Goal: Information Seeking & Learning: Learn about a topic

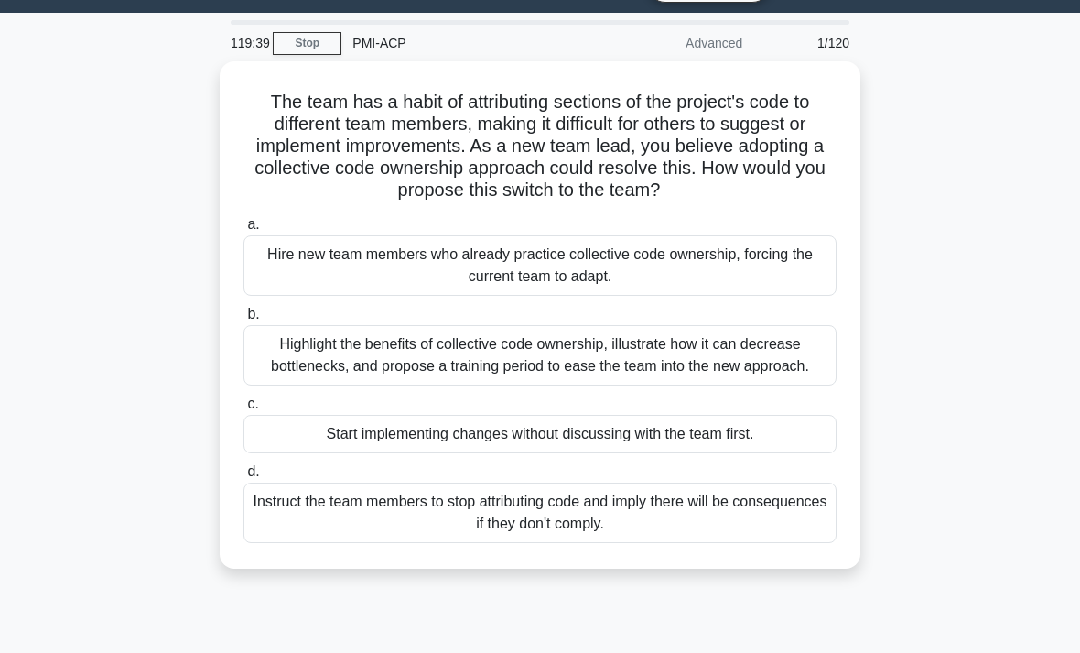
scroll to position [52, 0]
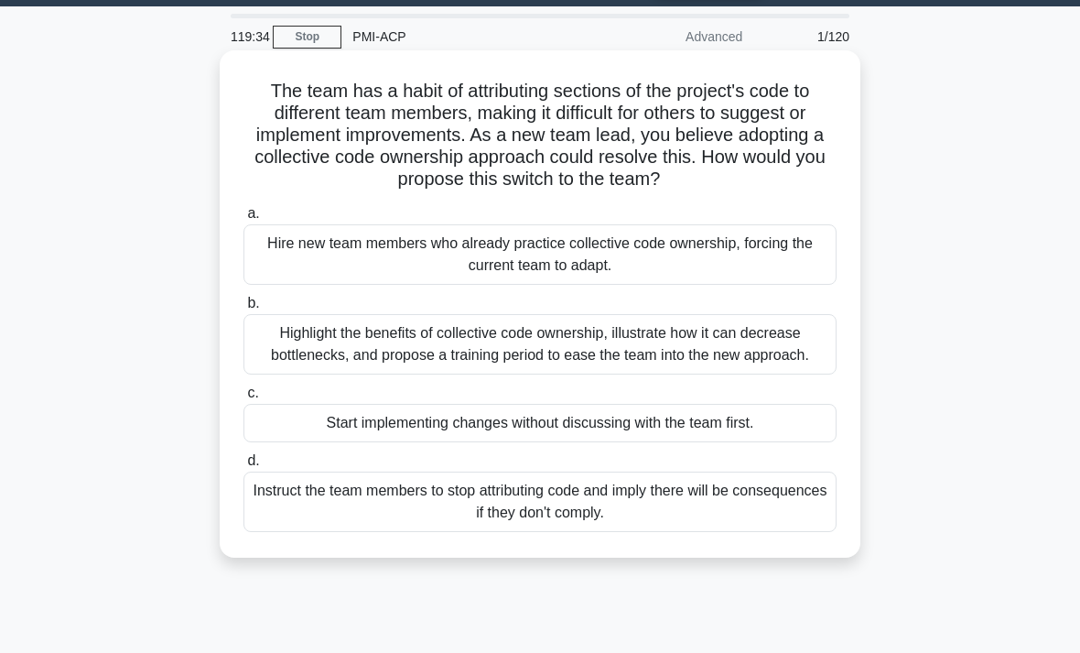
click at [794, 367] on div "Highlight the benefits of collective code ownership, illustrate how it can decr…" at bounding box center [539, 344] width 593 height 60
click at [243, 309] on input "b. Highlight the benefits of collective code ownership, illustrate how it can d…" at bounding box center [243, 303] width 0 height 12
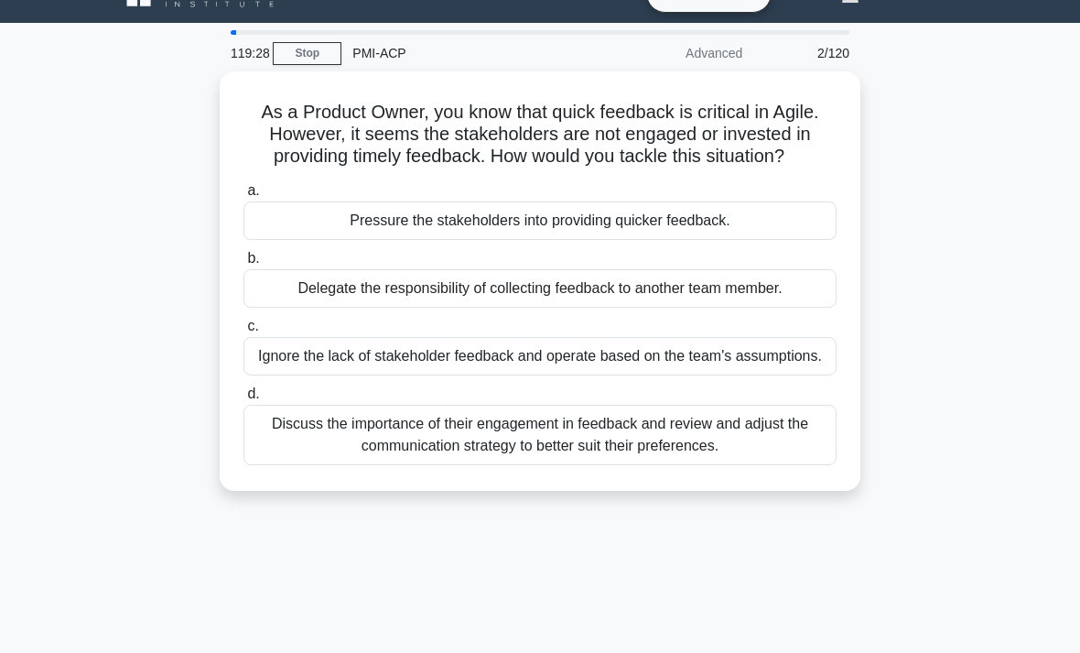
scroll to position [35, 0]
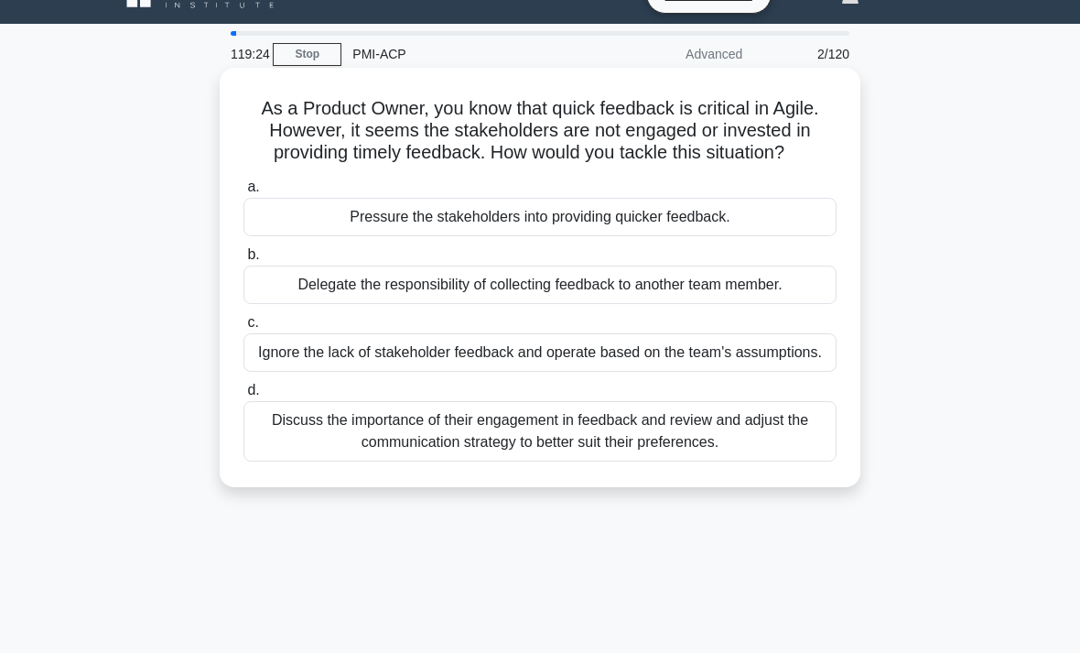
click at [752, 461] on div "Discuss the importance of their engagement in feedback and review and adjust th…" at bounding box center [539, 431] width 593 height 60
click at [243, 396] on input "d. Discuss the importance of their engagement in feedback and review and adjust…" at bounding box center [243, 390] width 0 height 12
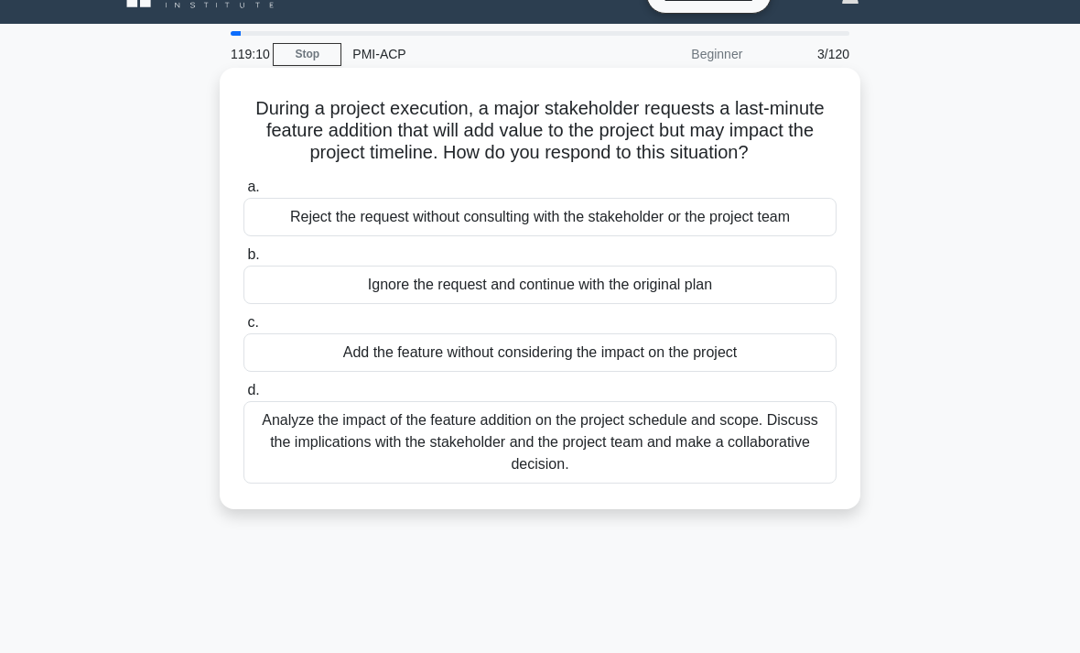
click at [770, 483] on div "Analyze the impact of the feature addition on the project schedule and scope. D…" at bounding box center [539, 442] width 593 height 82
click at [243, 396] on input "d. Analyze the impact of the feature addition on the project schedule and scope…" at bounding box center [243, 390] width 0 height 12
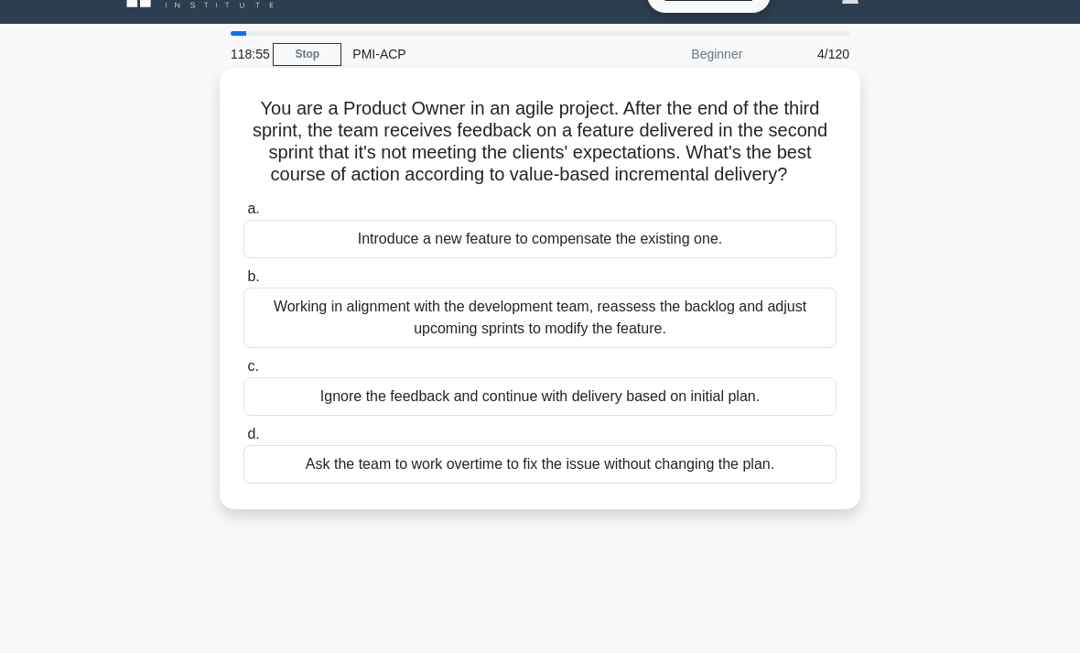
click at [783, 337] on div "Working in alignment with the development team, reassess the backlog and adjust…" at bounding box center [539, 317] width 593 height 60
click at [243, 283] on input "b. Working in alignment with the development team, reassess the backlog and adj…" at bounding box center [243, 277] width 0 height 12
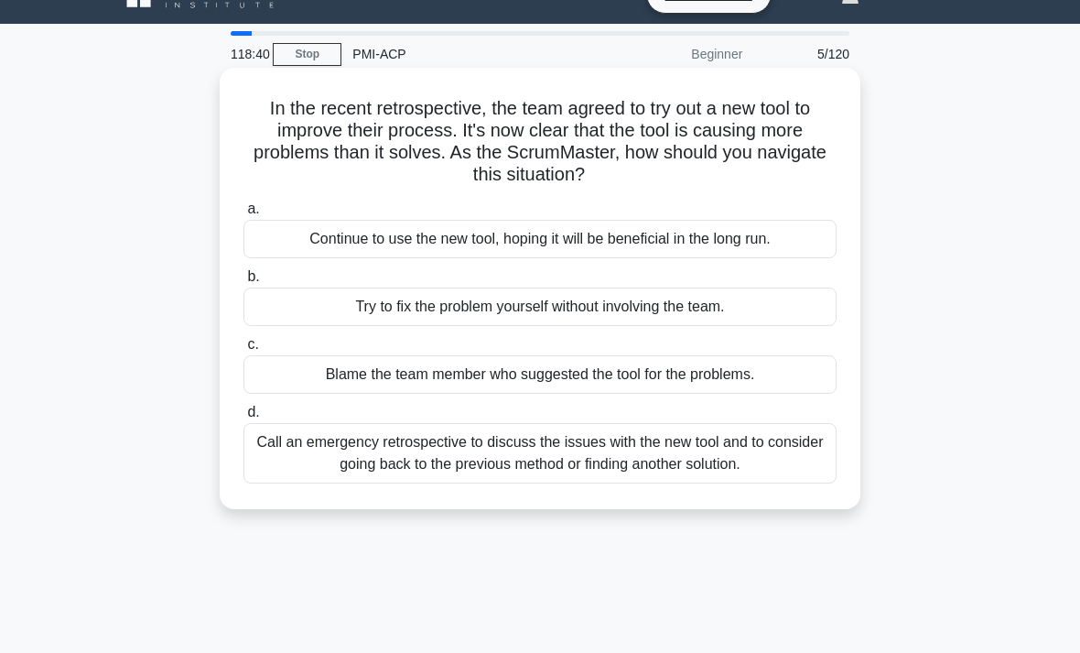
click at [799, 460] on div "Call an emergency retrospective to discuss the issues with the new tool and to …" at bounding box center [539, 453] width 593 height 60
click at [243, 418] on input "d. Call an emergency retrospective to discuss the issues with the new tool and …" at bounding box center [243, 412] width 0 height 12
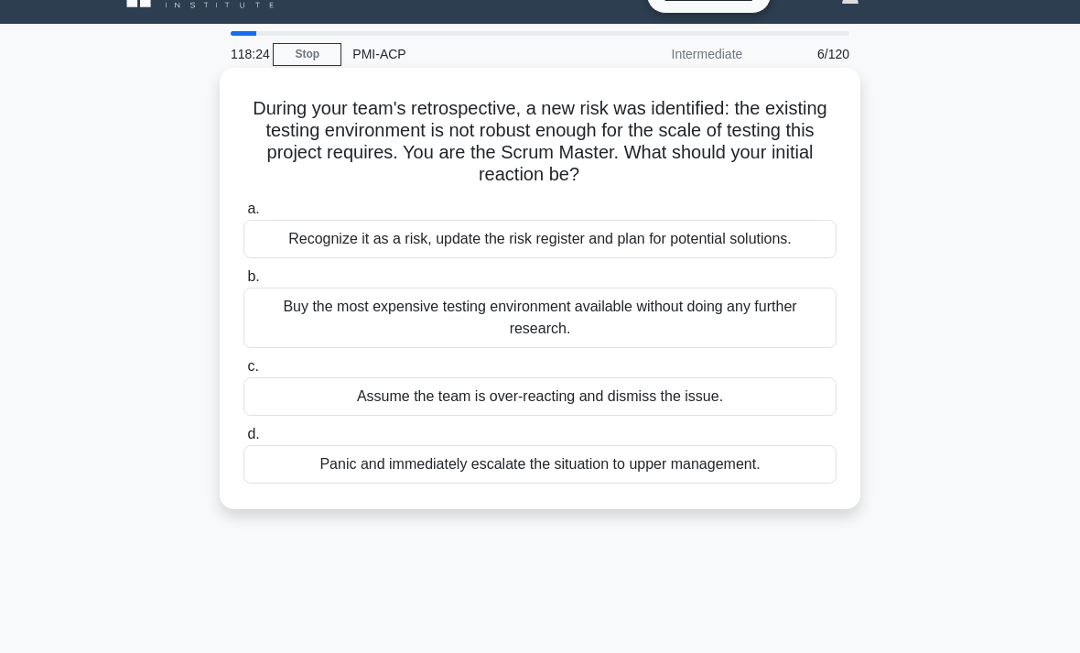
click at [786, 247] on div "Recognize it as a risk, update the risk register and plan for potential solutio…" at bounding box center [539, 239] width 593 height 38
click at [243, 215] on input "a. Recognize it as a risk, update the risk register and plan for potential solu…" at bounding box center [243, 209] width 0 height 12
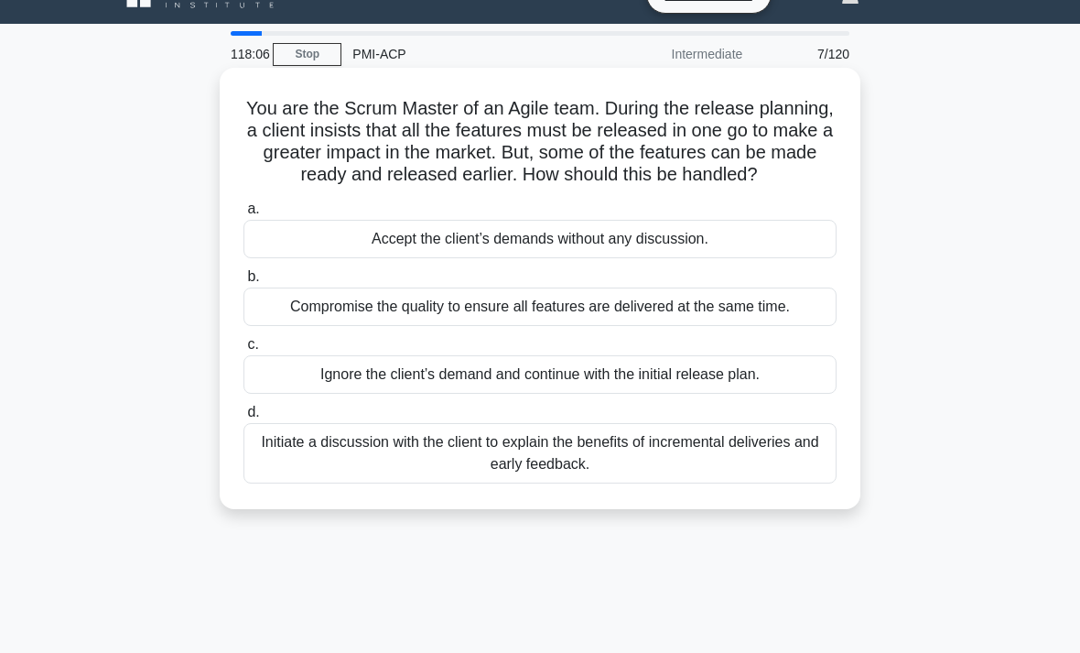
click at [760, 468] on div "Initiate a discussion with the client to explain the benefits of incremental de…" at bounding box center [539, 453] width 593 height 60
click at [243, 418] on input "d. Initiate a discussion with the client to explain the benefits of incremental…" at bounding box center [243, 412] width 0 height 12
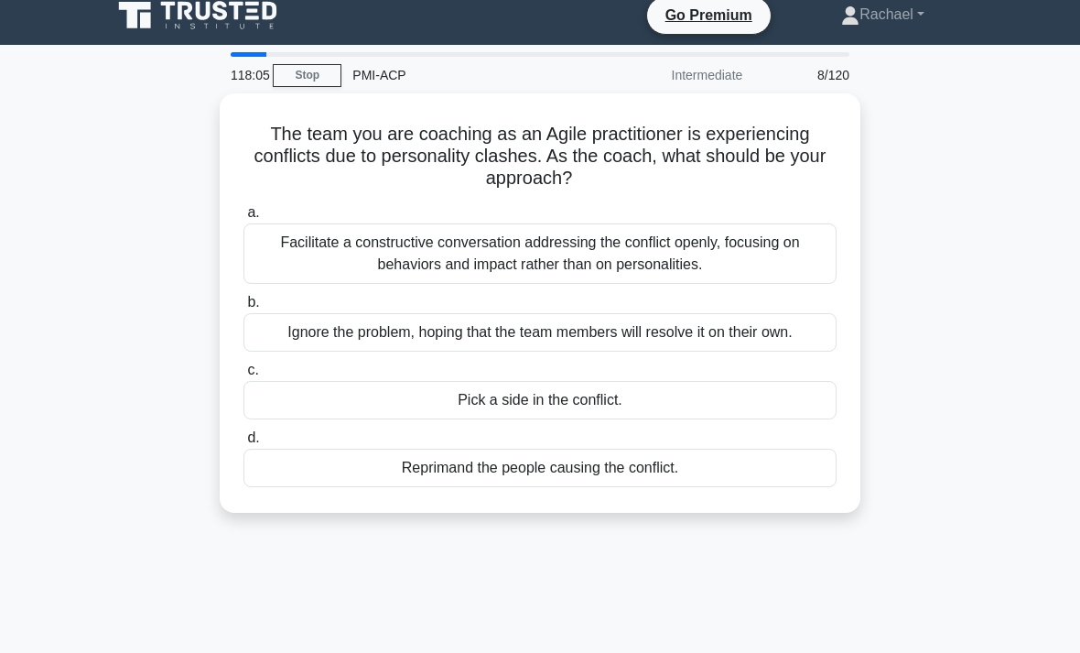
scroll to position [10, 0]
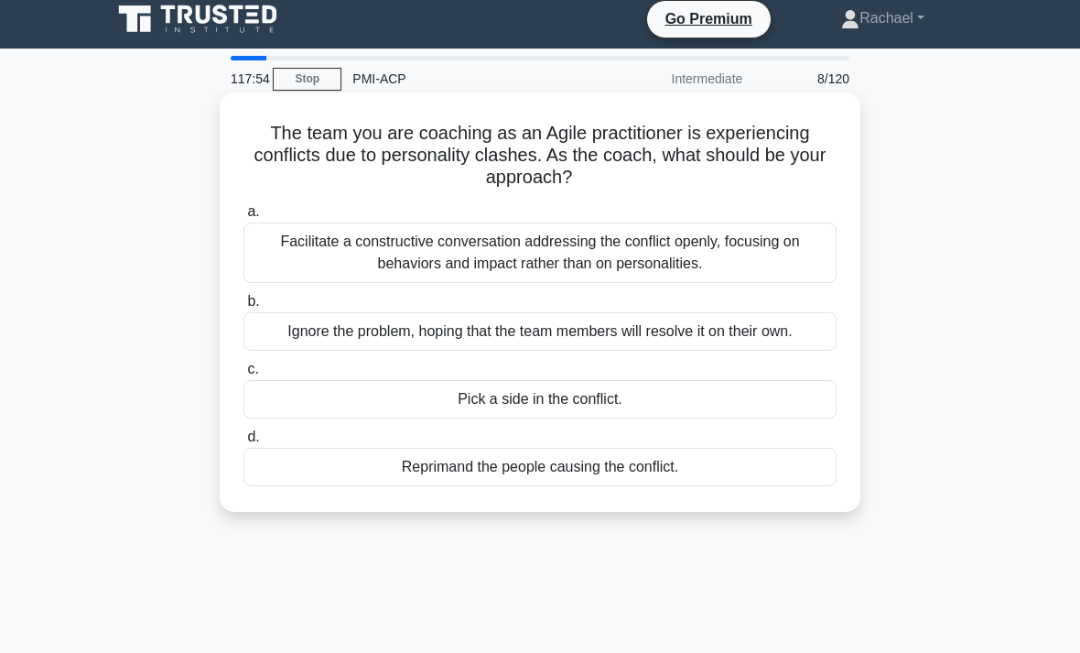
click at [767, 262] on div "Facilitate a constructive conversation addressing the conflict openly, focusing…" at bounding box center [539, 252] width 593 height 60
click at [243, 218] on input "a. Facilitate a constructive conversation addressing the conflict openly, focus…" at bounding box center [243, 212] width 0 height 12
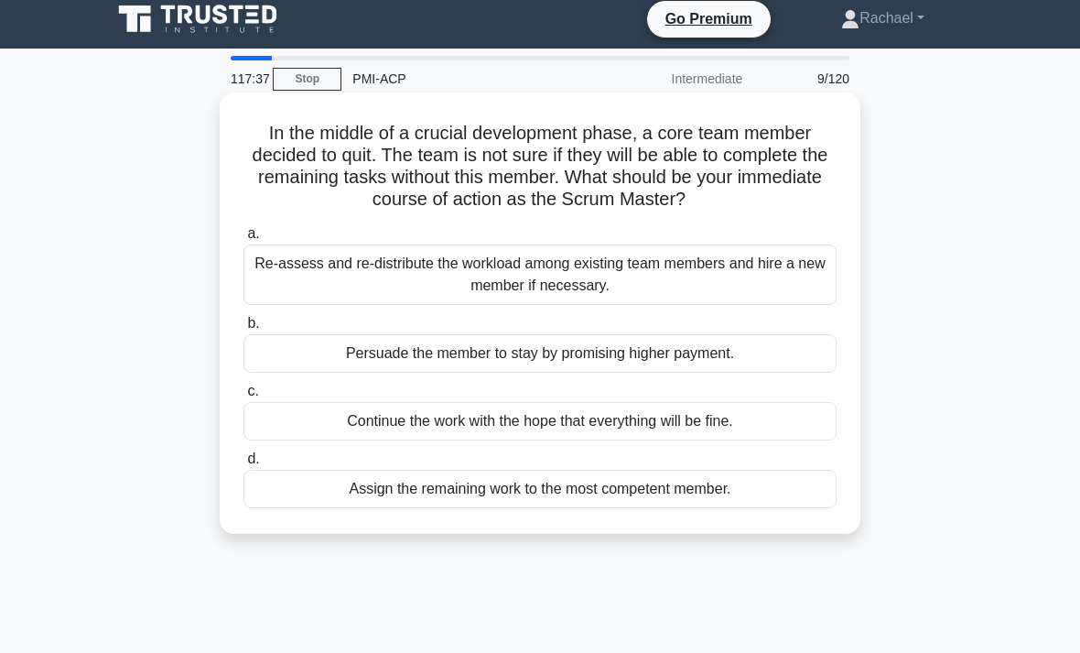
click at [789, 296] on div "Re-assess and re-distribute the workload among existing team members and hire a…" at bounding box center [539, 274] width 593 height 60
click at [243, 240] on input "a. Re-assess and re-distribute the workload among existing team members and hir…" at bounding box center [243, 234] width 0 height 12
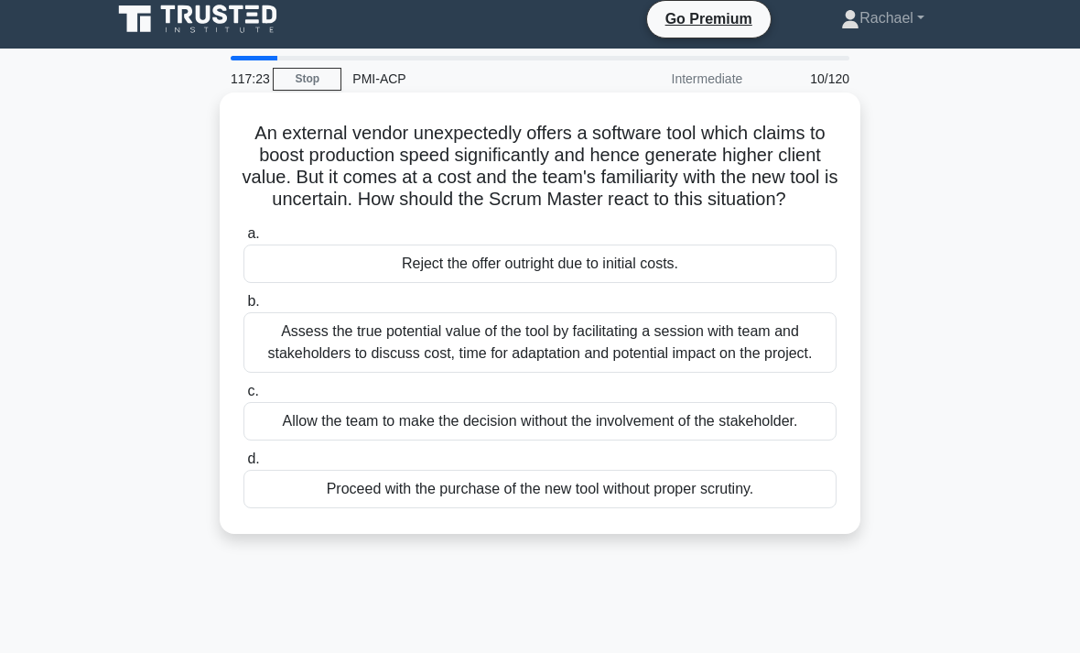
click at [799, 372] on div "Assess the true potential value of the tool by facilitating a session with team…" at bounding box center [539, 342] width 593 height 60
click at [243, 308] on input "b. Assess the true potential value of the tool by facilitating a session with t…" at bounding box center [243, 302] width 0 height 12
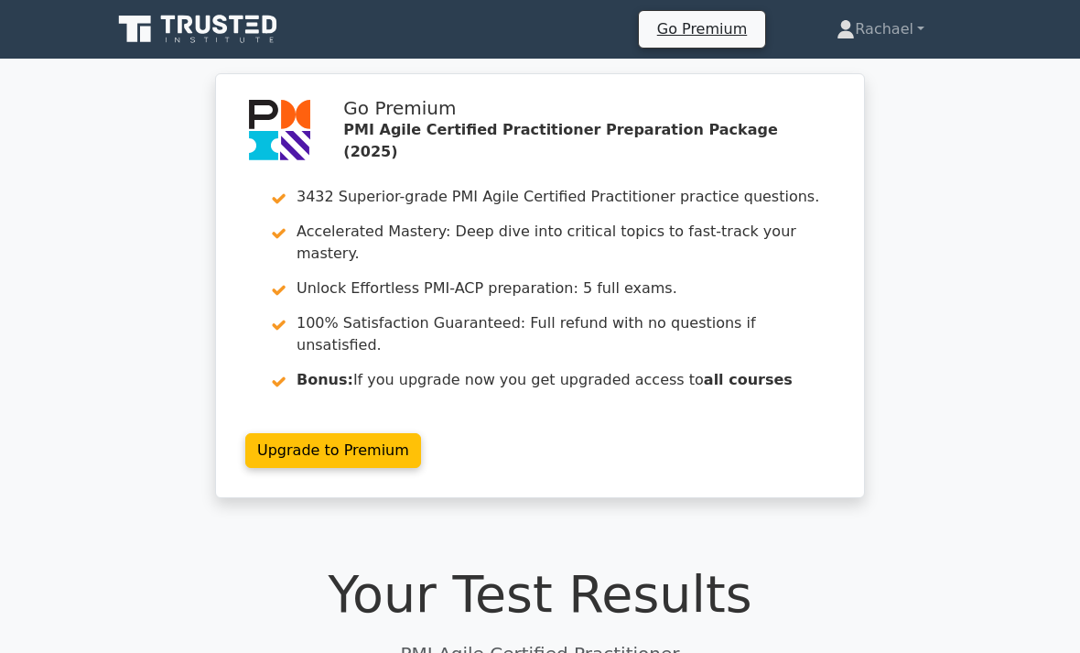
click at [223, 47] on icon at bounding box center [200, 29] width 176 height 35
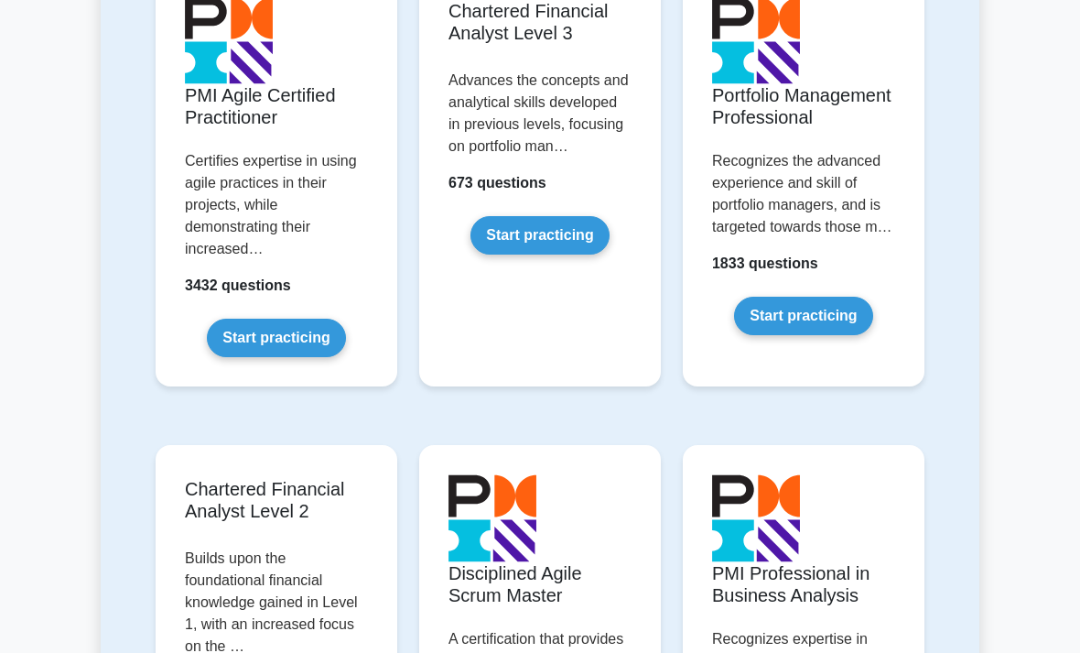
scroll to position [2370, 0]
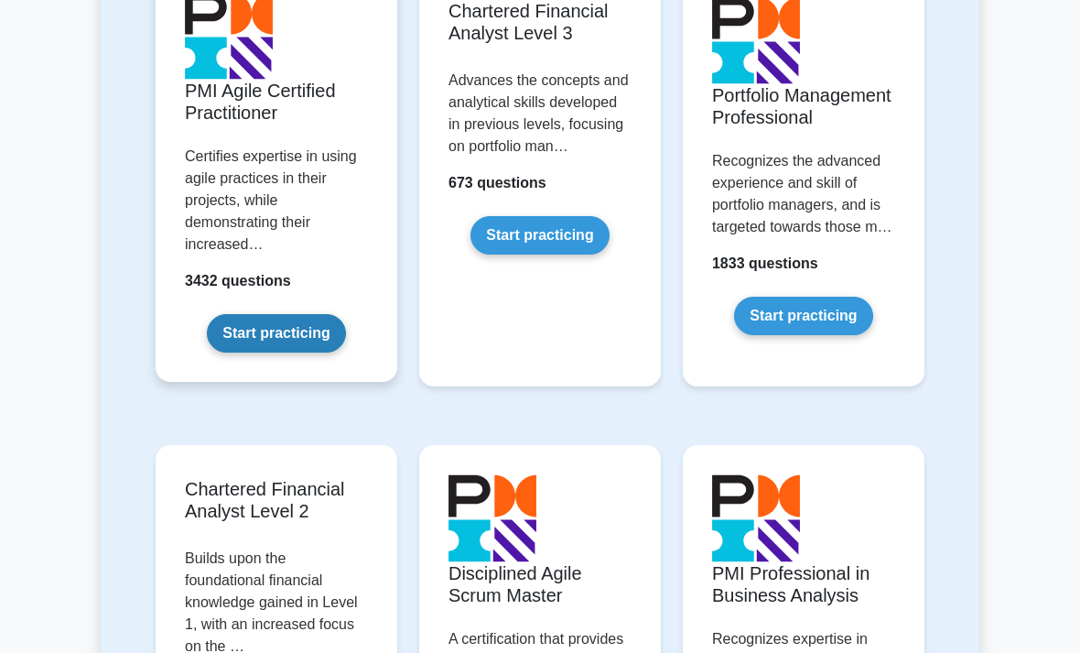
click at [315, 352] on link "Start practicing" at bounding box center [276, 333] width 138 height 38
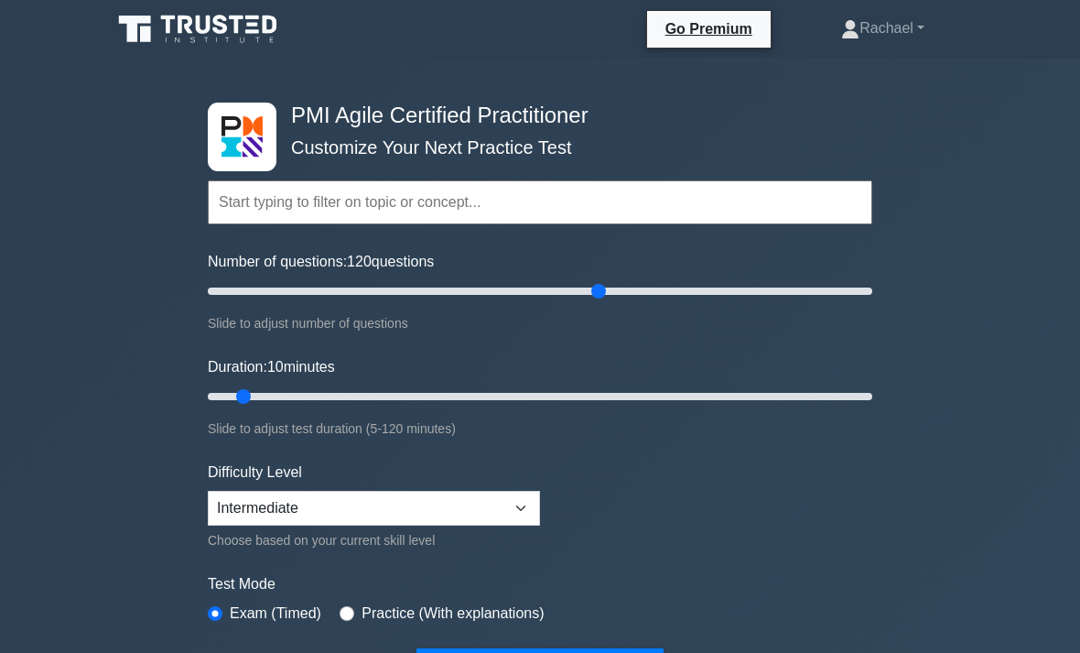
type input "120"
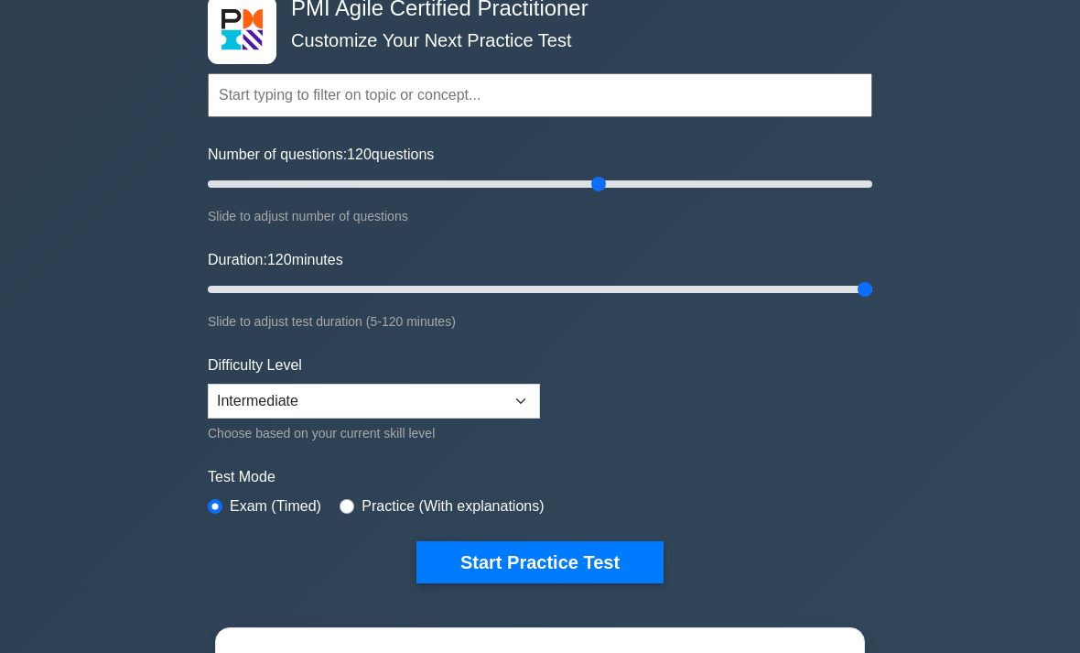
scroll to position [107, 0]
click at [512, 392] on select "Beginner Intermediate Expert" at bounding box center [374, 400] width 332 height 35
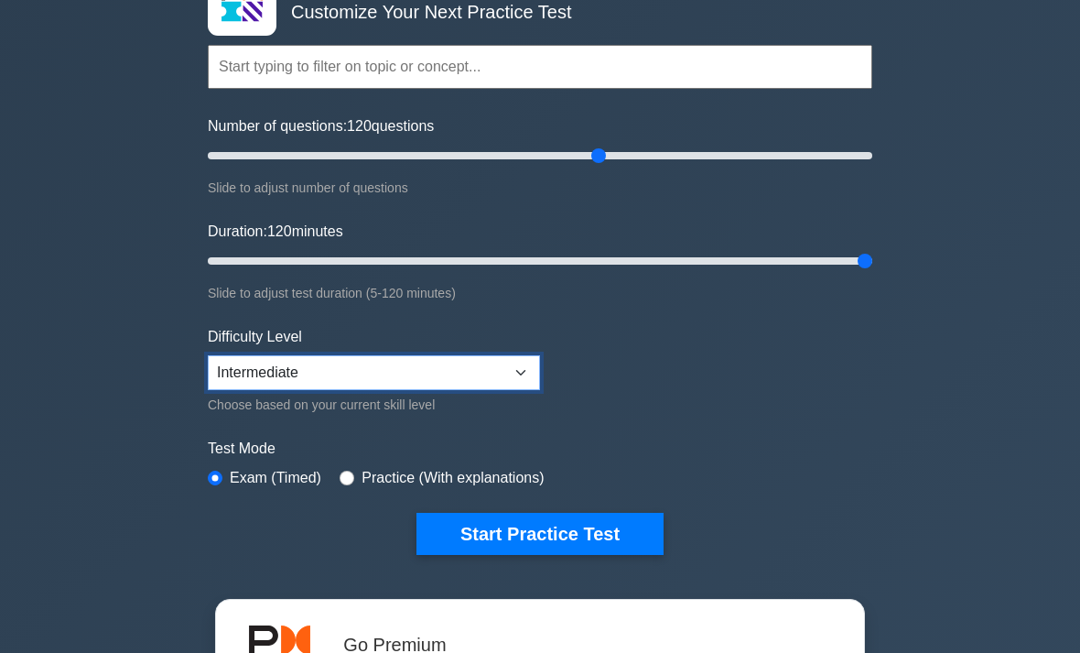
scroll to position [179, 0]
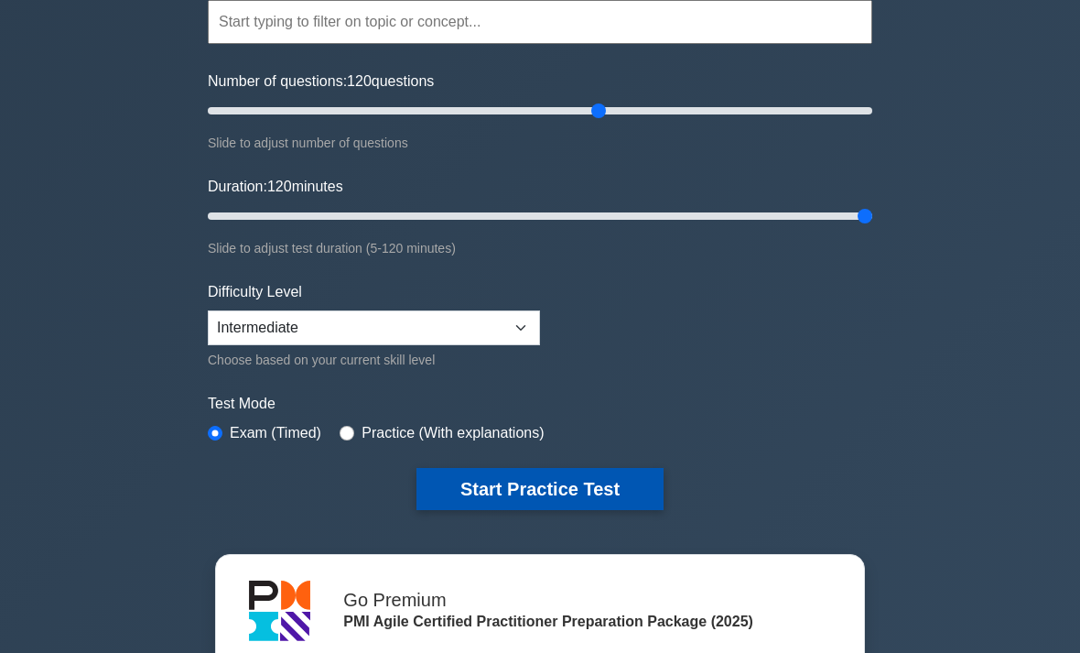
click at [595, 476] on button "Start Practice Test" at bounding box center [539, 490] width 247 height 42
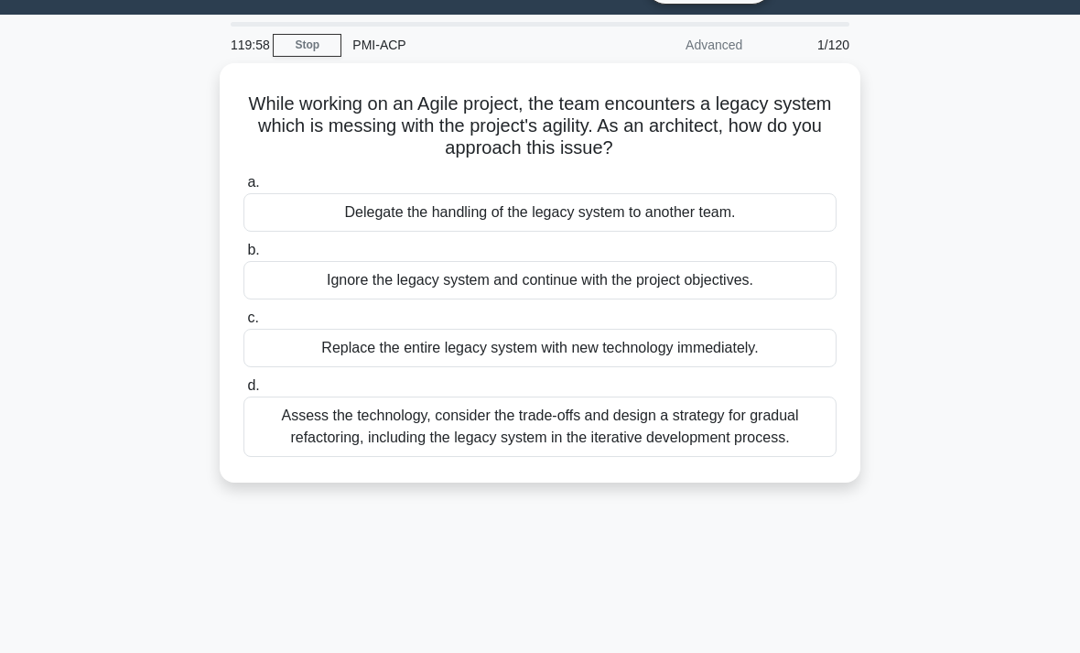
scroll to position [47, 0]
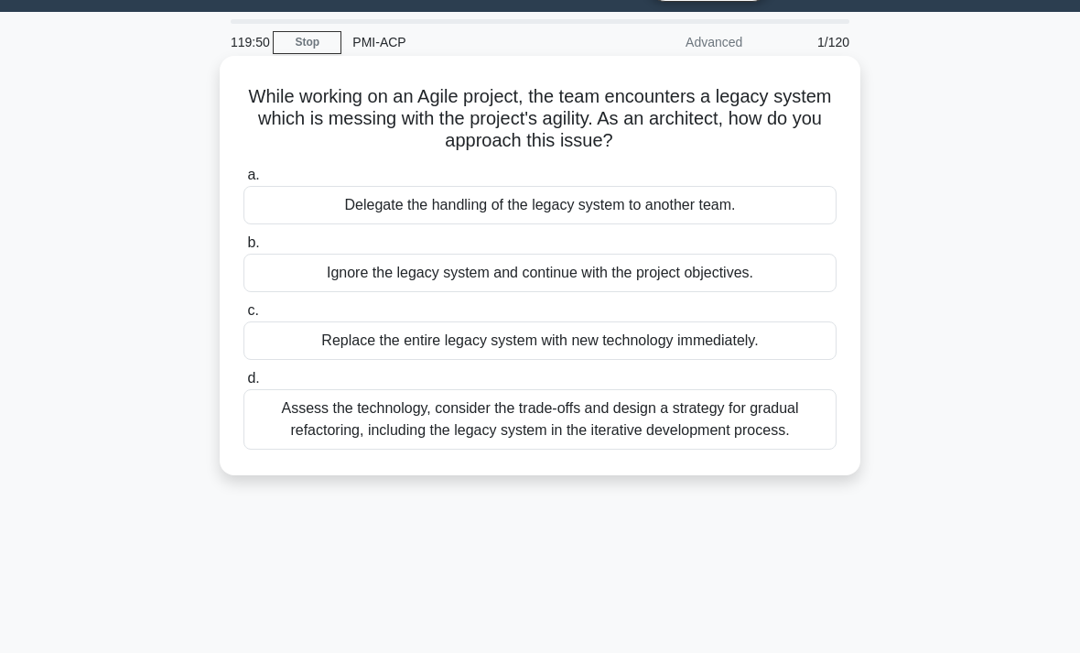
click at [749, 449] on div "Assess the technology, consider the trade-offs and design a strategy for gradua…" at bounding box center [539, 419] width 593 height 60
click at [243, 384] on input "d. Assess the technology, consider the trade-offs and design a strategy for gra…" at bounding box center [243, 378] width 0 height 12
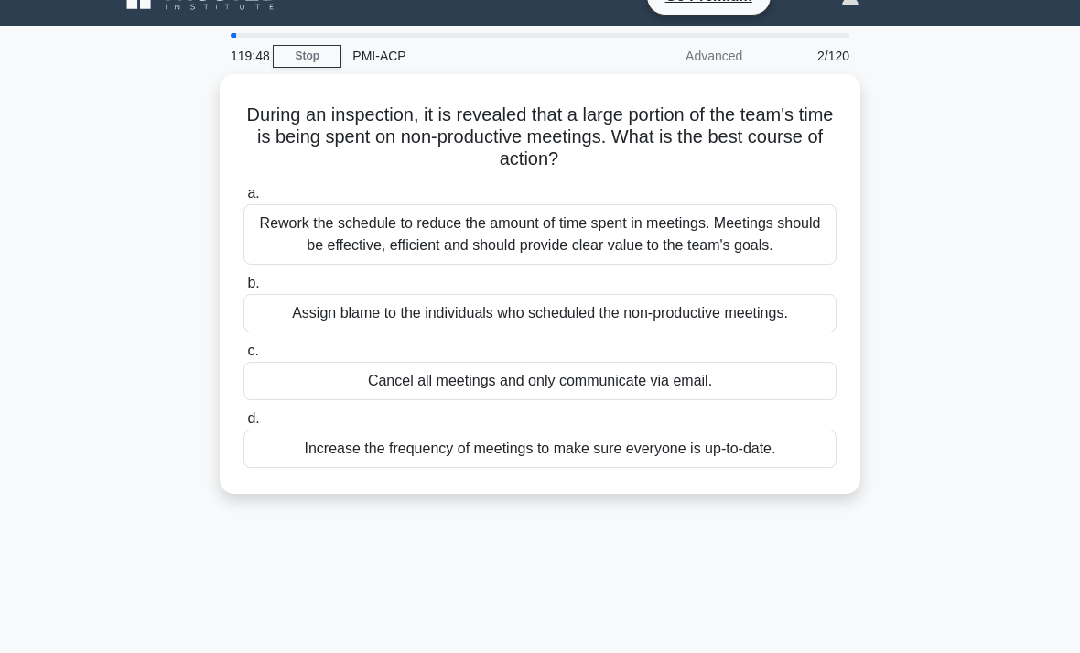
scroll to position [29, 0]
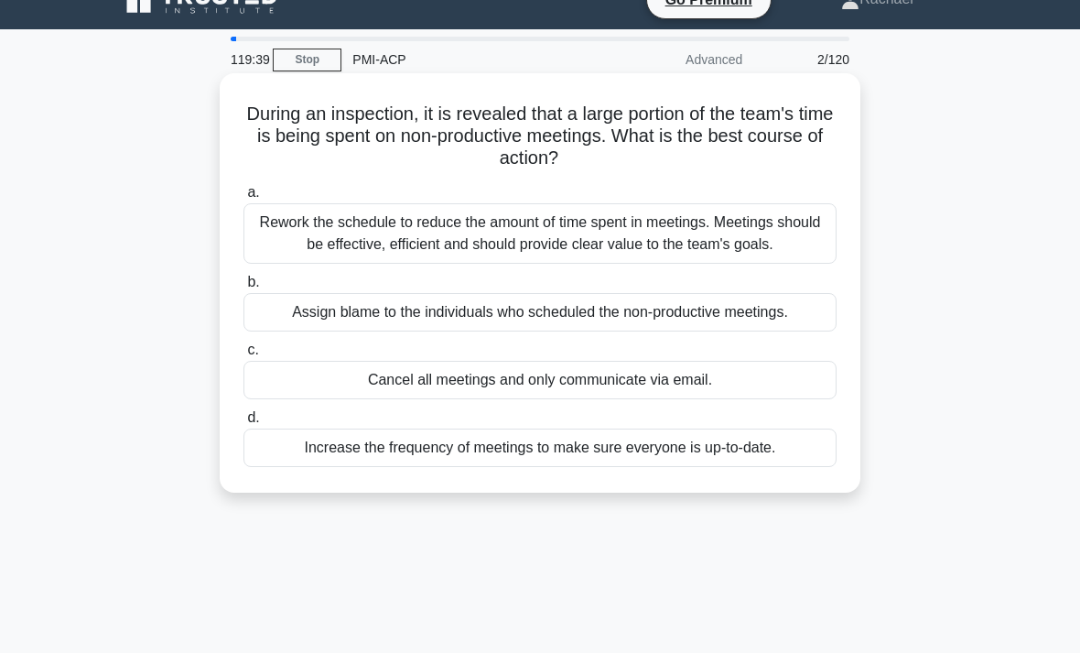
click at [778, 245] on div "Rework the schedule to reduce the amount of time spent in meetings. Meetings sh…" at bounding box center [539, 233] width 593 height 60
click at [243, 199] on input "a. Rework the schedule to reduce the amount of time spent in meetings. Meetings…" at bounding box center [243, 193] width 0 height 12
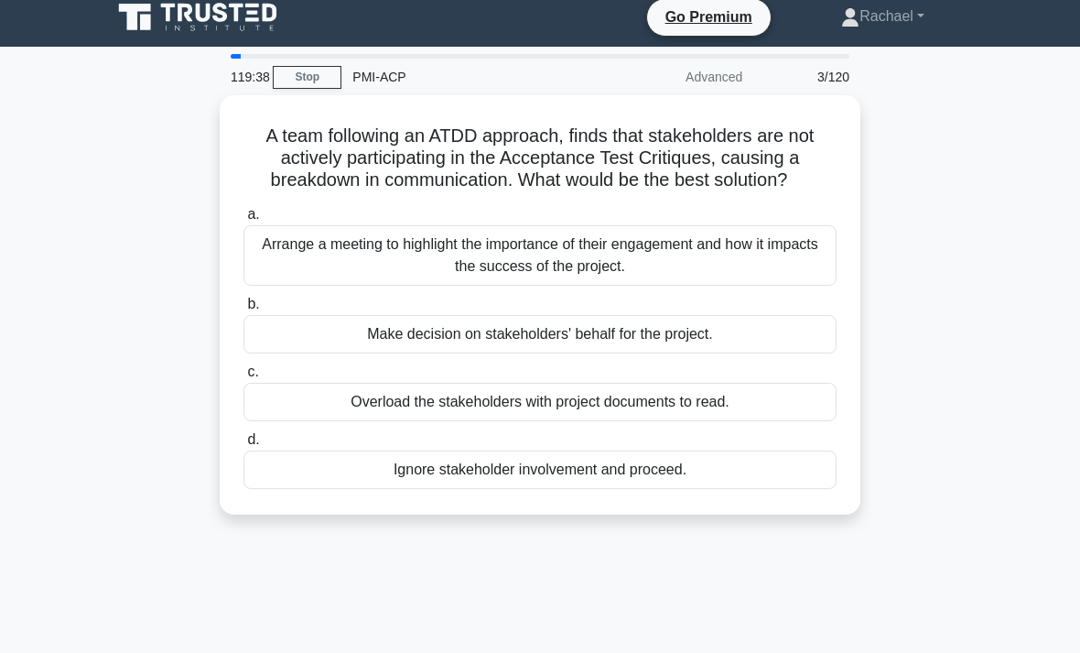
scroll to position [5, 0]
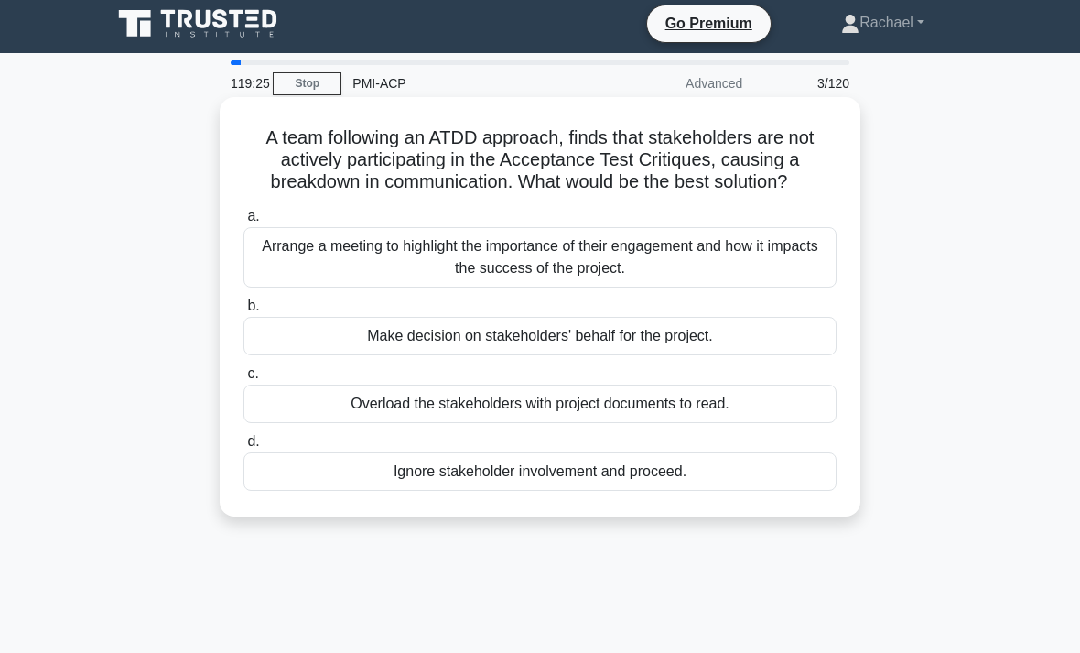
click at [770, 287] on div "Arrange a meeting to highlight the importance of their engagement and how it im…" at bounding box center [539, 257] width 593 height 60
click at [243, 222] on input "a. Arrange a meeting to highlight the importance of their engagement and how it…" at bounding box center [243, 217] width 0 height 12
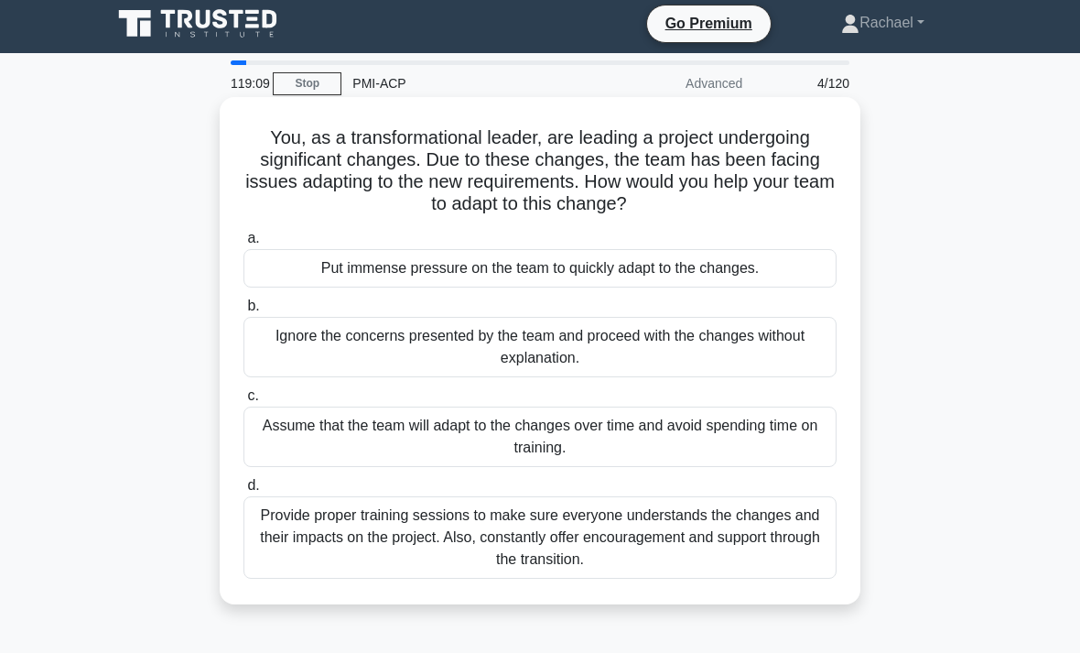
click at [765, 541] on div "Provide proper training sessions to make sure everyone understands the changes …" at bounding box center [539, 537] width 593 height 82
click at [243, 491] on input "d. Provide proper training sessions to make sure everyone understands the chang…" at bounding box center [243, 486] width 0 height 12
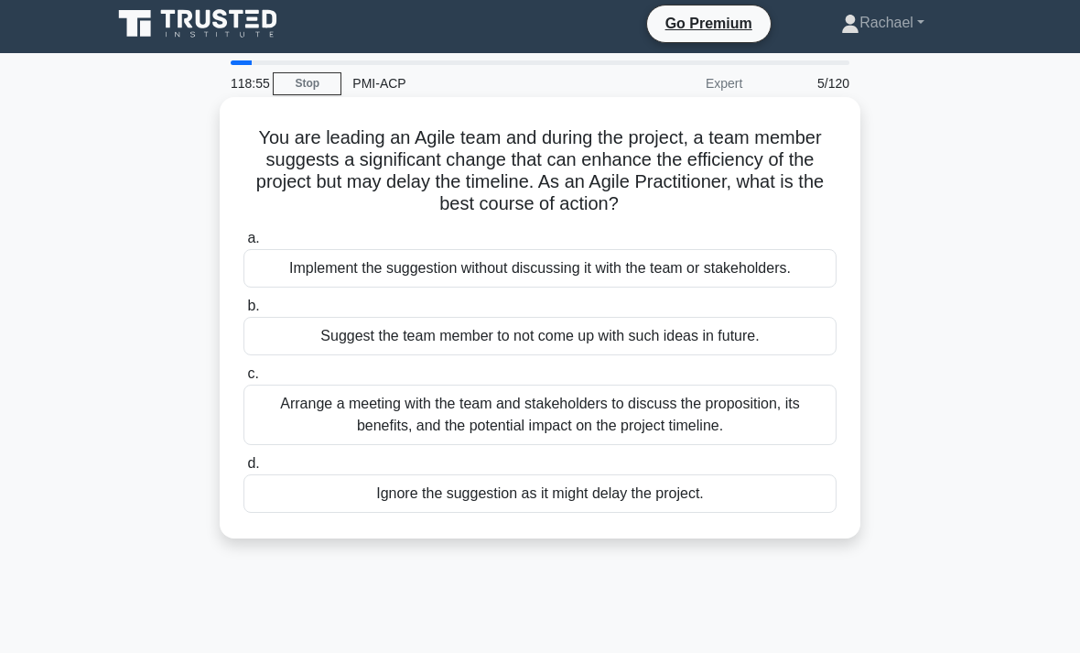
click at [789, 436] on div "Arrange a meeting with the team and stakeholders to discuss the proposition, it…" at bounding box center [539, 414] width 593 height 60
click at [243, 380] on input "c. Arrange a meeting with the team and stakeholders to discuss the proposition,…" at bounding box center [243, 374] width 0 height 12
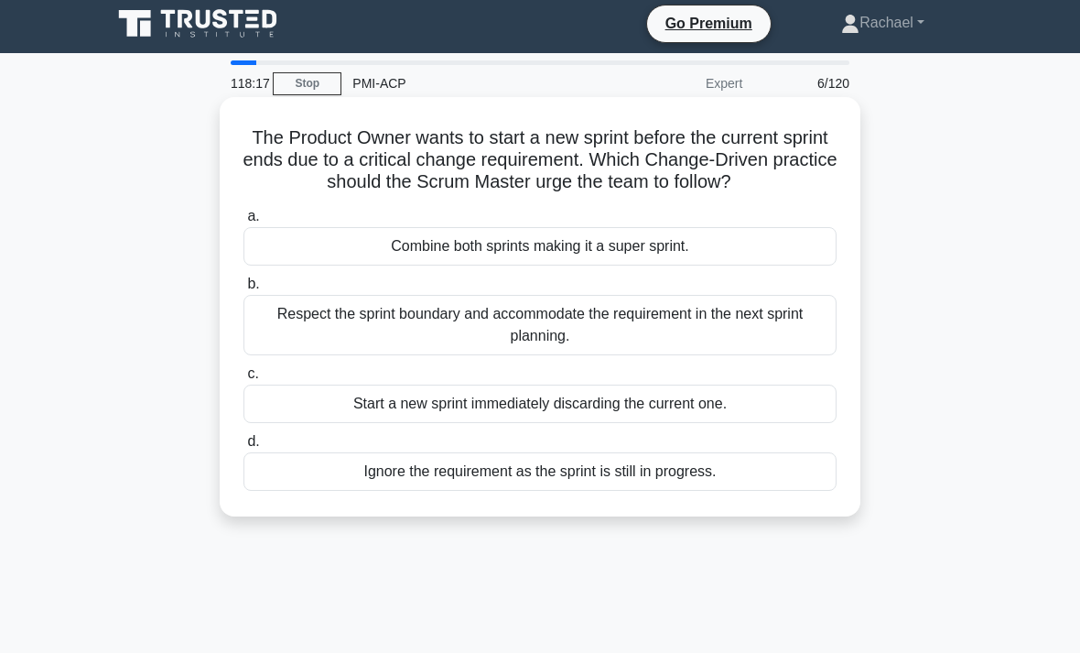
click at [777, 265] on div "Combine both sprints making it a super sprint." at bounding box center [539, 246] width 593 height 38
click at [243, 222] on input "a. Combine both sprints making it a super sprint." at bounding box center [243, 217] width 0 height 12
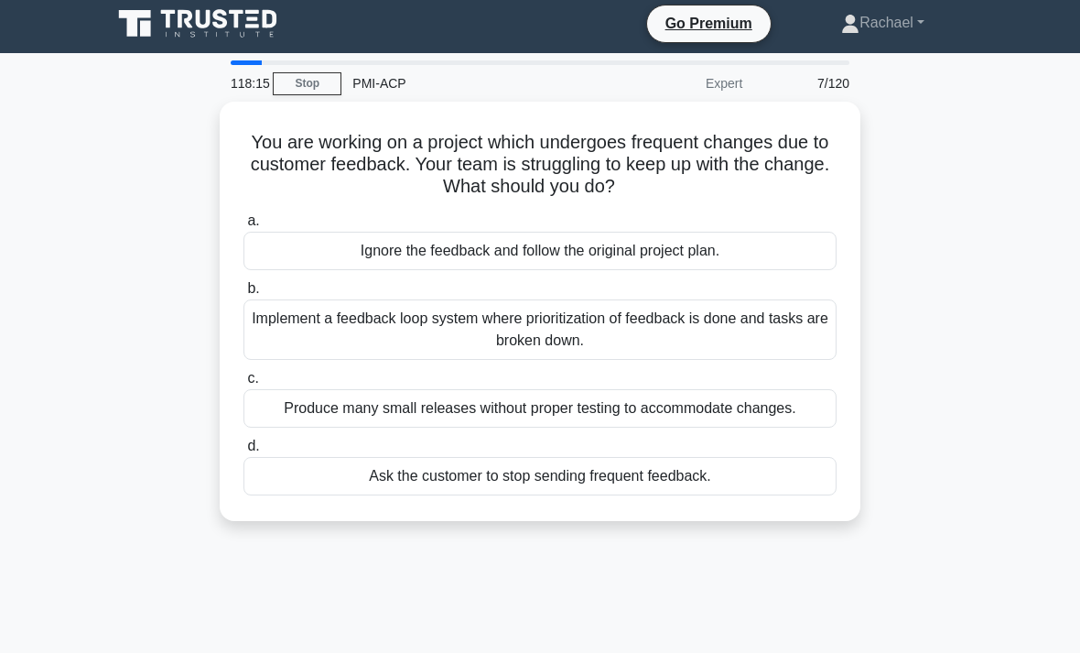
click at [940, 360] on div "You are working on a project which undergoes frequent changes due to customer f…" at bounding box center [540, 322] width 879 height 441
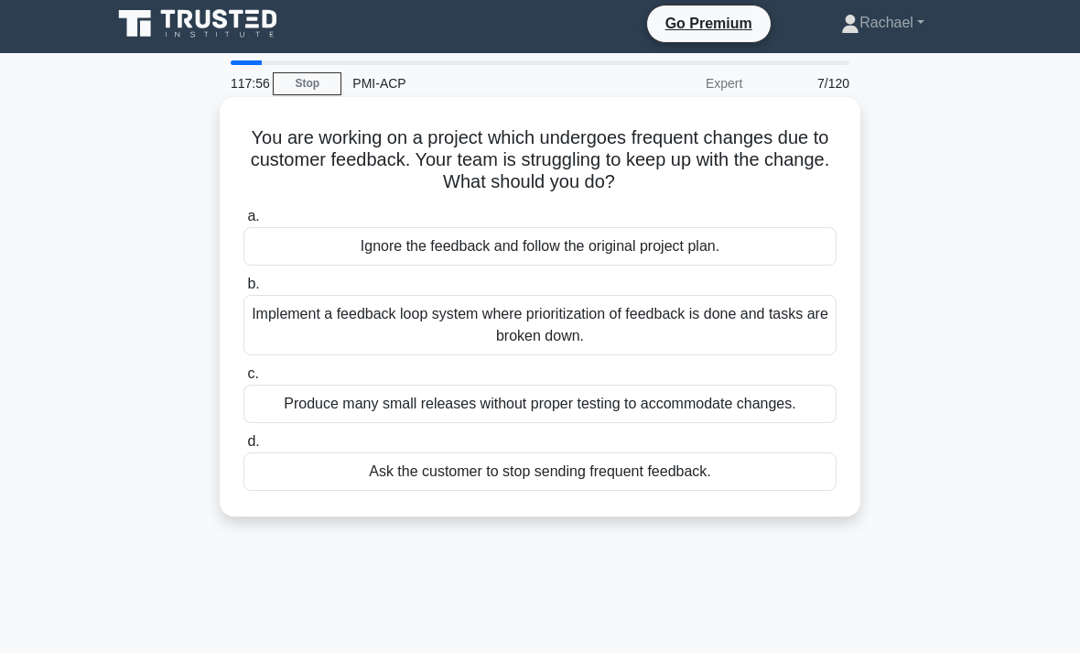
click at [806, 342] on div "Implement a feedback loop system where prioritization of feedback is done and t…" at bounding box center [539, 325] width 593 height 60
click at [243, 290] on input "b. Implement a feedback loop system where prioritization of feedback is done an…" at bounding box center [243, 284] width 0 height 12
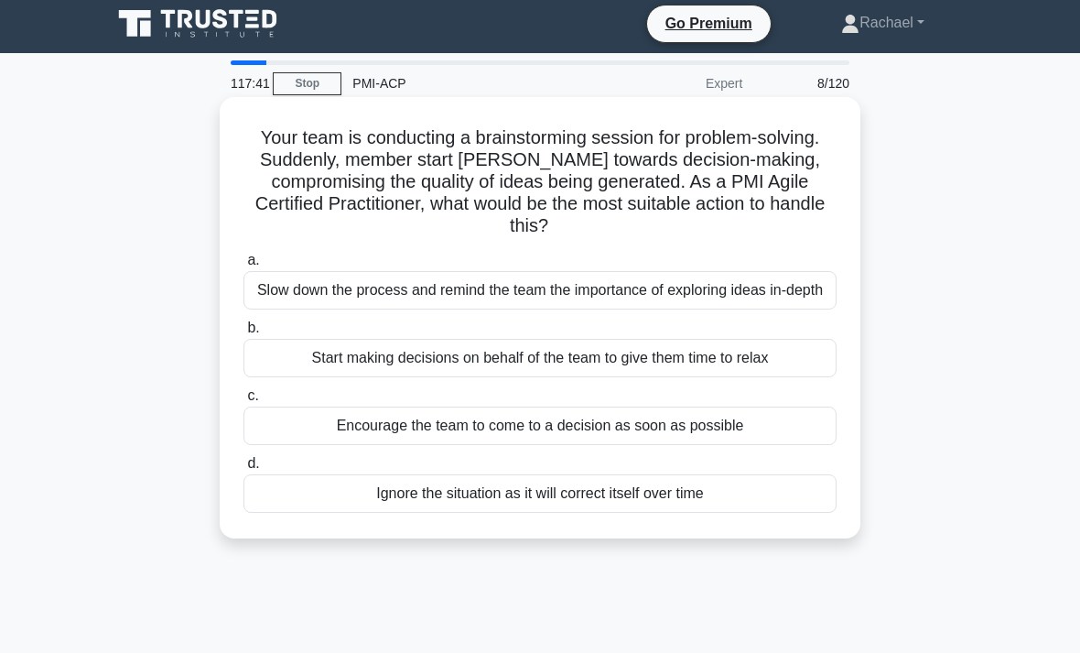
click at [793, 301] on div "Slow down the process and remind the team the importance of exploring ideas in-…" at bounding box center [539, 290] width 593 height 38
click at [243, 266] on input "a. Slow down the process and remind the team the importance of exploring ideas …" at bounding box center [243, 260] width 0 height 12
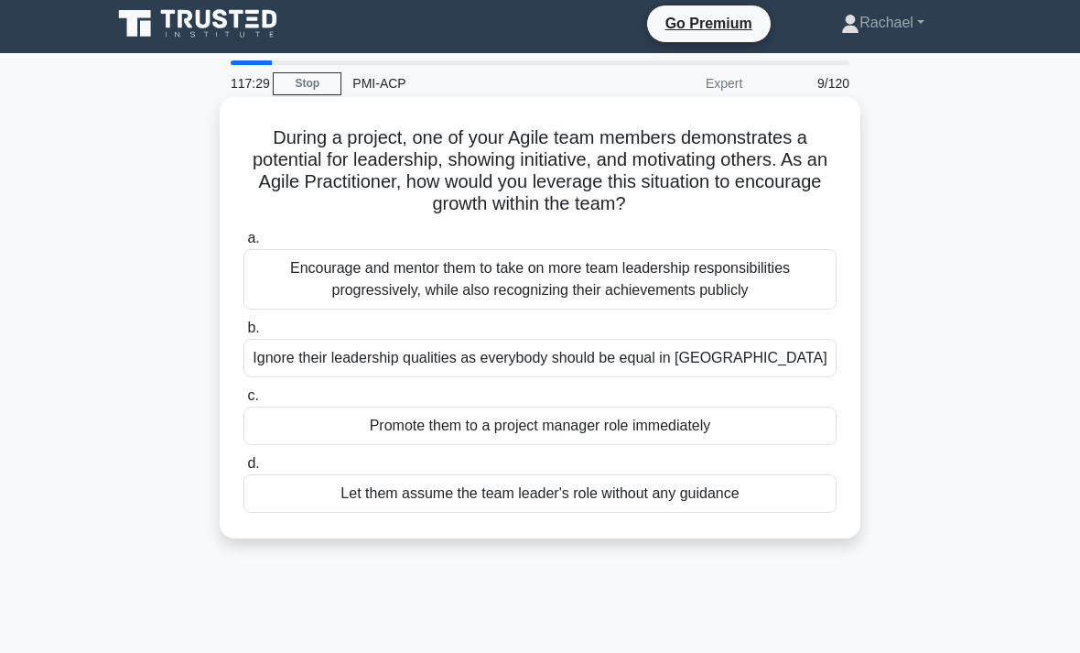
click at [786, 293] on div "Encourage and mentor them to take on more team leadership responsibilities prog…" at bounding box center [539, 279] width 593 height 60
click at [243, 244] on input "a. Encourage and mentor them to take on more team leadership responsibilities p…" at bounding box center [243, 238] width 0 height 12
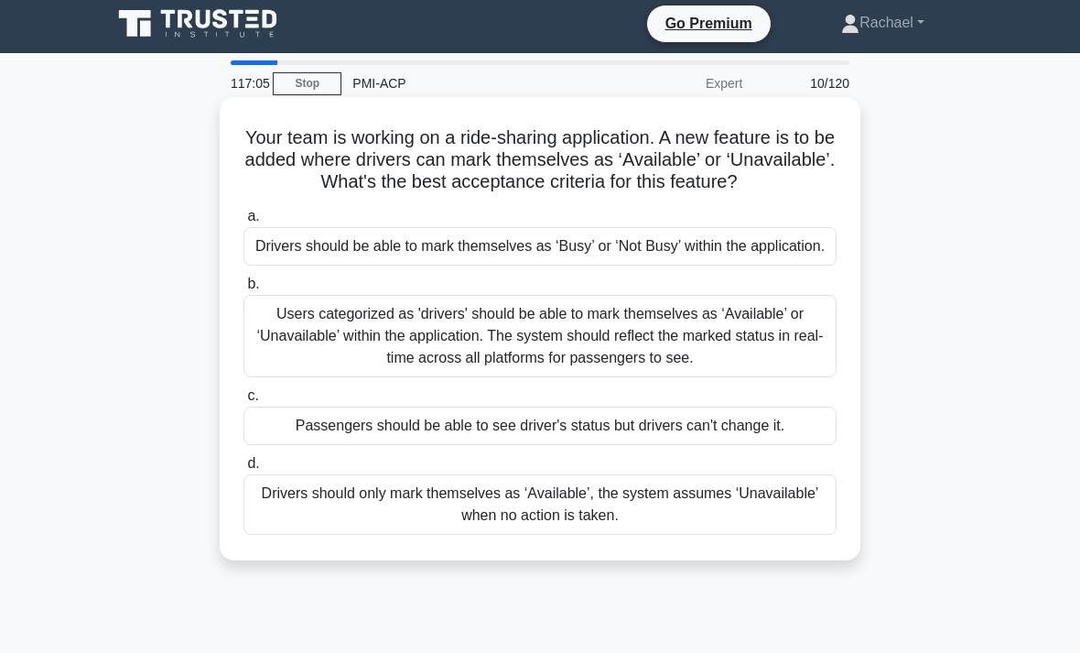
click at [806, 377] on div "Users categorized as 'drivers' should be able to mark themselves as ‘Available’…" at bounding box center [539, 336] width 593 height 82
click at [243, 290] on input "b. Users categorized as 'drivers' should be able to mark themselves as ‘Availab…" at bounding box center [243, 284] width 0 height 12
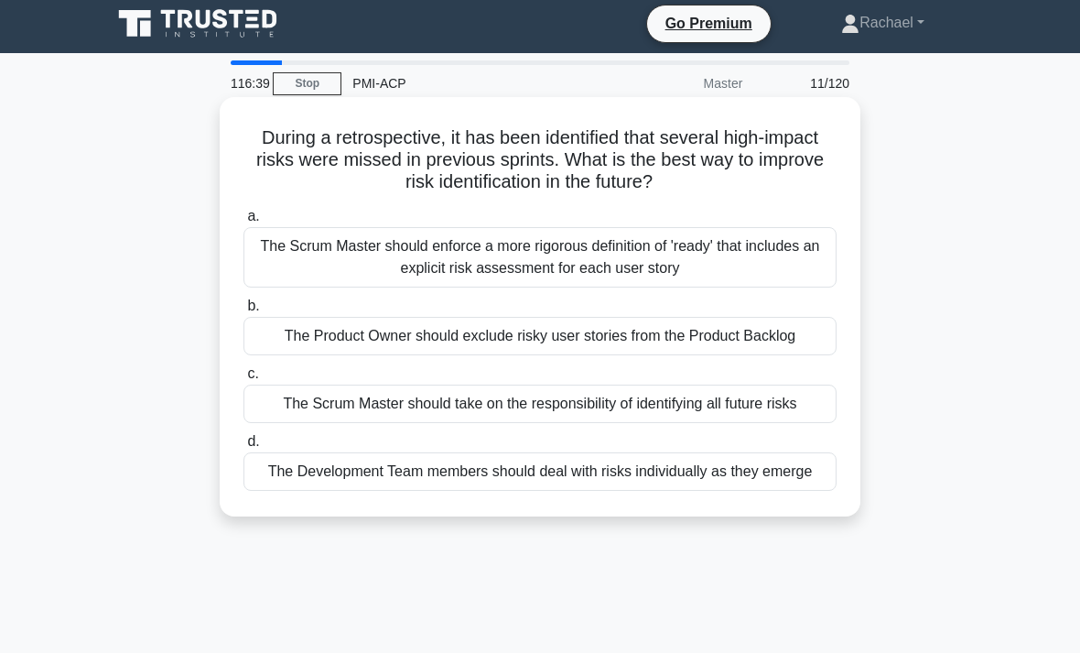
click at [774, 256] on div "The Scrum Master should enforce a more rigorous definition of 'ready' that incl…" at bounding box center [539, 257] width 593 height 60
click at [243, 222] on input "a. The Scrum Master should enforce a more rigorous definition of 'ready' that i…" at bounding box center [243, 217] width 0 height 12
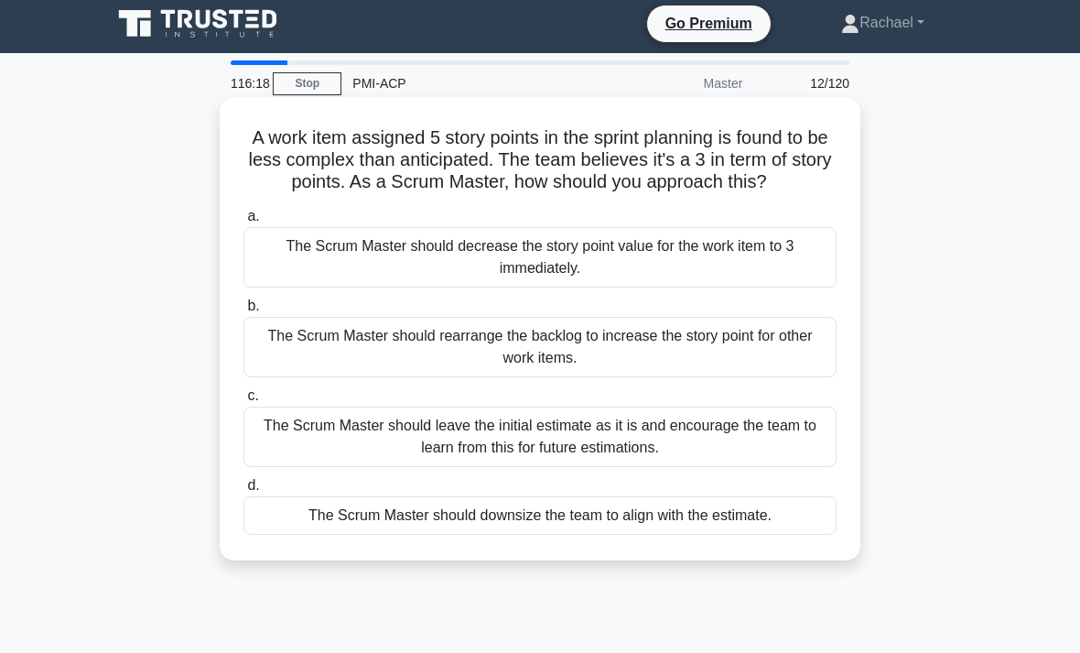
click at [781, 467] on div "The Scrum Master should leave the initial estimate as it is and encourage the t…" at bounding box center [539, 436] width 593 height 60
click at [243, 402] on input "c. The Scrum Master should leave the initial estimate as it is and encourage th…" at bounding box center [243, 396] width 0 height 12
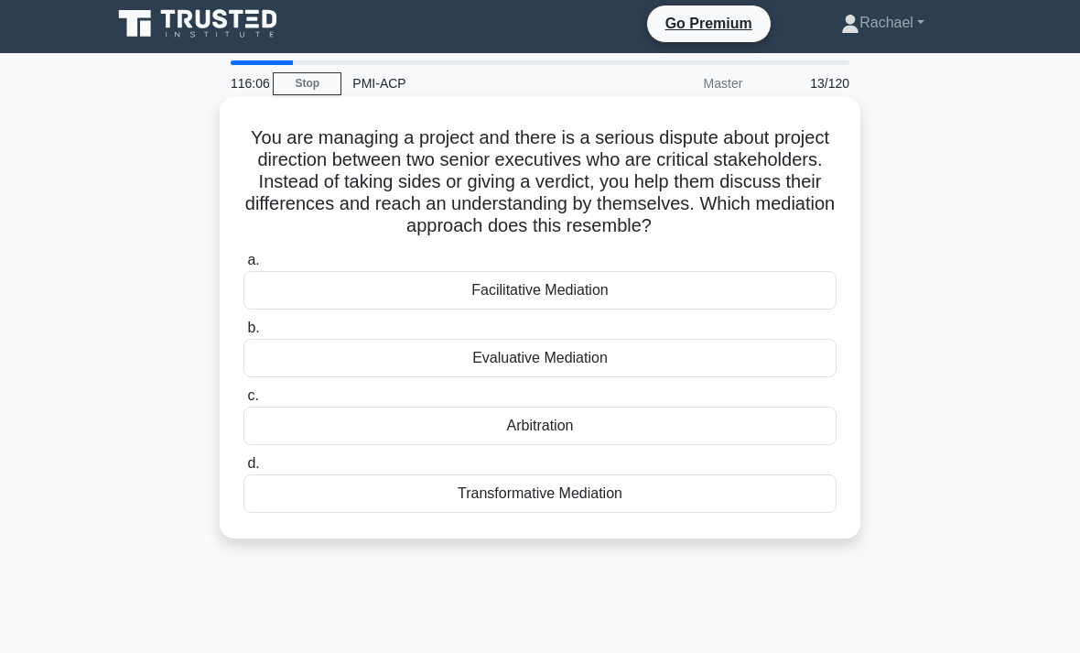
click at [800, 309] on div "Facilitative Mediation" at bounding box center [539, 290] width 593 height 38
click at [243, 266] on input "a. Facilitative Mediation" at bounding box center [243, 260] width 0 height 12
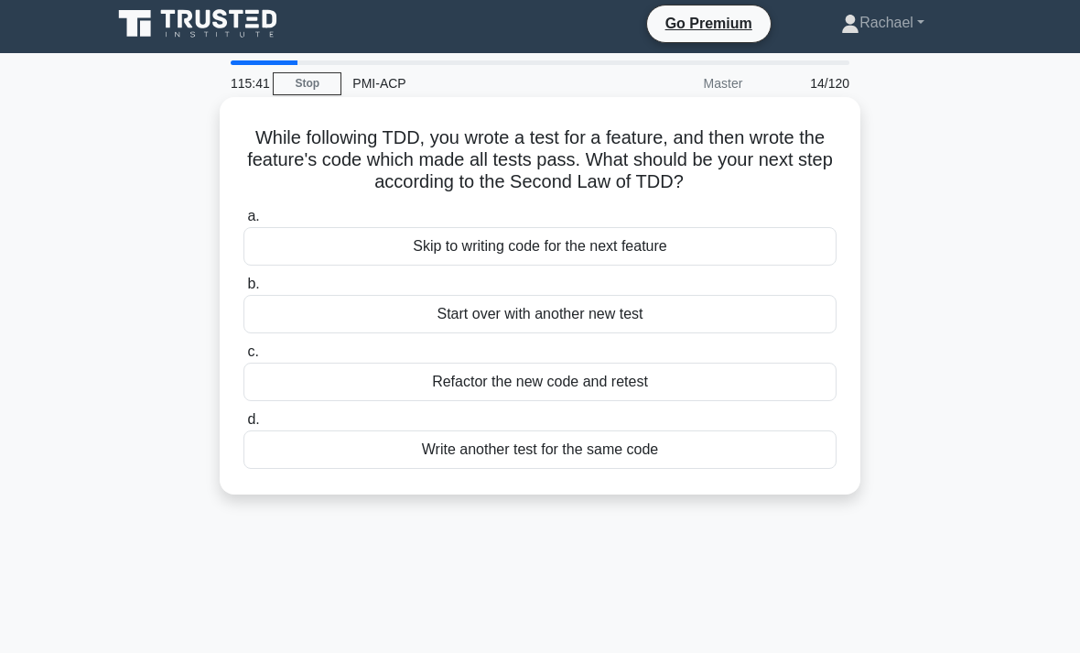
click at [815, 383] on div "Refactor the new code and retest" at bounding box center [539, 381] width 593 height 38
click at [243, 358] on input "c. Refactor the new code and retest" at bounding box center [243, 352] width 0 height 12
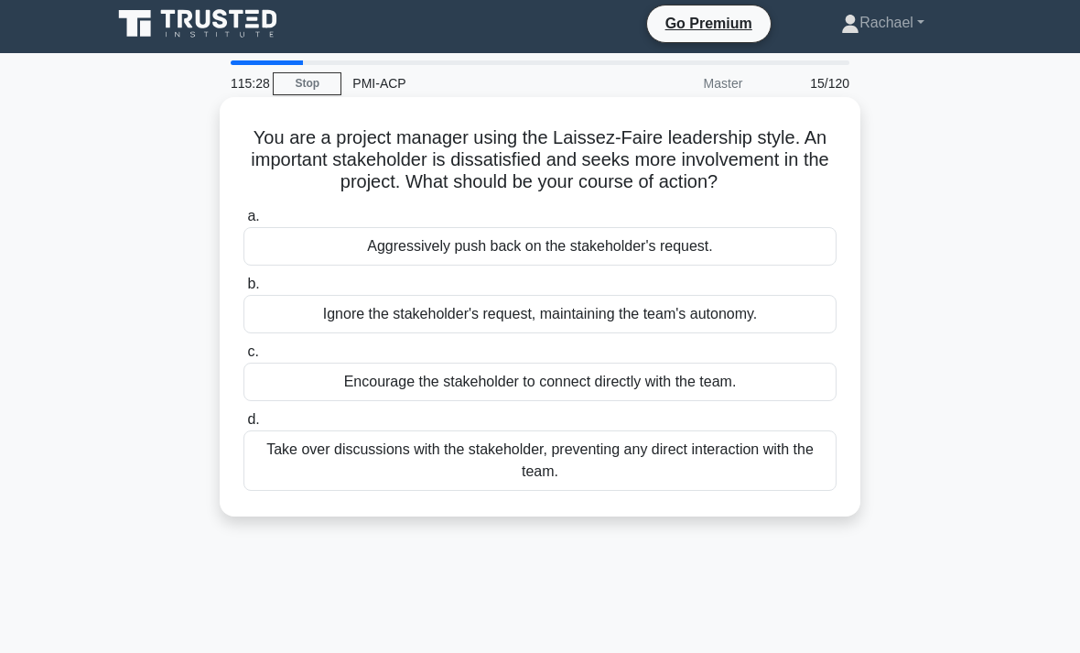
click at [810, 401] on div "Encourage the stakeholder to connect directly with the team." at bounding box center [539, 381] width 593 height 38
click at [243, 358] on input "c. Encourage the stakeholder to connect directly with the team." at bounding box center [243, 352] width 0 height 12
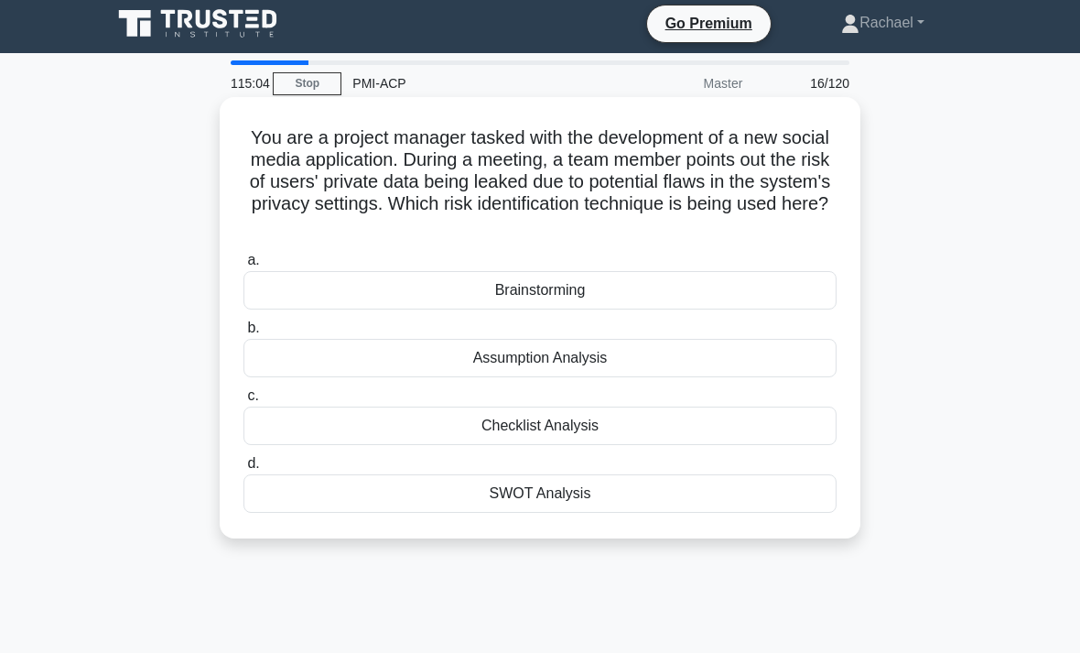
click at [789, 355] on div "Assumption Analysis" at bounding box center [539, 358] width 593 height 38
click at [243, 334] on input "b. Assumption Analysis" at bounding box center [243, 328] width 0 height 12
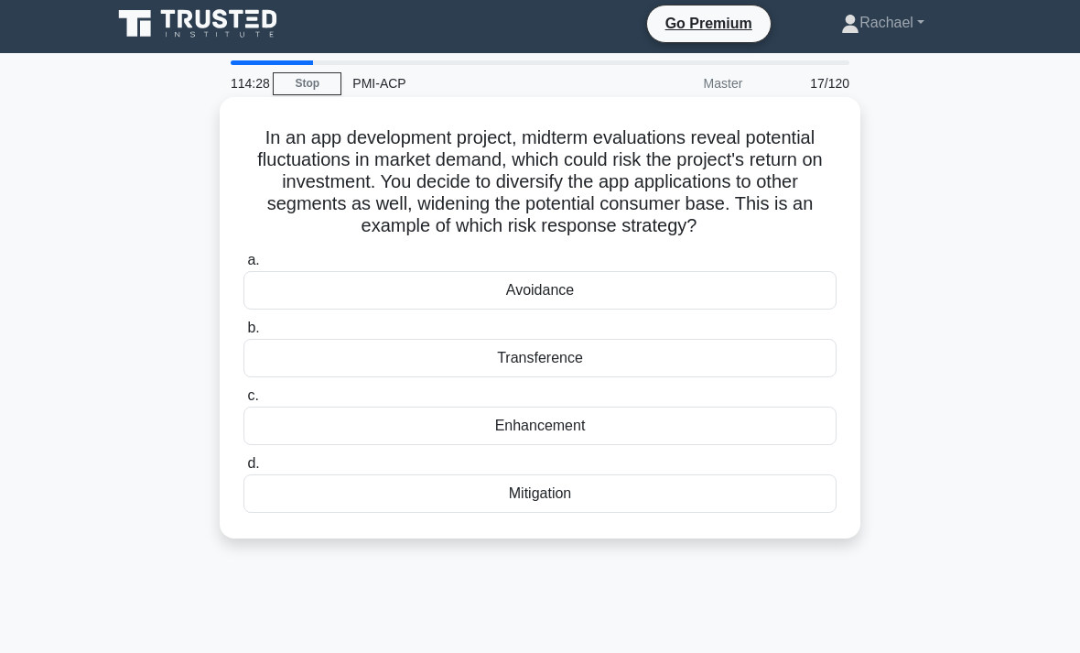
click at [805, 513] on div "Mitigation" at bounding box center [539, 493] width 593 height 38
click at [243, 470] on input "d. Mitigation" at bounding box center [243, 464] width 0 height 12
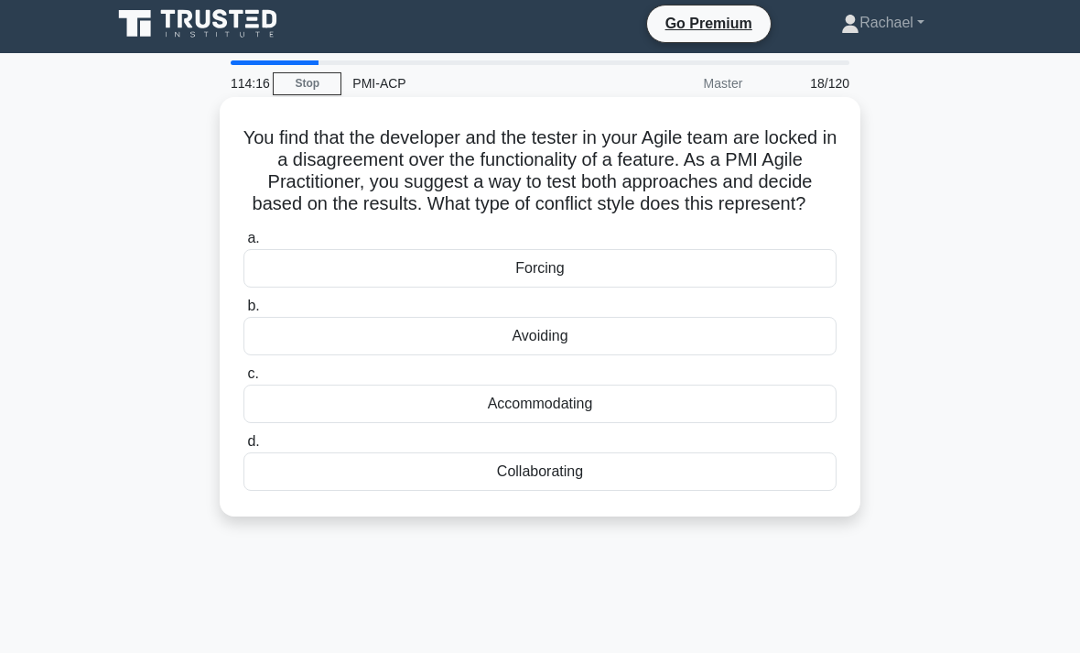
click at [794, 491] on div "Collaborating" at bounding box center [539, 471] width 593 height 38
click at [243, 448] on input "d. Collaborating" at bounding box center [243, 442] width 0 height 12
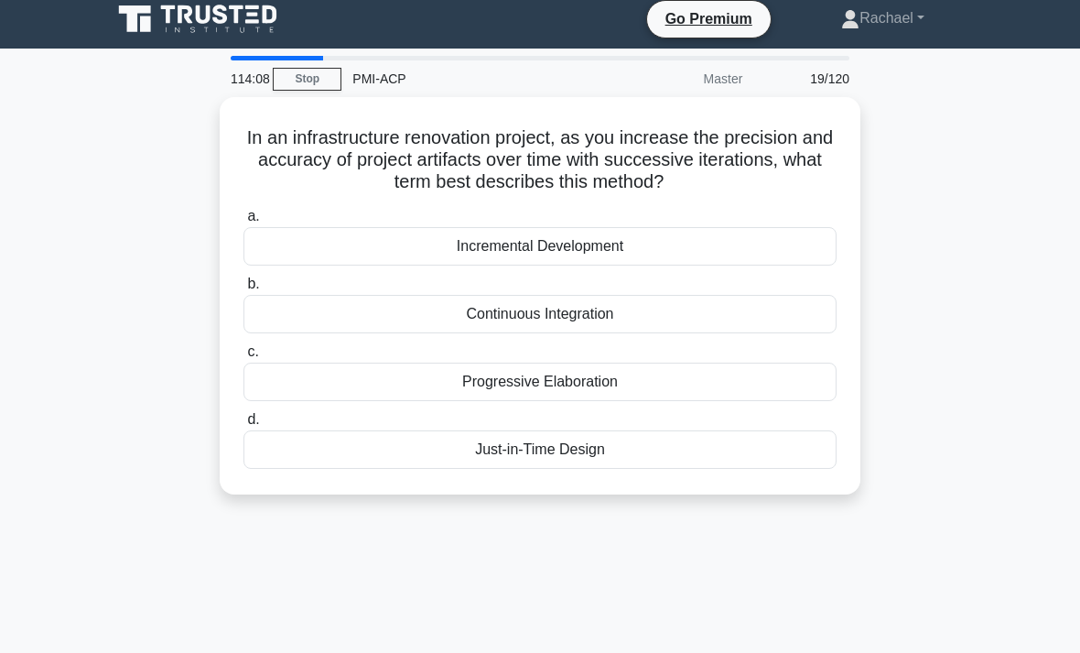
scroll to position [11, 0]
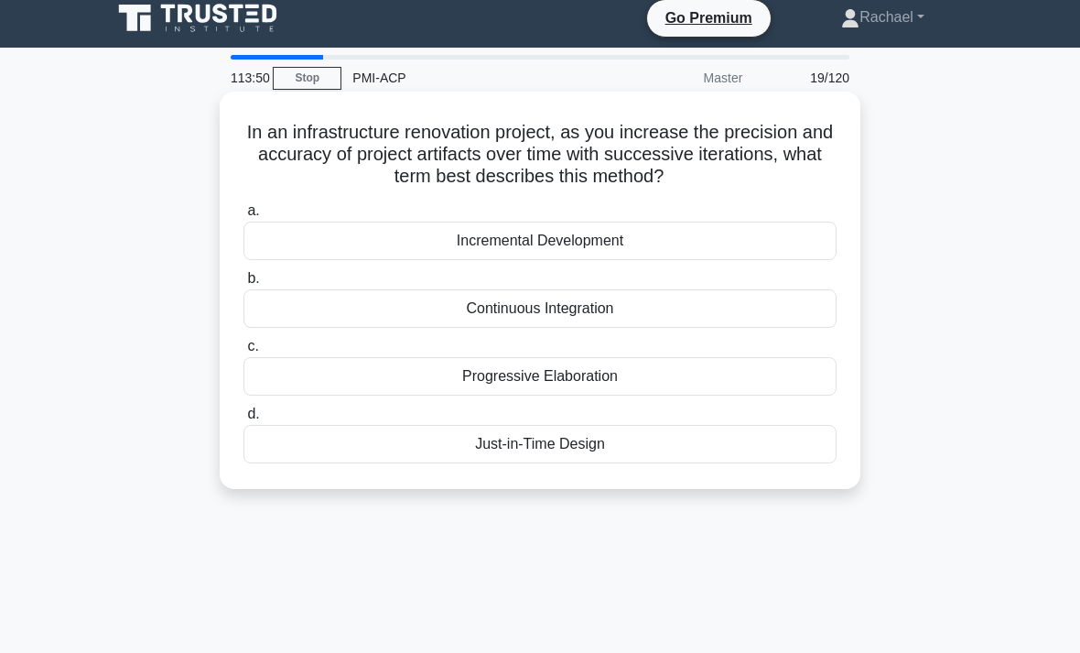
click at [808, 386] on div "Progressive Elaboration" at bounding box center [539, 376] width 593 height 38
click at [243, 352] on input "c. Progressive Elaboration" at bounding box center [243, 346] width 0 height 12
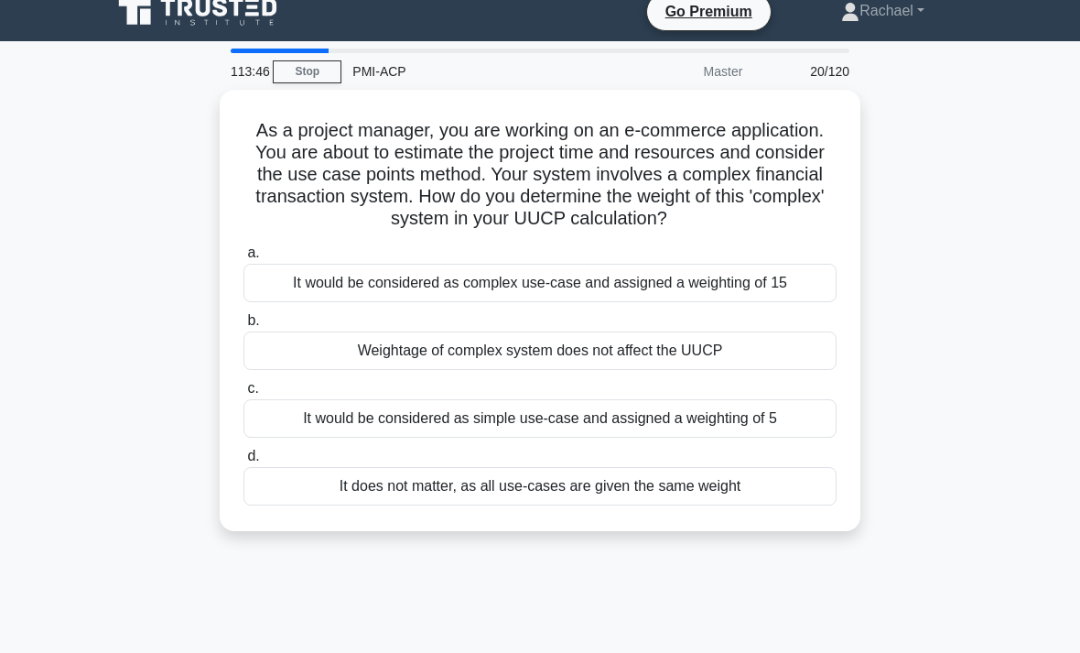
scroll to position [38, 0]
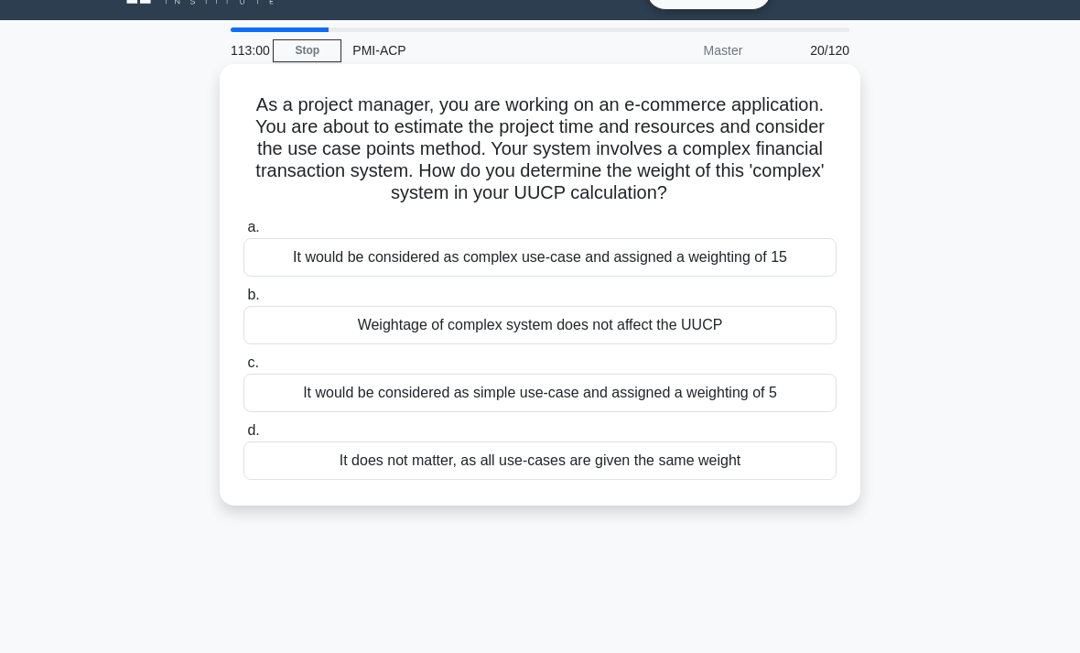
click at [808, 276] on div "It would be considered as complex use-case and assigned a weighting of 15" at bounding box center [539, 257] width 593 height 38
click at [243, 233] on input "a. It would be considered as complex use-case and assigned a weighting of 15" at bounding box center [243, 227] width 0 height 12
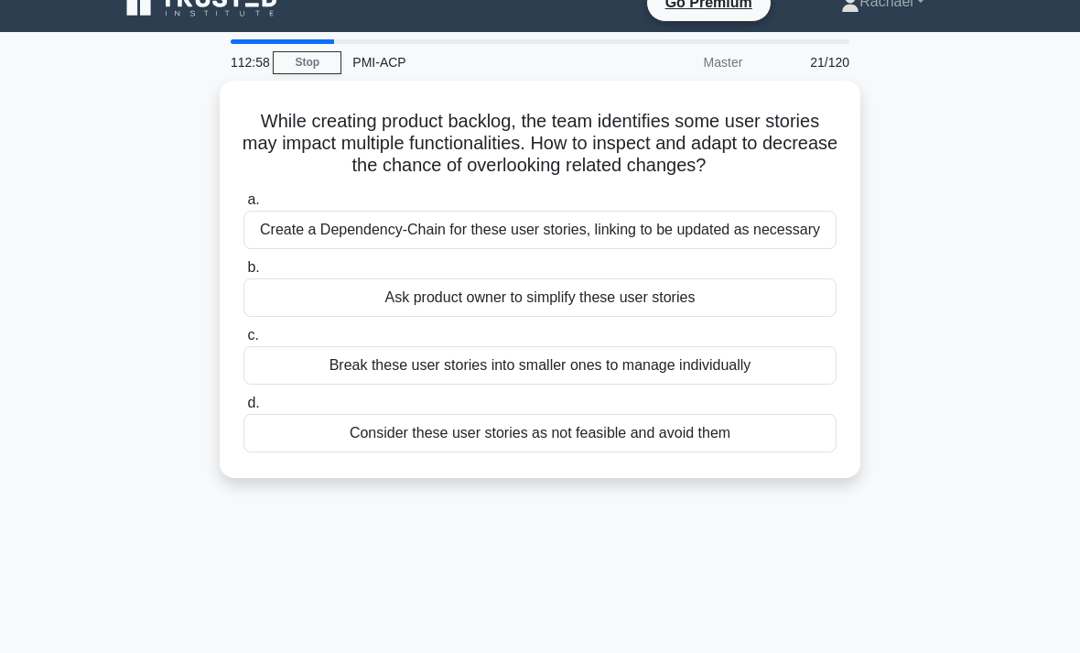
scroll to position [27, 0]
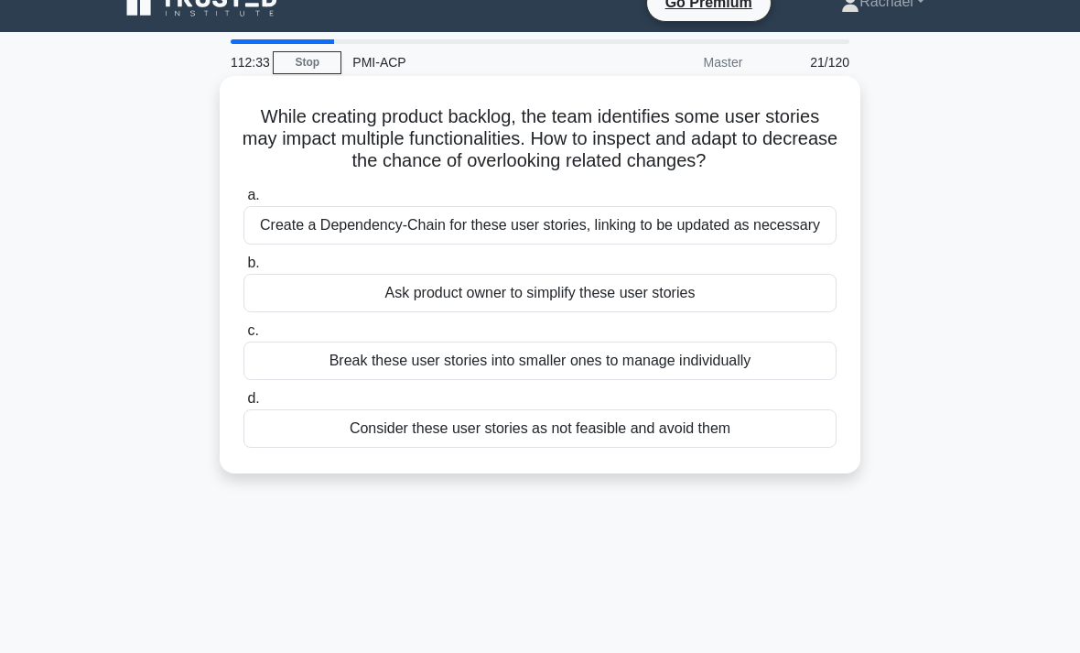
click at [788, 244] on div "Create a Dependency-Chain for these user stories, linking to be updated as nece…" at bounding box center [539, 225] width 593 height 38
click at [243, 201] on input "a. Create a Dependency-Chain for these user stories, linking to be updated as n…" at bounding box center [243, 195] width 0 height 12
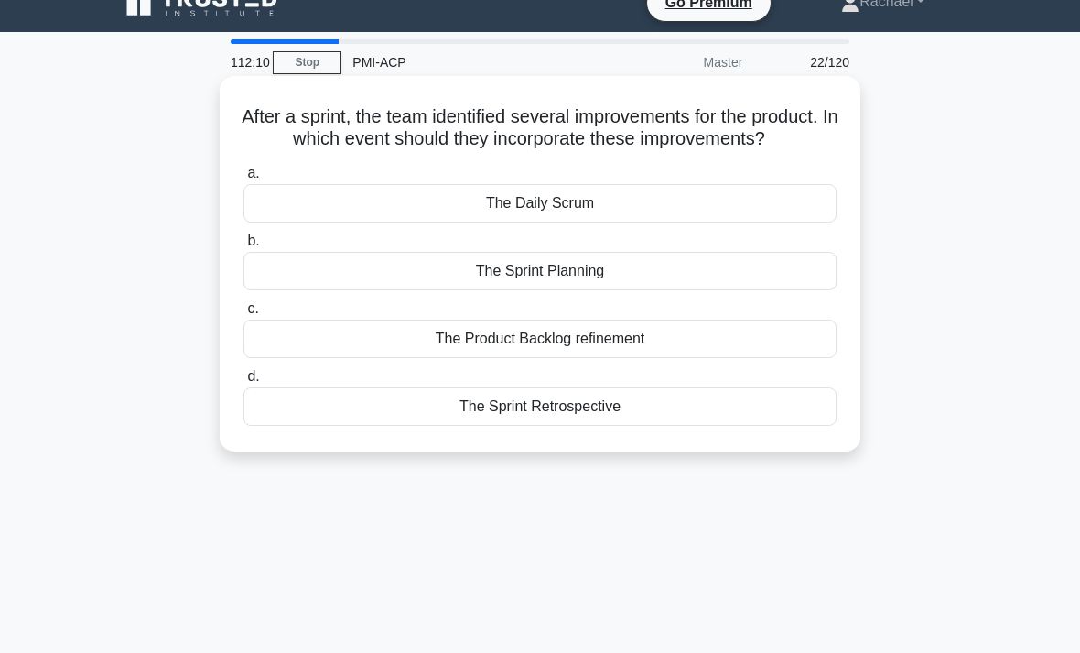
click at [795, 290] on div "The Sprint Planning" at bounding box center [539, 271] width 593 height 38
click at [243, 247] on input "b. The Sprint Planning" at bounding box center [243, 241] width 0 height 12
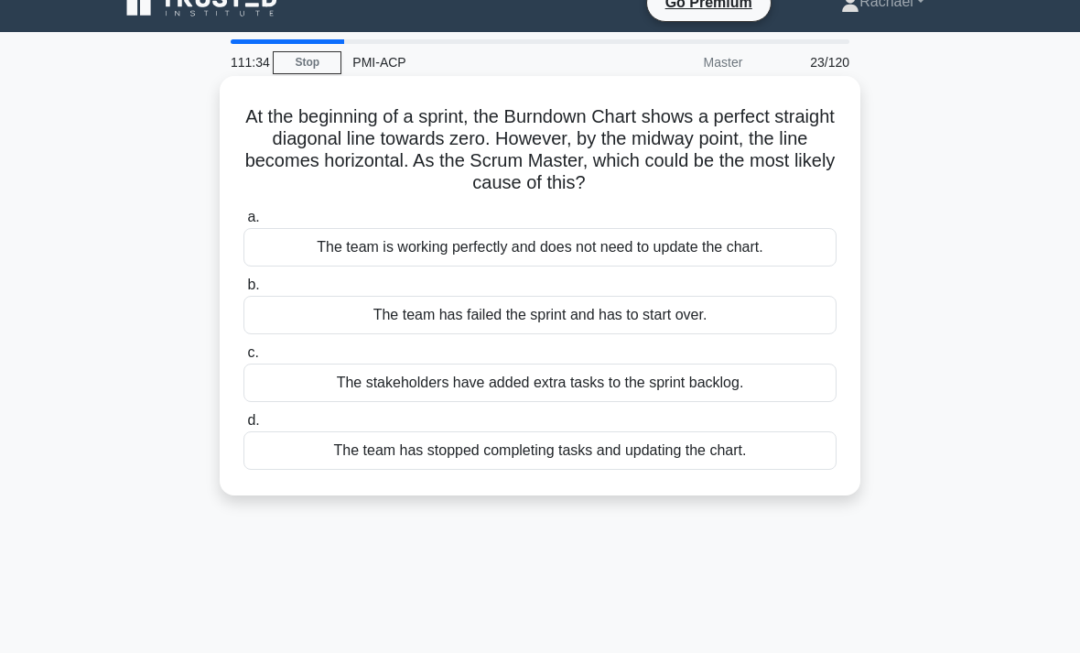
click at [801, 388] on div "The stakeholders have added extra tasks to the sprint backlog." at bounding box center [539, 382] width 593 height 38
click at [243, 359] on input "c. The stakeholders have added extra tasks to the sprint backlog." at bounding box center [243, 353] width 0 height 12
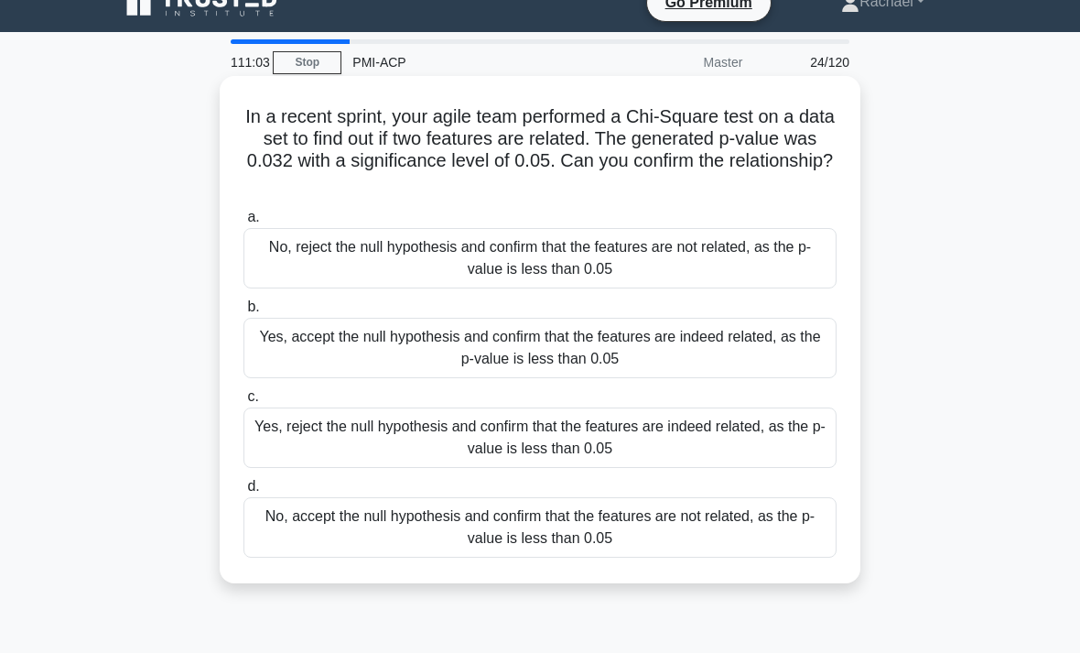
click at [792, 358] on div "Yes, accept the null hypothesis and confirm that the features are indeed relate…" at bounding box center [539, 348] width 593 height 60
click at [243, 313] on input "b. Yes, accept the null hypothesis and confirm that the features are indeed rel…" at bounding box center [243, 307] width 0 height 12
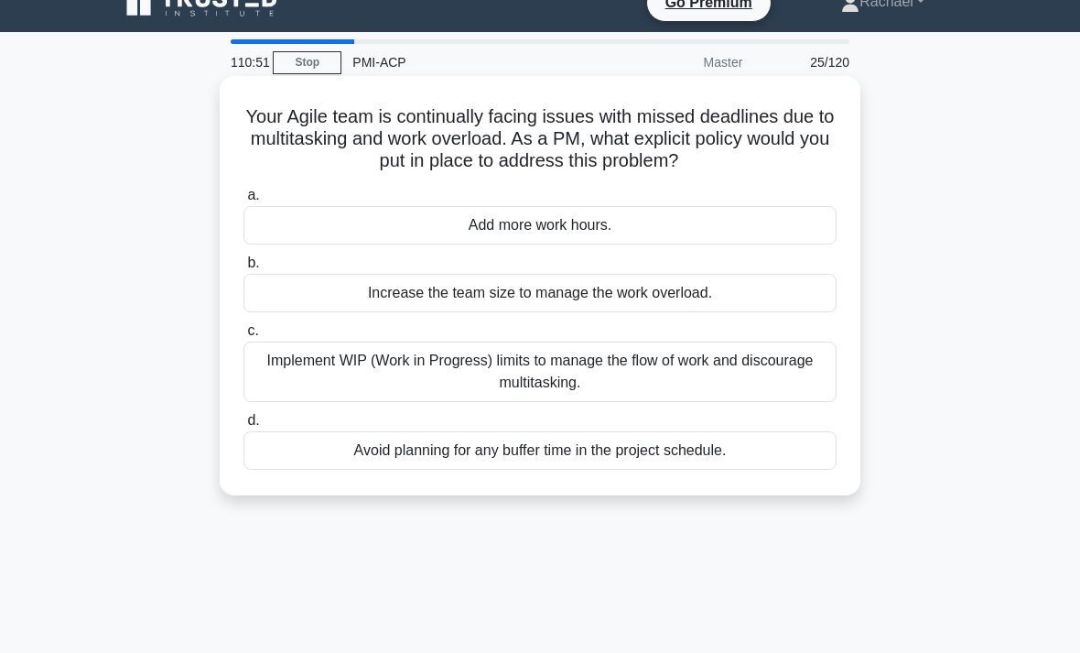
click at [811, 399] on div "Implement WIP (Work in Progress) limits to manage the flow of work and discoura…" at bounding box center [539, 371] width 593 height 60
click at [243, 337] on input "c. Implement WIP (Work in Progress) limits to manage the flow of work and disco…" at bounding box center [243, 331] width 0 height 12
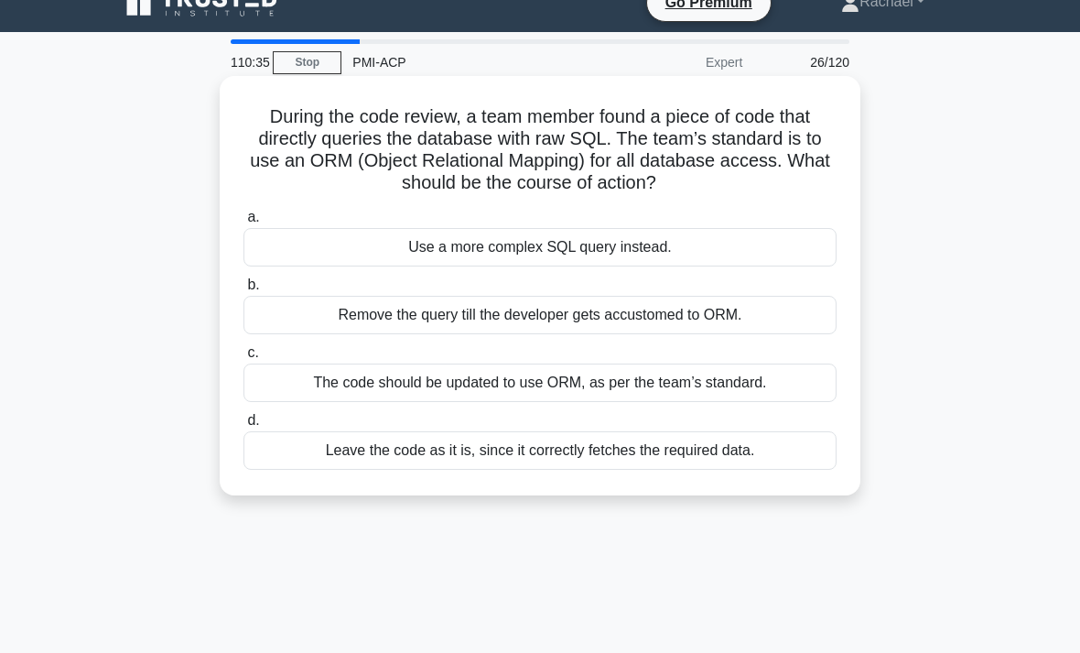
click at [810, 392] on div "The code should be updated to use ORM, as per the team’s standard." at bounding box center [539, 382] width 593 height 38
click at [243, 359] on input "c. The code should be updated to use ORM, as per the team’s standard." at bounding box center [243, 353] width 0 height 12
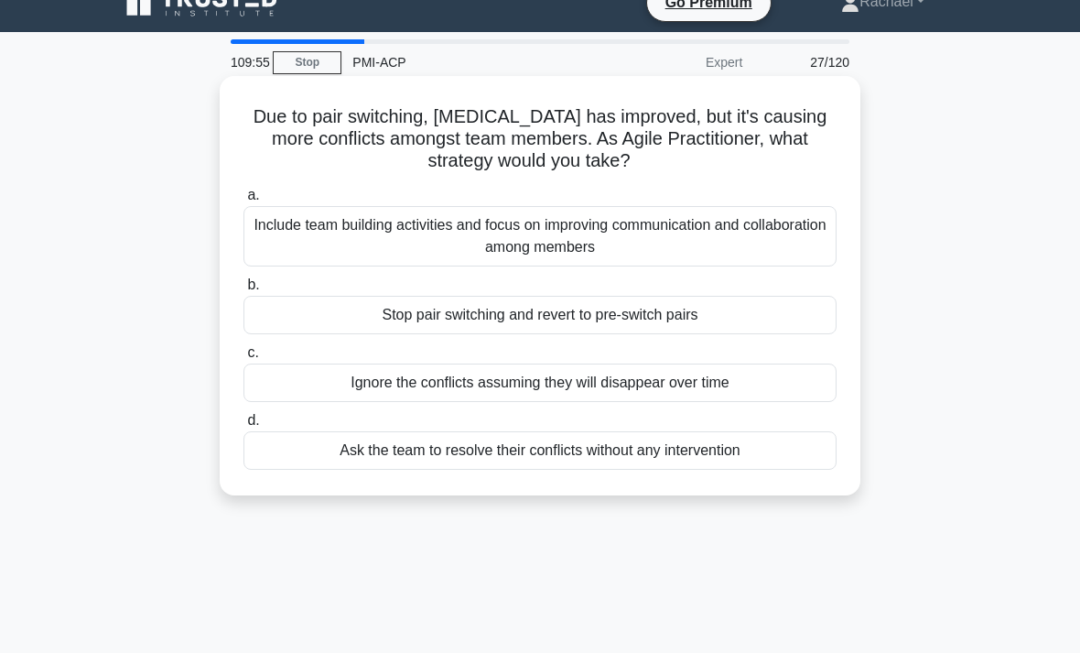
click at [807, 240] on div "Include team building activities and focus on improving communication and colla…" at bounding box center [539, 236] width 593 height 60
click at [243, 201] on input "a. Include team building activities and focus on improving communication and co…" at bounding box center [243, 195] width 0 height 12
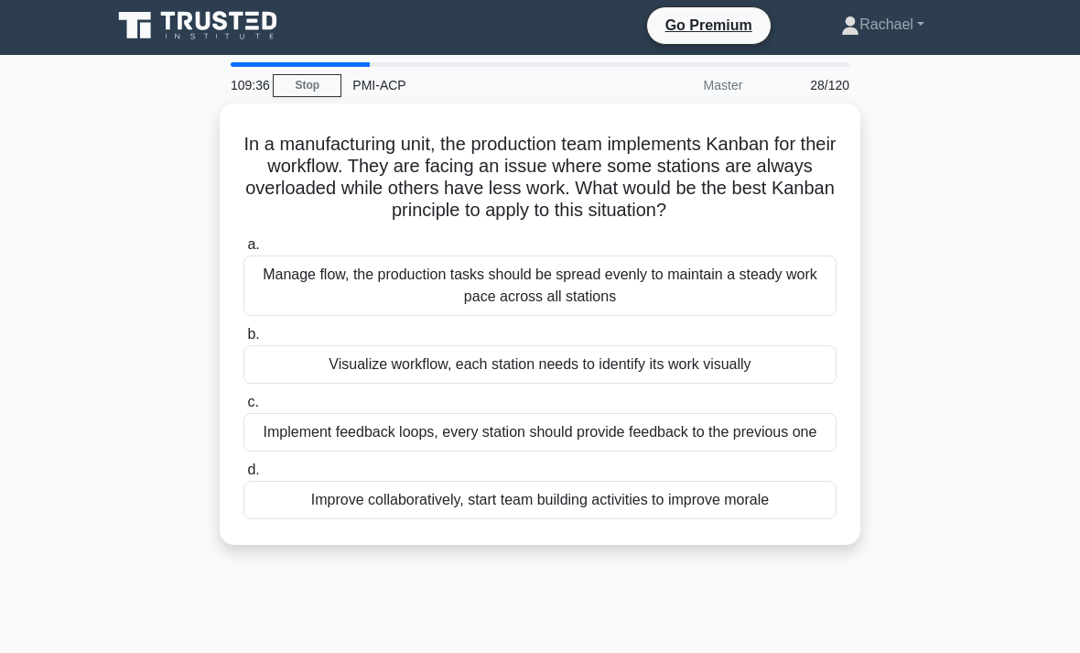
scroll to position [2, 0]
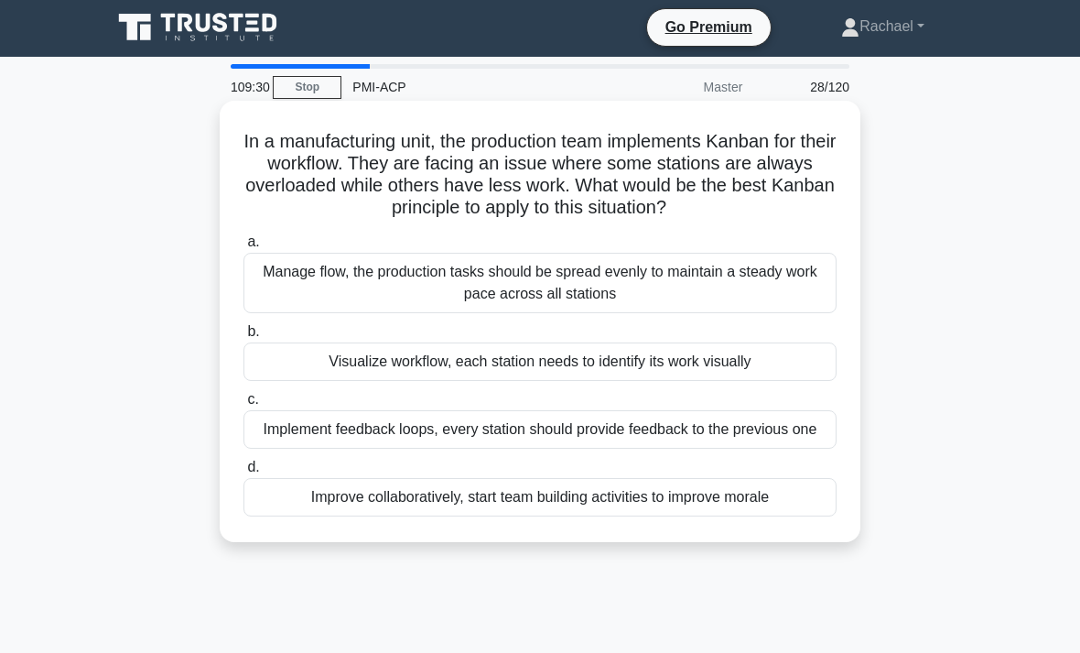
click at [794, 309] on div "Manage flow, the production tasks should be spread evenly to maintain a steady …" at bounding box center [539, 283] width 593 height 60
click at [243, 248] on input "a. Manage flow, the production tasks should be spread evenly to maintain a stea…" at bounding box center [243, 242] width 0 height 12
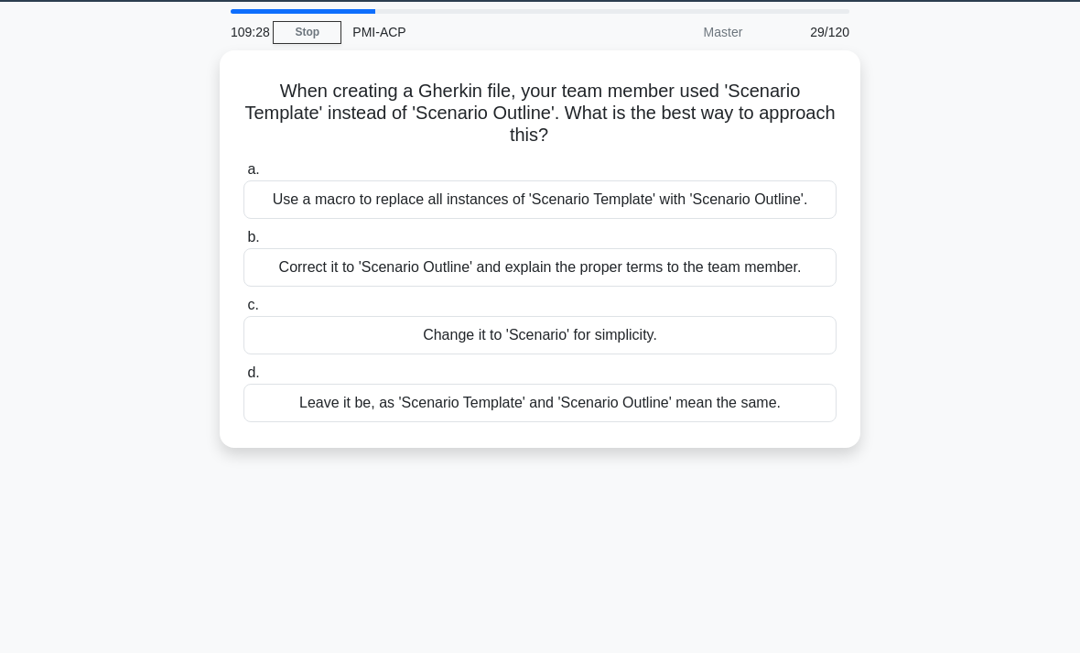
scroll to position [58, 0]
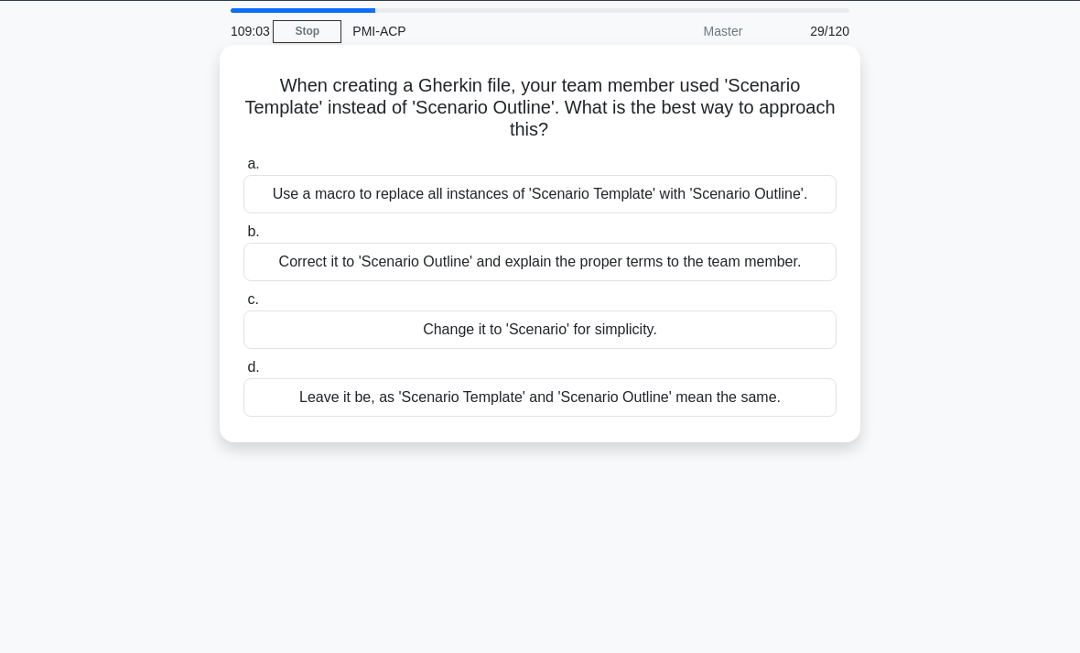
click at [779, 213] on div "Use a macro to replace all instances of 'Scenario Template' with 'Scenario Outl…" at bounding box center [539, 194] width 593 height 38
click at [243, 170] on input "a. Use a macro to replace all instances of 'Scenario Template' with 'Scenario O…" at bounding box center [243, 164] width 0 height 12
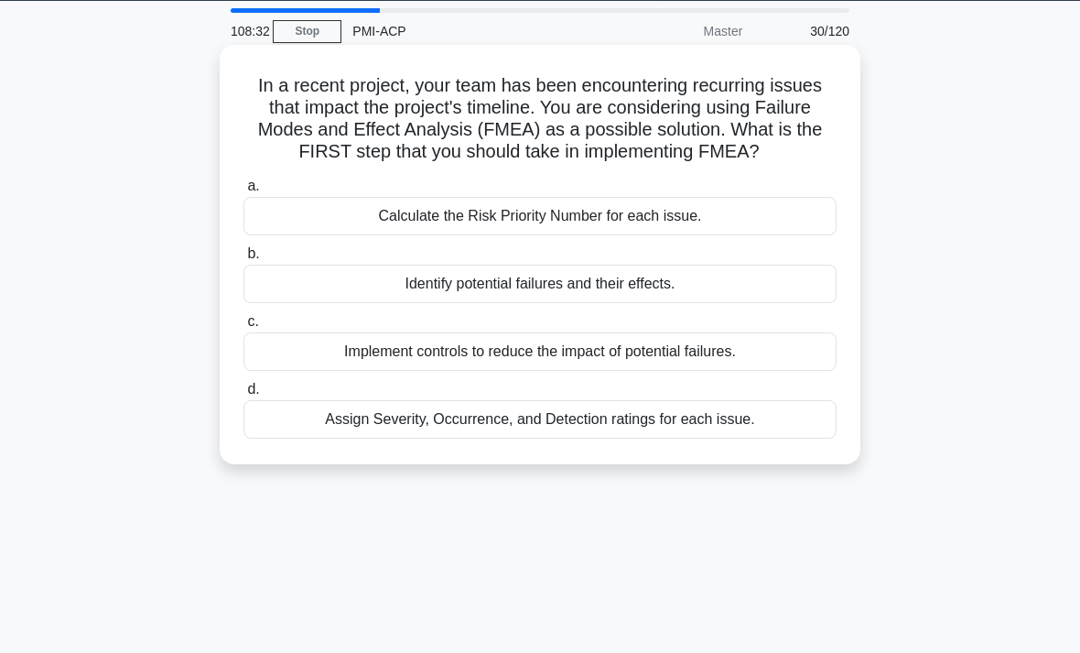
click at [793, 303] on div "Identify potential failures and their effects." at bounding box center [539, 284] width 593 height 38
click at [243, 260] on input "b. Identify potential failures and their effects." at bounding box center [243, 254] width 0 height 12
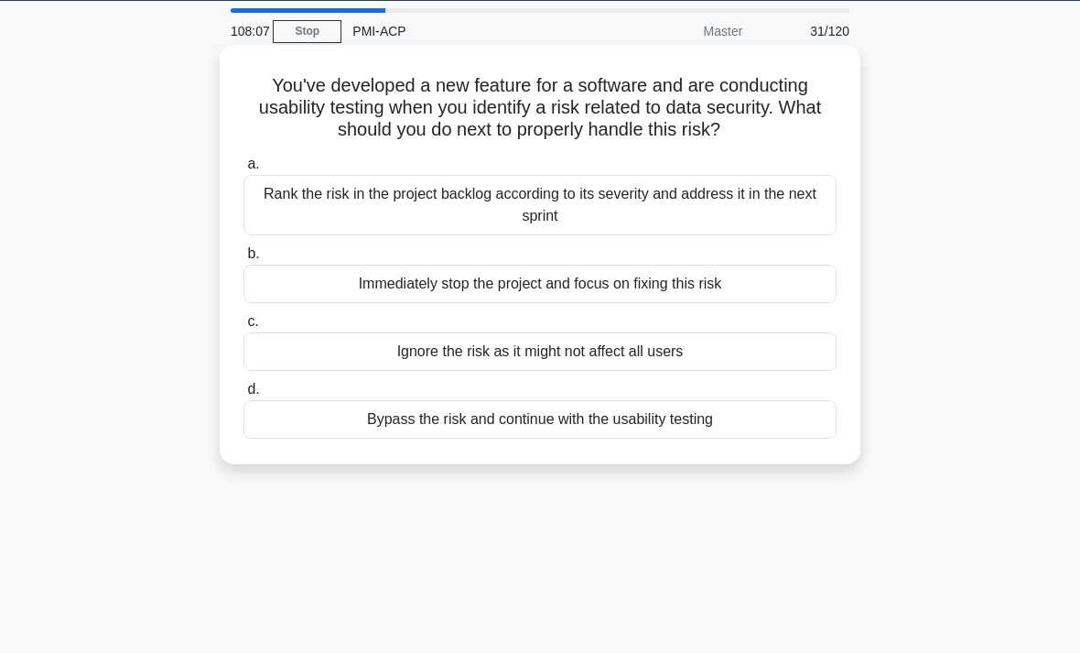
click at [808, 233] on div "Rank the risk in the project backlog according to its severity and address it i…" at bounding box center [539, 205] width 593 height 60
click at [243, 170] on input "a. Rank the risk in the project backlog according to its severity and address i…" at bounding box center [243, 164] width 0 height 12
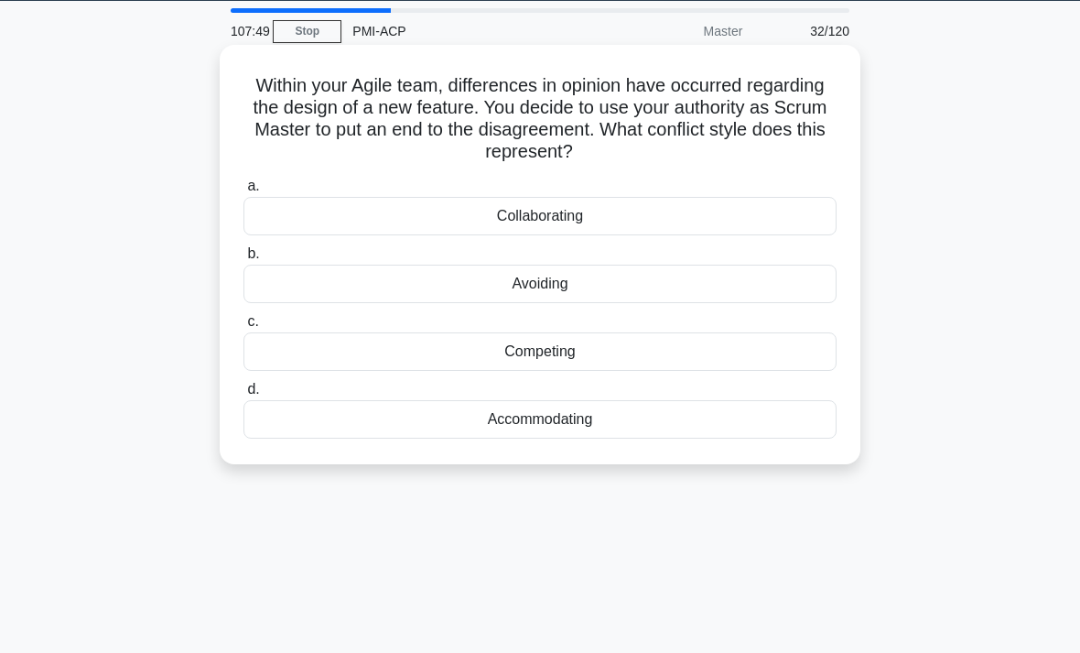
click at [804, 295] on div "Avoiding" at bounding box center [539, 284] width 593 height 38
click at [243, 260] on input "b. Avoiding" at bounding box center [243, 254] width 0 height 12
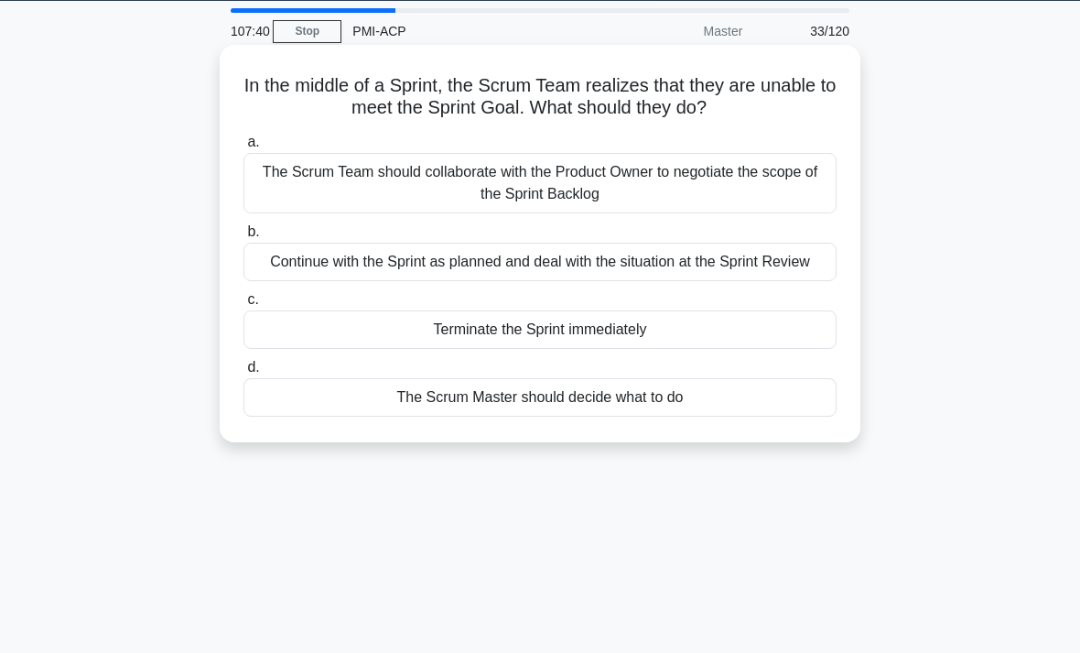
click at [758, 179] on div "The Scrum Team should collaborate with the Product Owner to negotiate the scope…" at bounding box center [539, 183] width 593 height 60
click at [243, 148] on input "a. The Scrum Team should collaborate with the Product Owner to negotiate the sc…" at bounding box center [243, 142] width 0 height 12
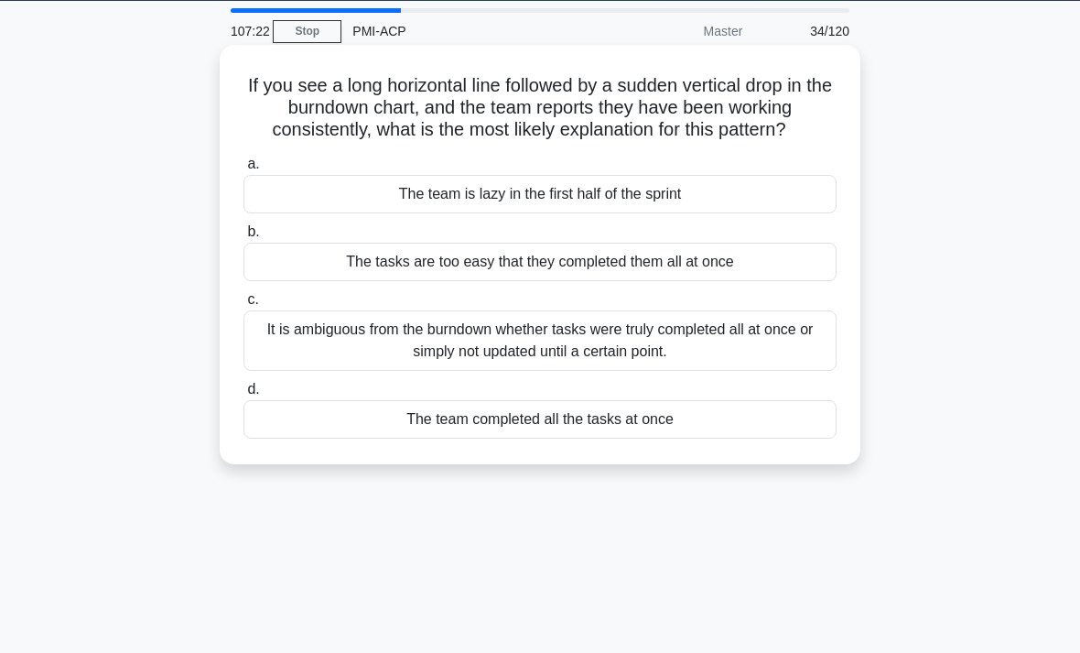
click at [801, 370] on div "It is ambiguous from the burndown whether tasks were truly completed all at onc…" at bounding box center [539, 340] width 593 height 60
click at [243, 306] on input "c. It is ambiguous from the burndown whether tasks were truly completed all at …" at bounding box center [243, 300] width 0 height 12
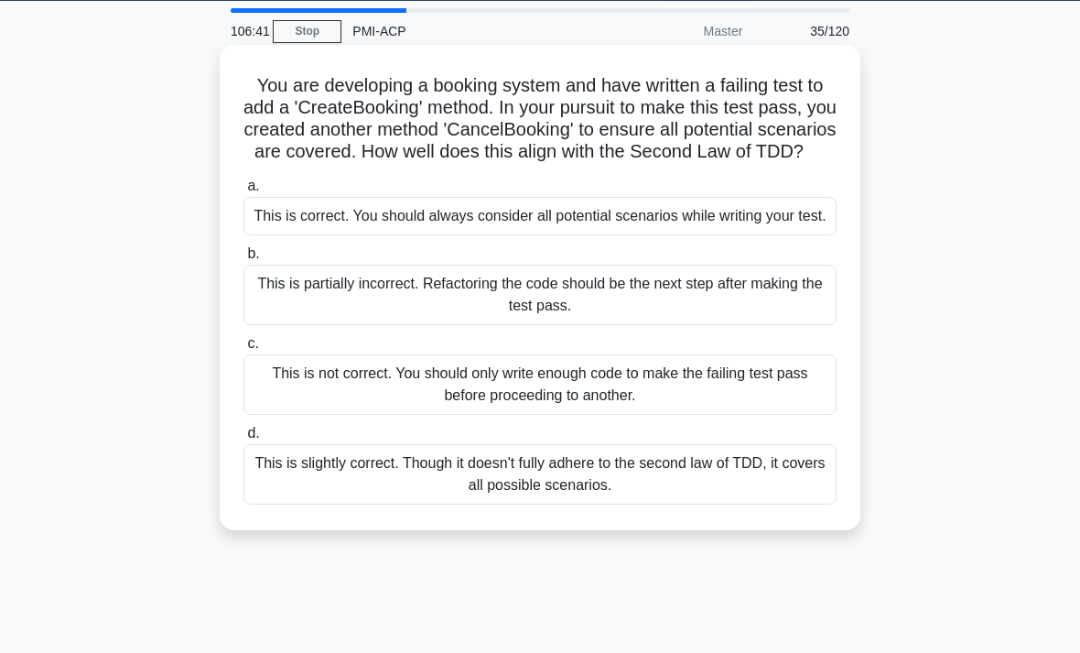
click at [774, 504] on div "This is slightly correct. Though it doesn't fully adhere to the second law of T…" at bounding box center [539, 474] width 593 height 60
click at [243, 439] on input "d. This is slightly correct. Though it doesn't fully adhere to the second law o…" at bounding box center [243, 433] width 0 height 12
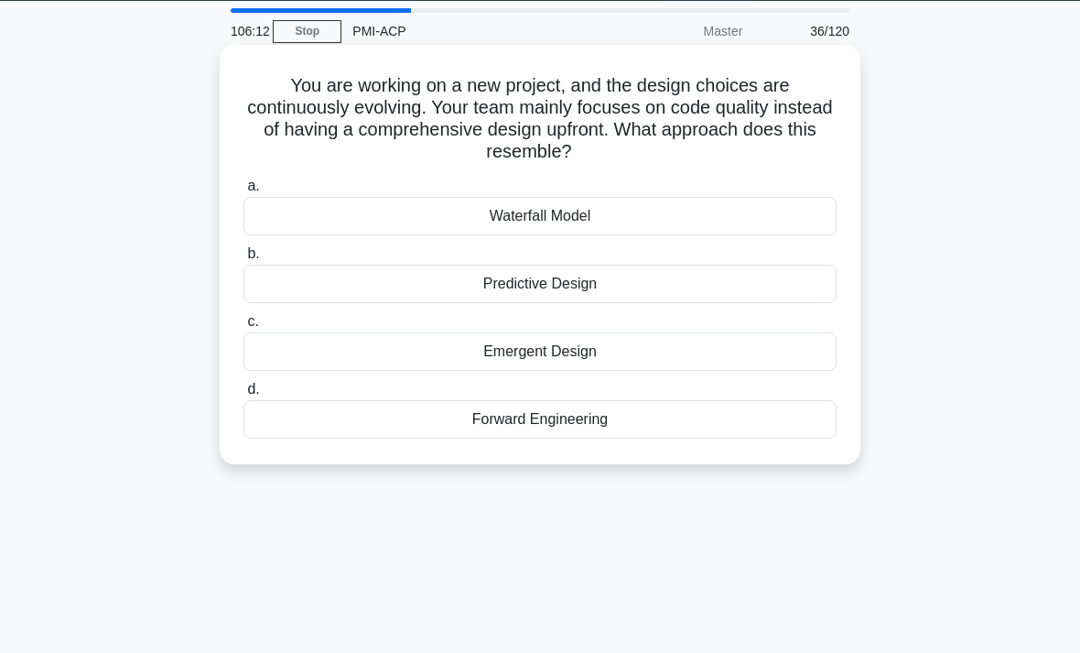
click at [796, 428] on div "Forward Engineering" at bounding box center [539, 419] width 593 height 38
click at [243, 395] on input "d. Forward Engineering" at bounding box center [243, 389] width 0 height 12
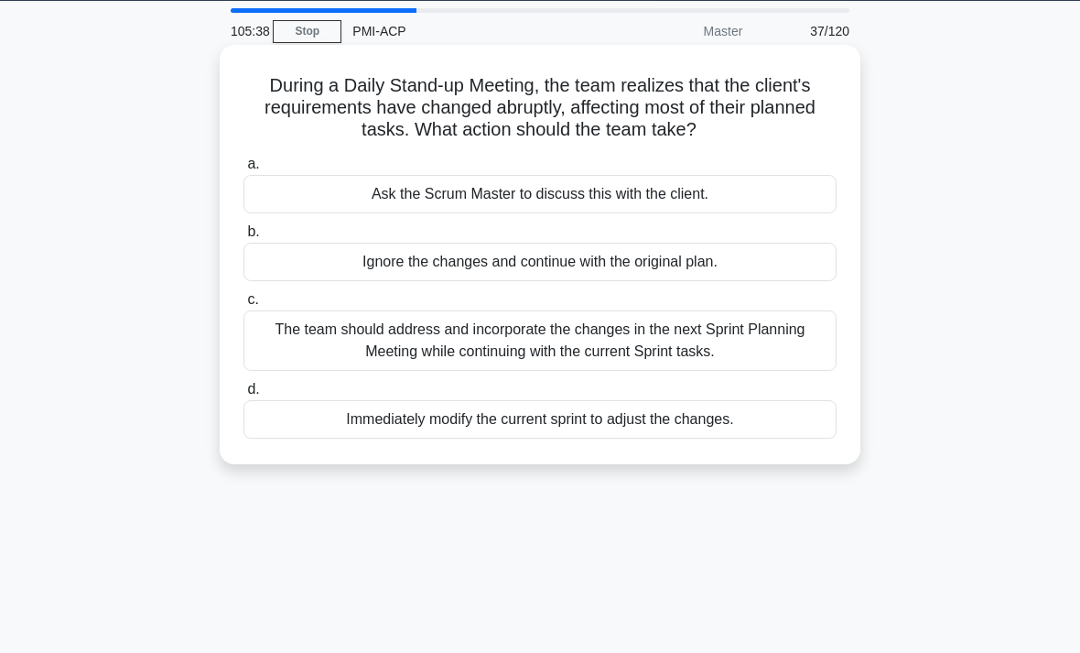
click at [791, 194] on div "Ask the Scrum Master to discuss this with the client." at bounding box center [539, 194] width 593 height 38
click at [243, 170] on input "a. Ask the Scrum Master to discuss this with the client." at bounding box center [243, 164] width 0 height 12
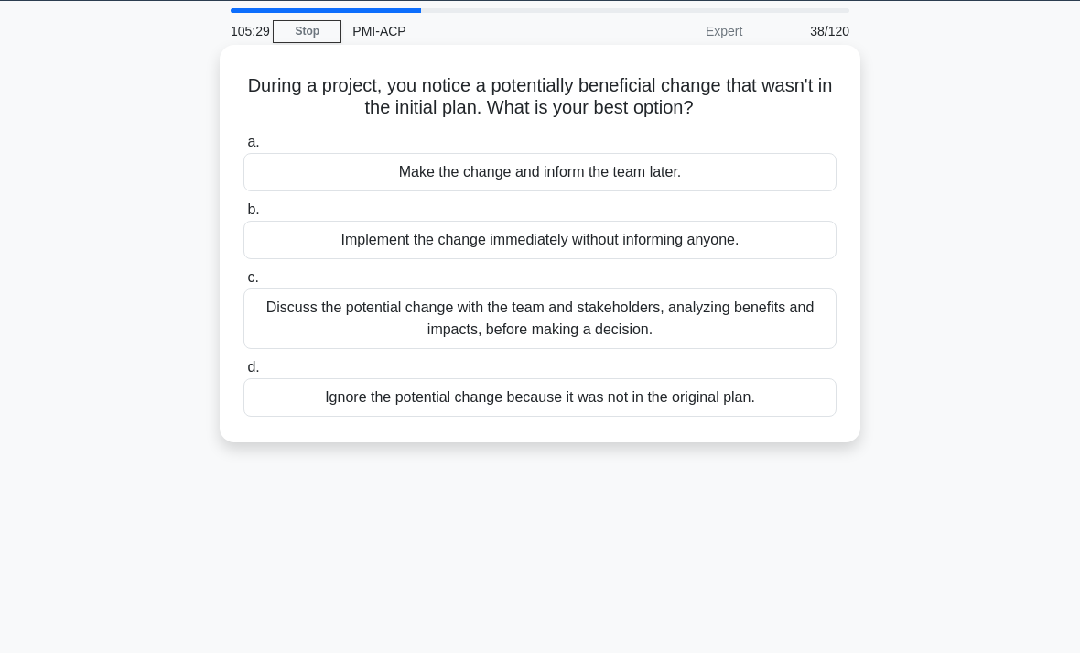
click at [792, 321] on div "Discuss the potential change with the team and stakeholders, analyzing benefits…" at bounding box center [539, 318] width 593 height 60
click at [243, 284] on input "c. Discuss the potential change with the team and stakeholders, analyzing benef…" at bounding box center [243, 278] width 0 height 12
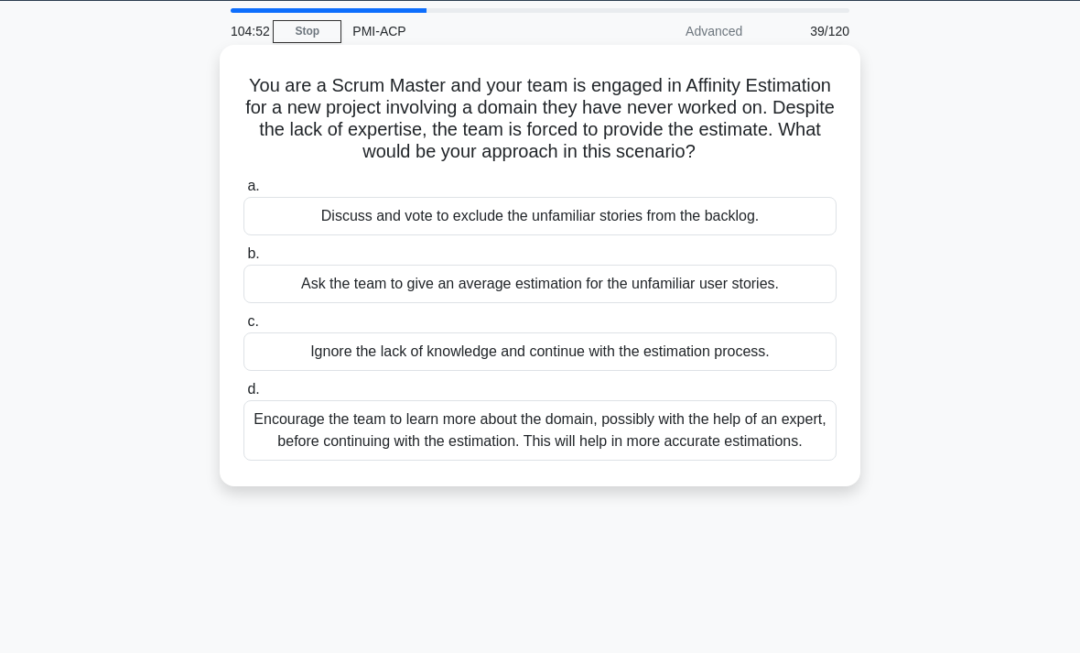
click at [782, 460] on div "Encourage the team to learn more about the domain, possibly with the help of an…" at bounding box center [539, 430] width 593 height 60
click at [243, 395] on input "d. Encourage the team to learn more about the domain, possibly with the help of…" at bounding box center [243, 389] width 0 height 12
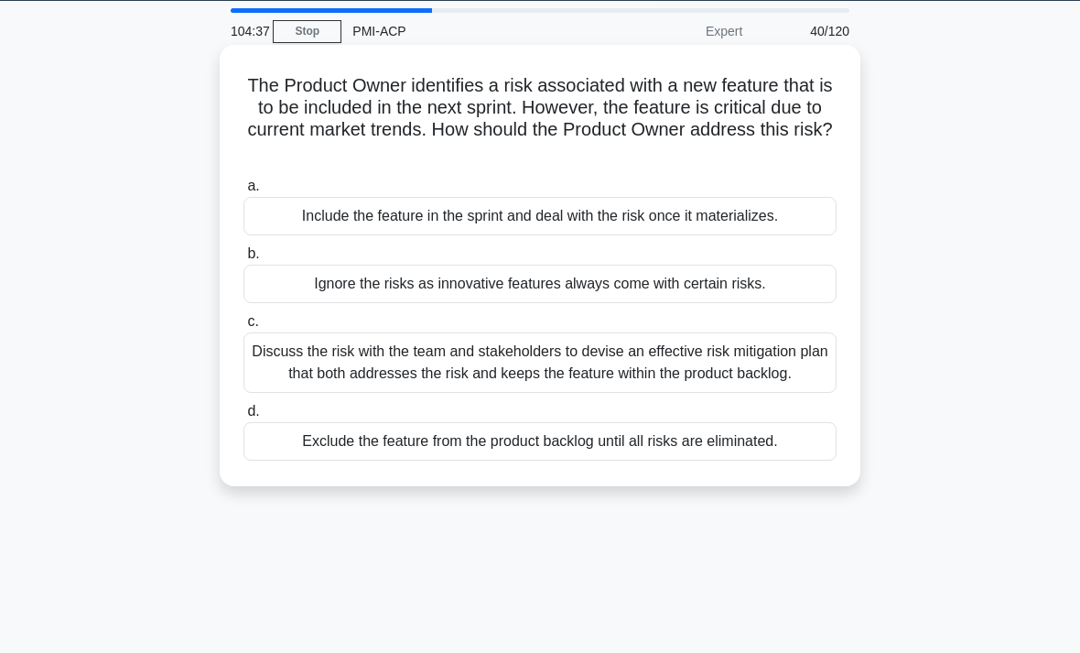
click at [796, 384] on div "Discuss the risk with the team and stakeholders to devise an effective risk mit…" at bounding box center [539, 362] width 593 height 60
click at [243, 328] on input "c. Discuss the risk with the team and stakeholders to devise an effective risk …" at bounding box center [243, 322] width 0 height 12
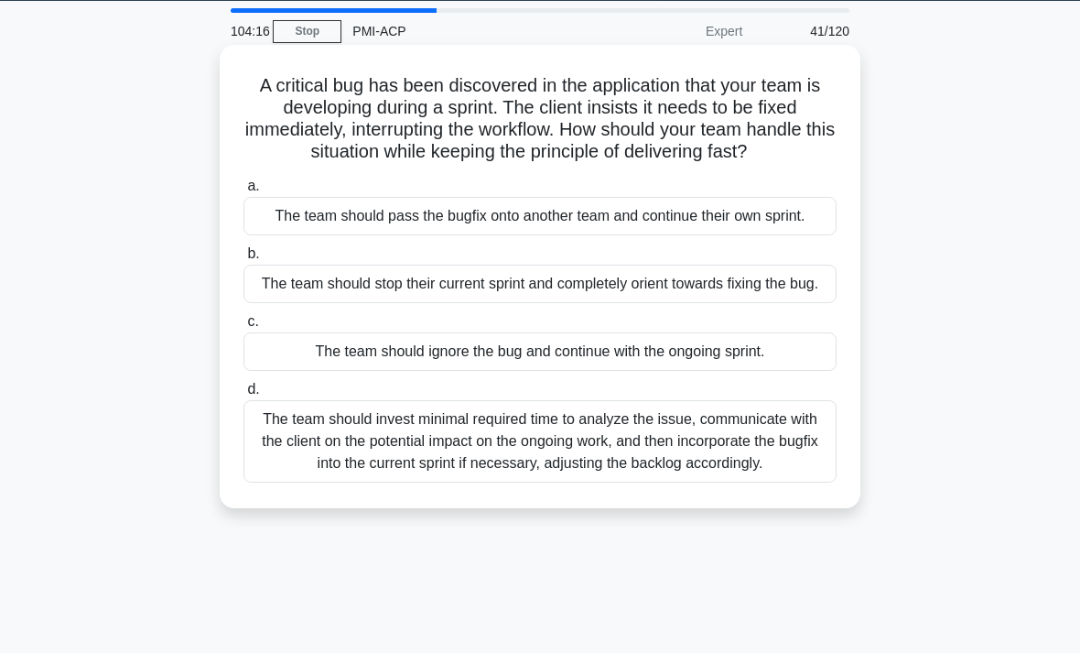
click at [801, 482] on div "The team should invest minimal required time to analyze the issue, communicate …" at bounding box center [539, 441] width 593 height 82
click at [243, 395] on input "d. The team should invest minimal required time to analyze the issue, communica…" at bounding box center [243, 389] width 0 height 12
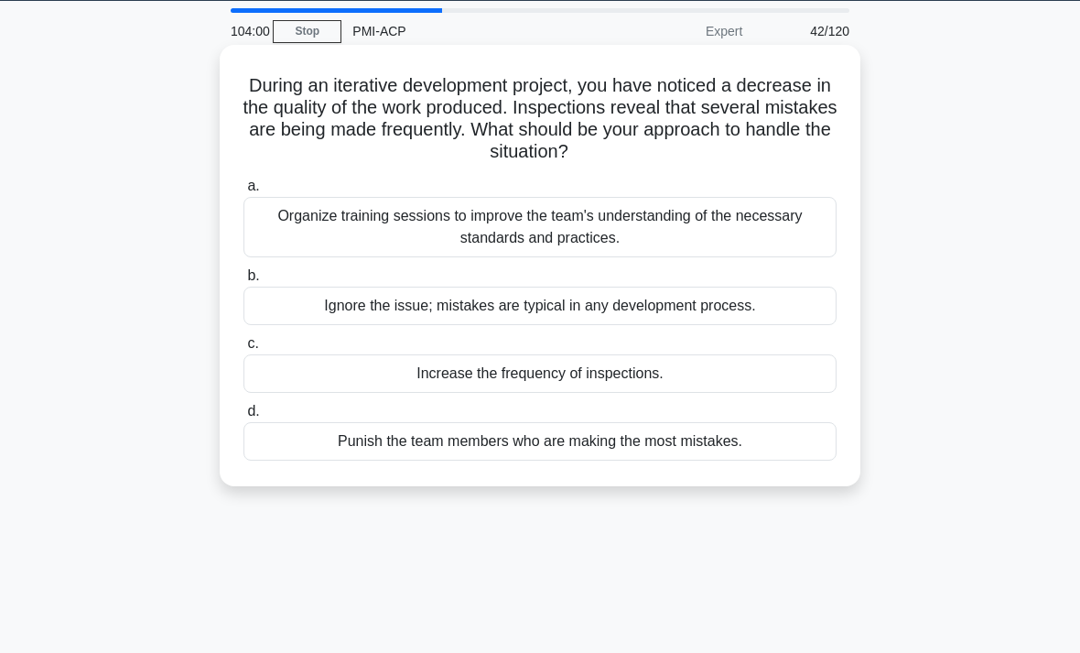
click at [789, 230] on div "Organize training sessions to improve the team's understanding of the necessary…" at bounding box center [539, 227] width 593 height 60
click at [243, 192] on input "a. Organize training sessions to improve the team's understanding of the necess…" at bounding box center [243, 186] width 0 height 12
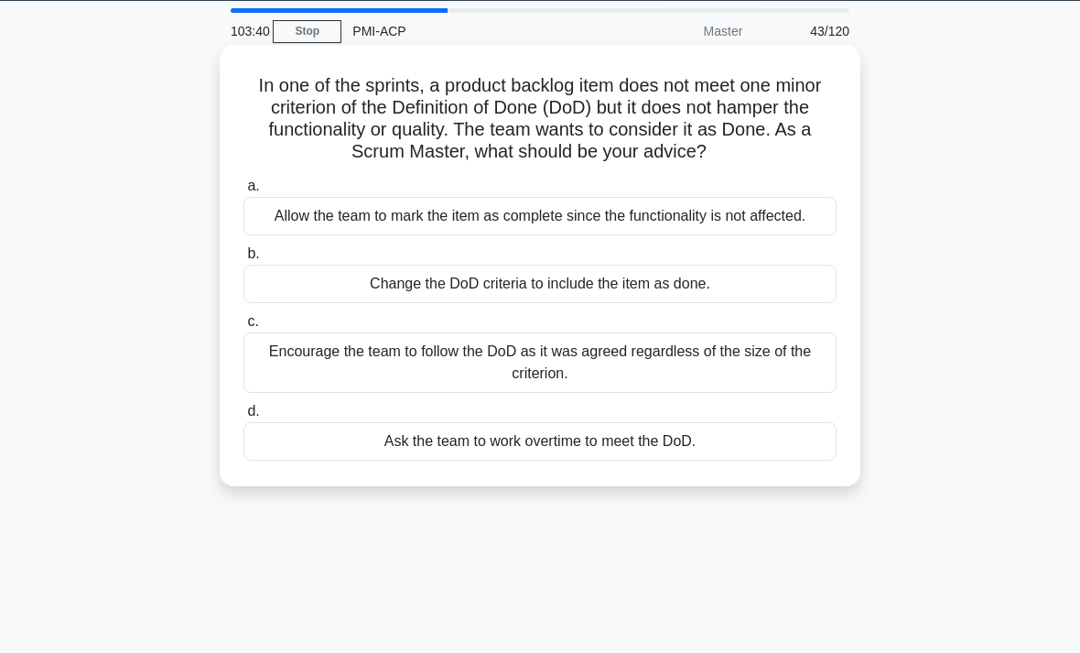
click at [808, 386] on div "Encourage the team to follow the DoD as it was agreed regardless of the size of…" at bounding box center [539, 362] width 593 height 60
click at [243, 328] on input "c. Encourage the team to follow the DoD as it was agreed regardless of the size…" at bounding box center [243, 322] width 0 height 12
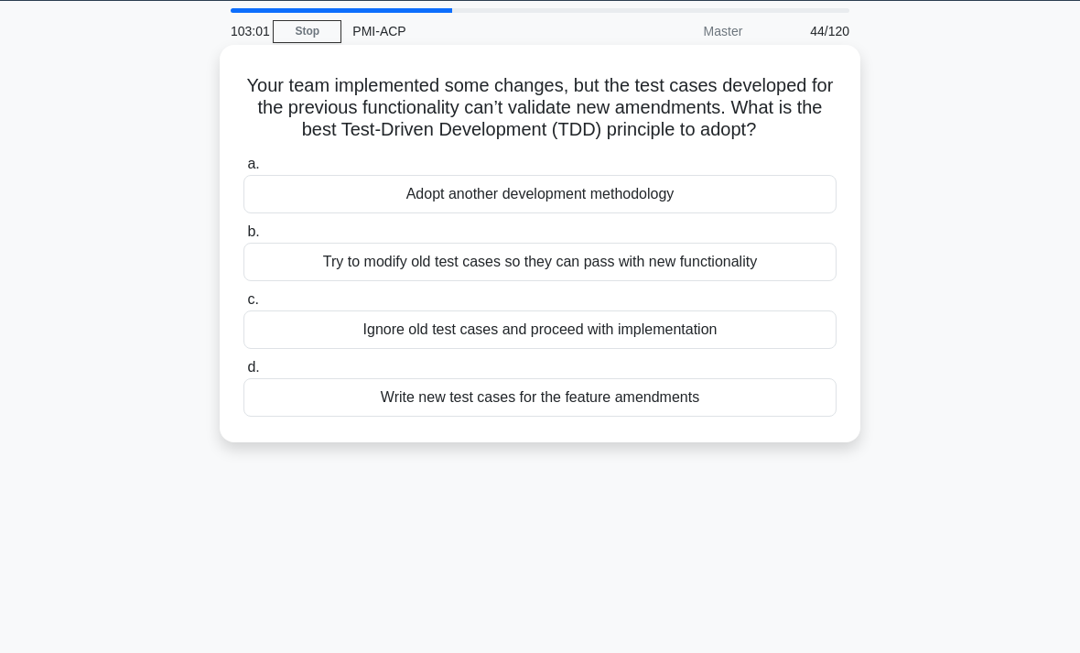
click at [787, 416] on div "Write new test cases for the feature amendments" at bounding box center [539, 397] width 593 height 38
click at [243, 373] on input "d. Write new test cases for the feature amendments" at bounding box center [243, 368] width 0 height 12
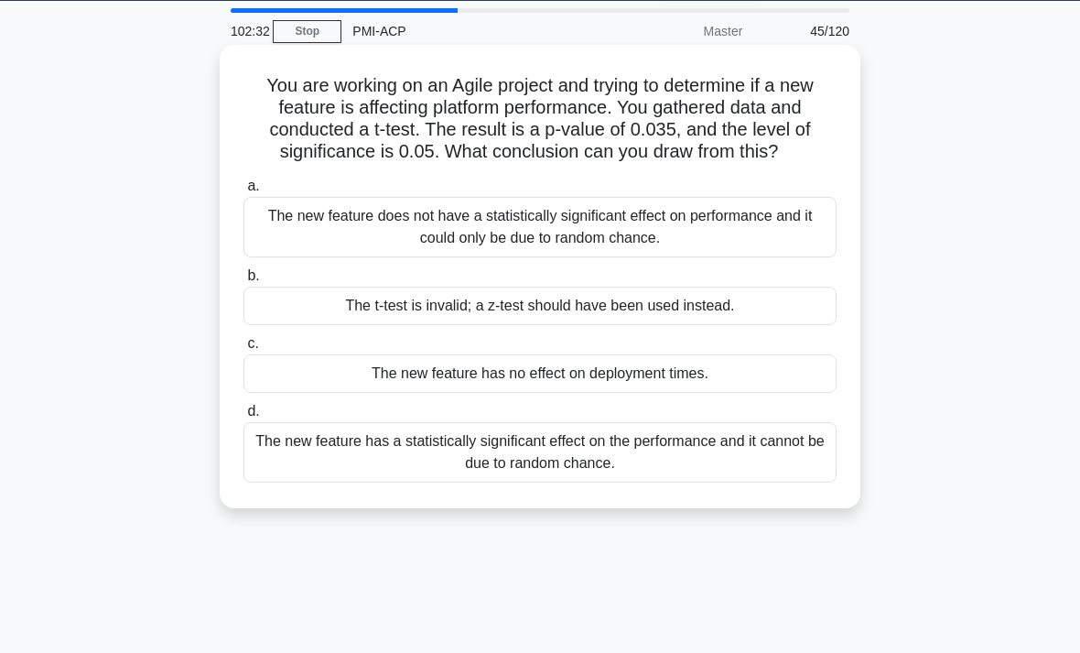
click at [795, 325] on div "The t-test is invalid; a z-test should have been used instead." at bounding box center [539, 305] width 593 height 38
click at [243, 282] on input "b. The t-test is invalid; a z-test should have been used instead." at bounding box center [243, 276] width 0 height 12
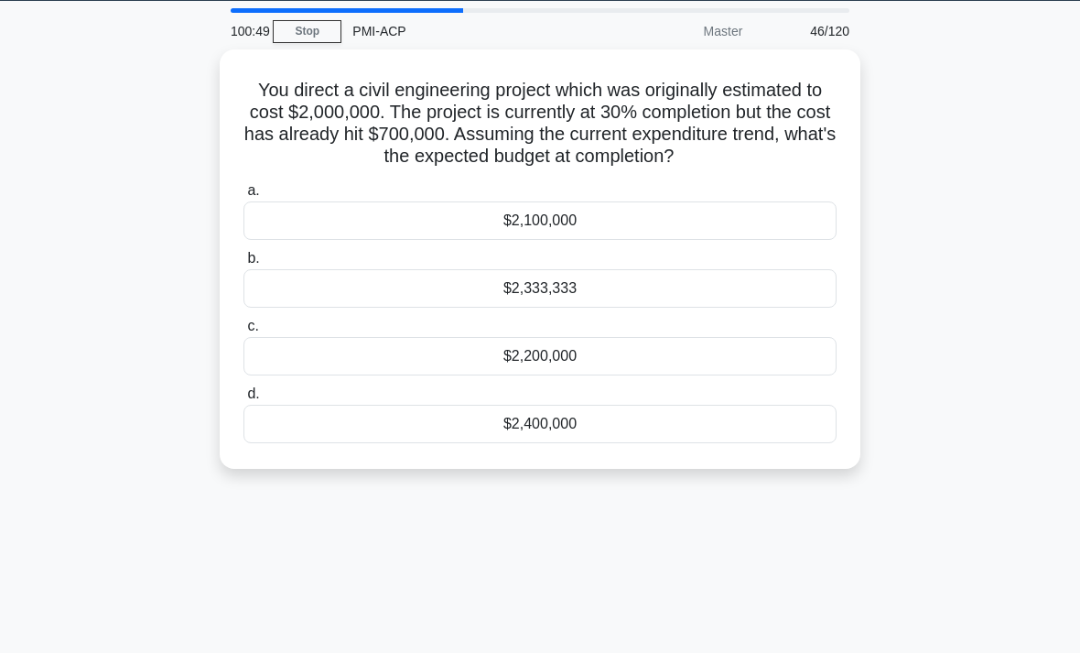
click at [537, 646] on div "100:49 Stop PMI-ACP Master 46/120 You direct a civil engineering project which …" at bounding box center [540, 465] width 879 height 915
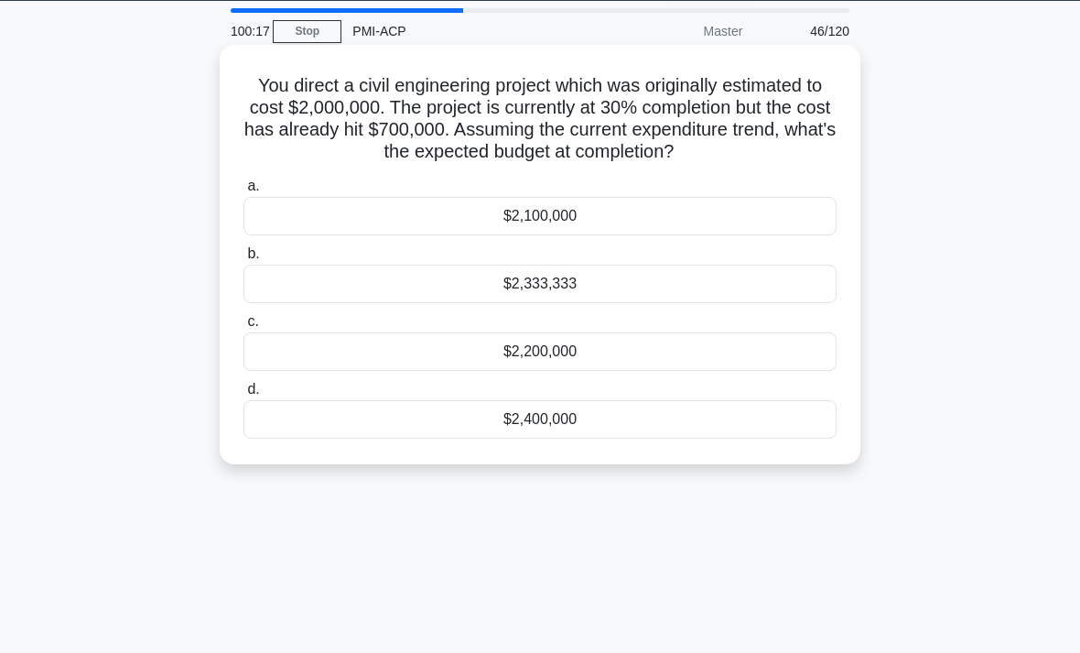
click at [711, 438] on div "$2,400,000" at bounding box center [539, 419] width 593 height 38
click at [243, 395] on input "d. $2,400,000" at bounding box center [243, 389] width 0 height 12
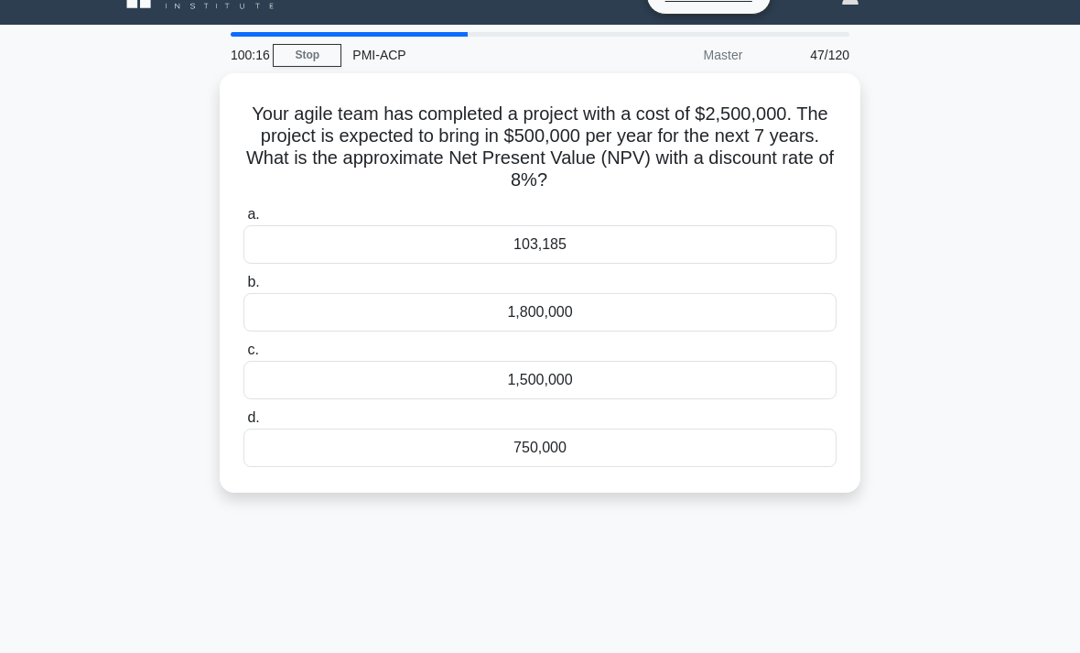
scroll to position [31, 0]
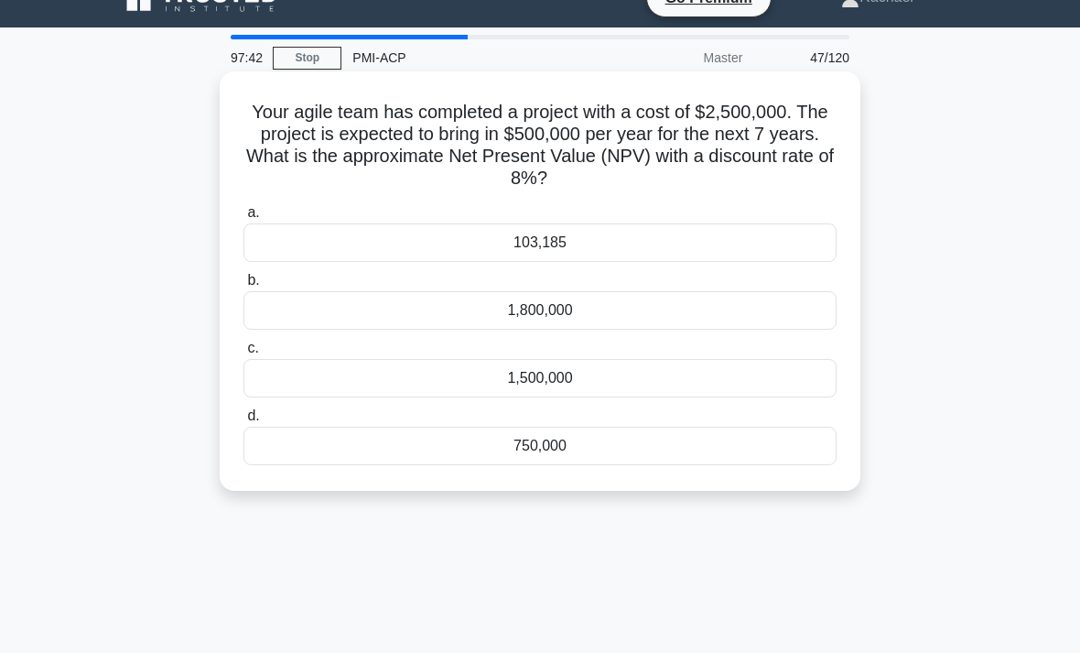
click at [736, 426] on label "d. 750,000" at bounding box center [539, 435] width 593 height 60
click at [243, 422] on input "d. 750,000" at bounding box center [243, 416] width 0 height 12
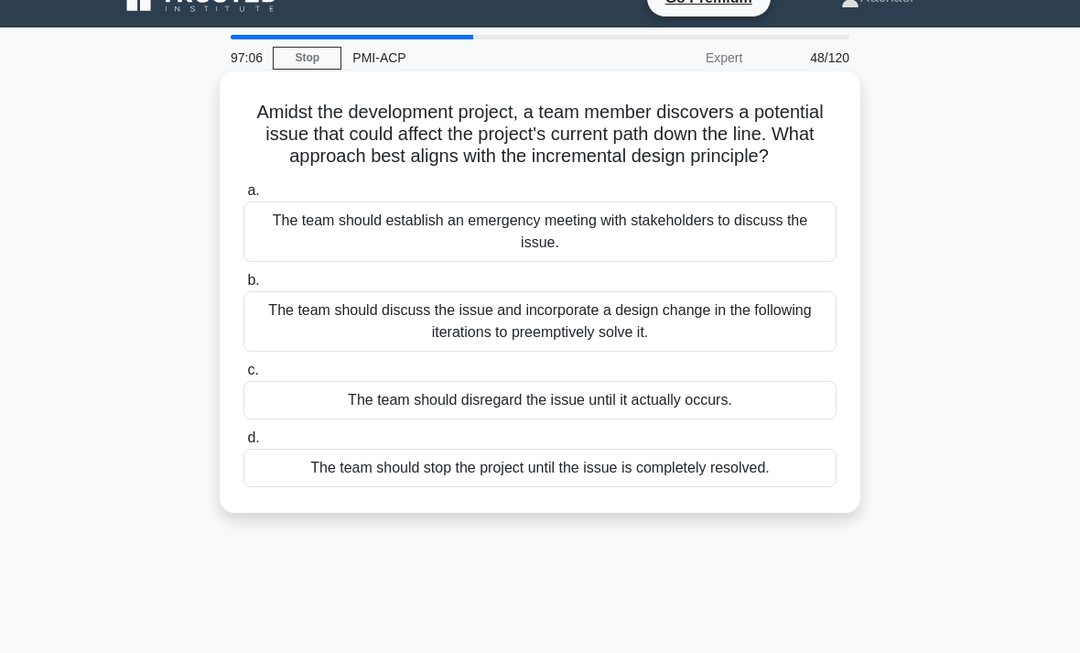
click at [790, 339] on div "The team should discuss the issue and incorporate a design change in the follow…" at bounding box center [539, 321] width 593 height 60
click at [243, 286] on input "b. The team should discuss the issue and incorporate a design change in the fol…" at bounding box center [243, 281] width 0 height 12
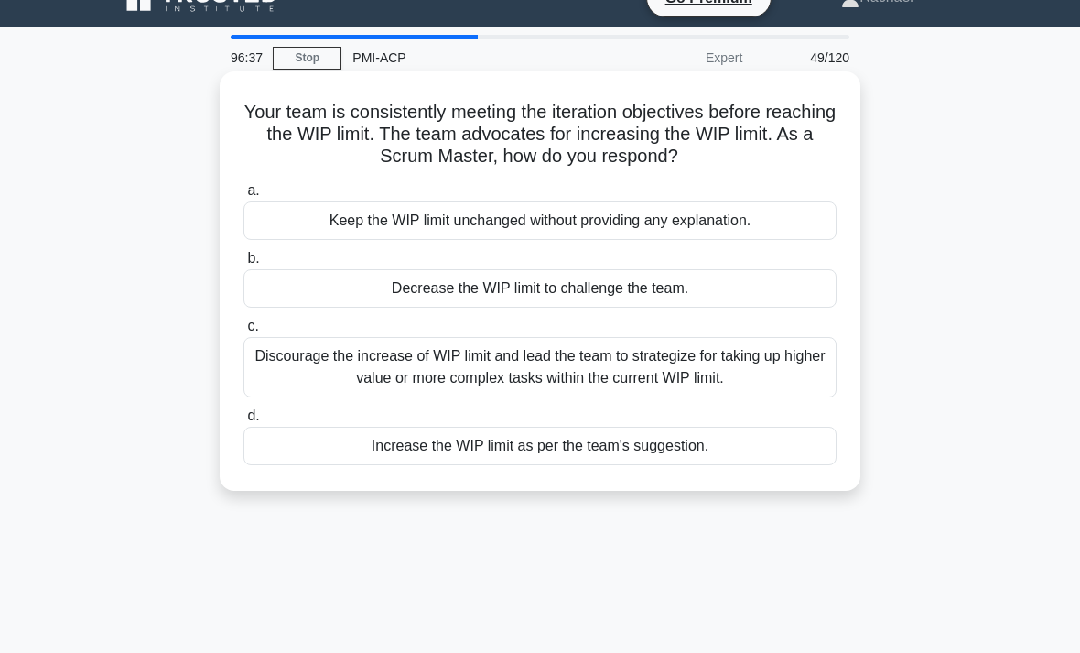
click at [821, 377] on div "Discourage the increase of WIP limit and lead the team to strategize for taking…" at bounding box center [539, 367] width 593 height 60
click at [243, 332] on input "c. Discourage the increase of WIP limit and lead the team to strategize for tak…" at bounding box center [243, 326] width 0 height 12
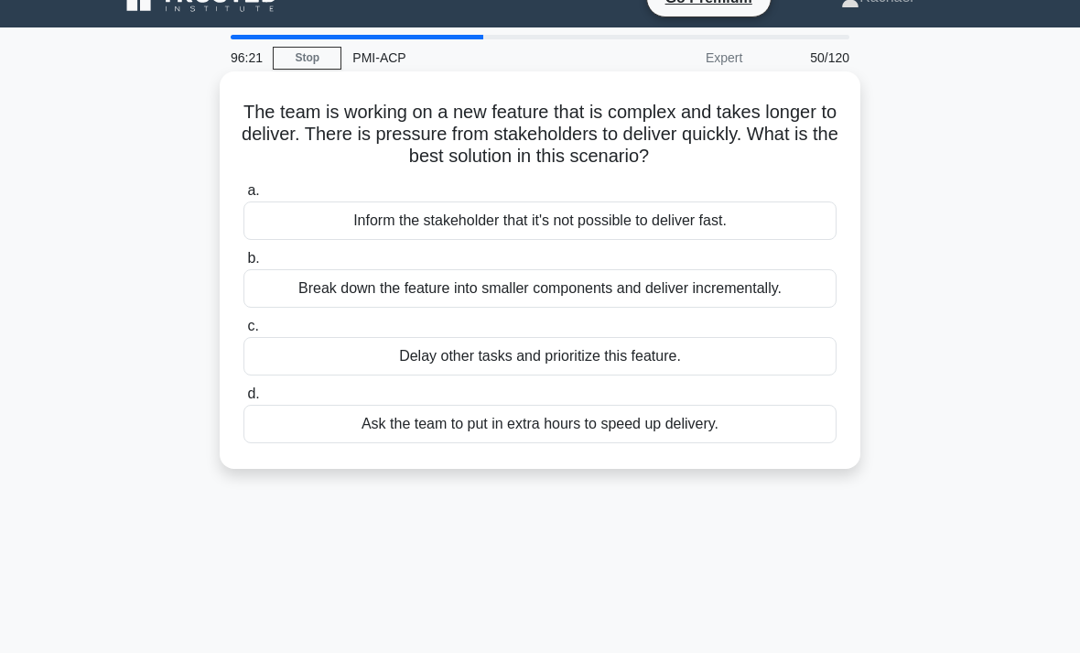
click at [804, 291] on div "Break down the feature into smaller components and deliver incrementally." at bounding box center [539, 288] width 593 height 38
click at [243, 265] on input "b. Break down the feature into smaller components and deliver incrementally." at bounding box center [243, 259] width 0 height 12
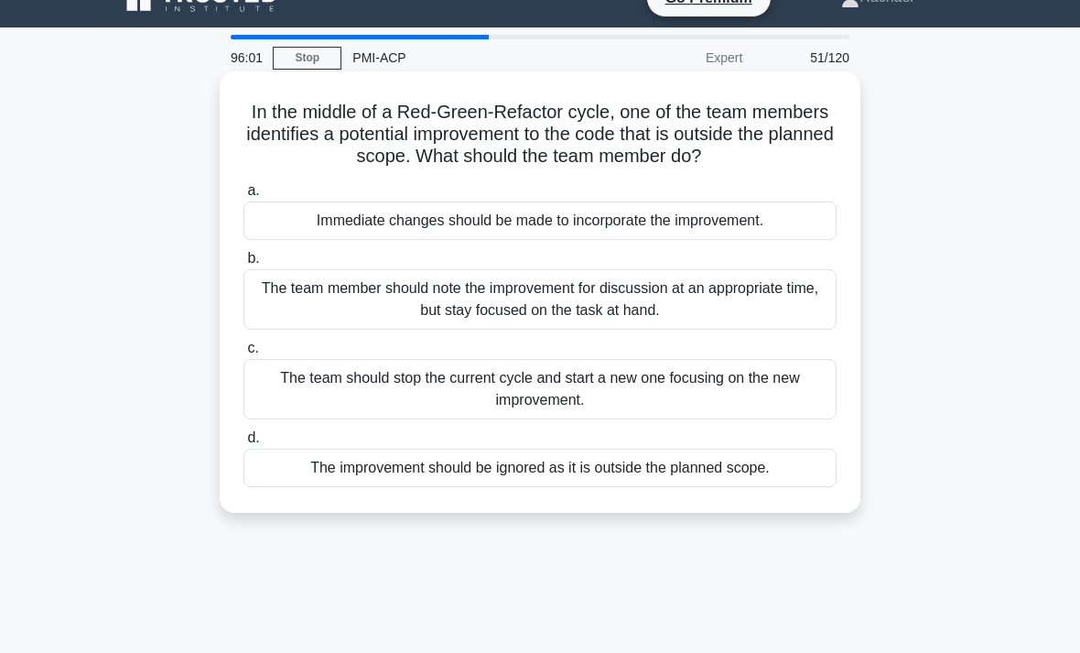
click at [805, 329] on div "The team member should note the improvement for discussion at an appropriate ti…" at bounding box center [539, 299] width 593 height 60
click at [243, 265] on input "b. The team member should note the improvement for discussion at an appropriate…" at bounding box center [243, 259] width 0 height 12
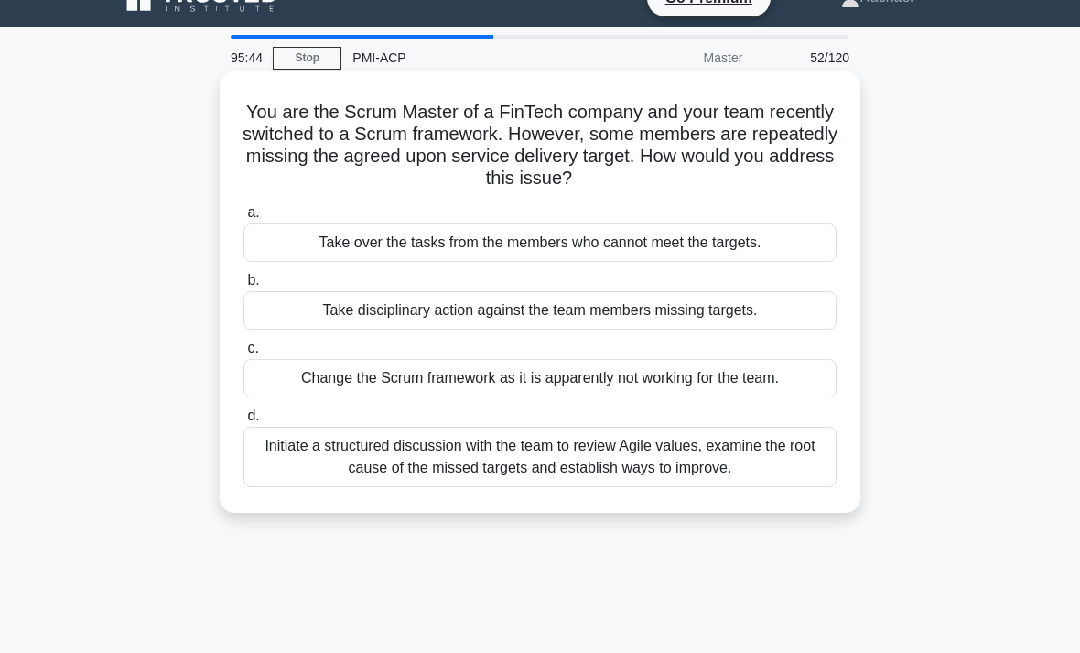
click at [800, 459] on div "Initiate a structured discussion with the team to review Agile values, examine …" at bounding box center [539, 456] width 593 height 60
click at [243, 422] on input "d. Initiate a structured discussion with the team to review Agile values, exami…" at bounding box center [243, 416] width 0 height 12
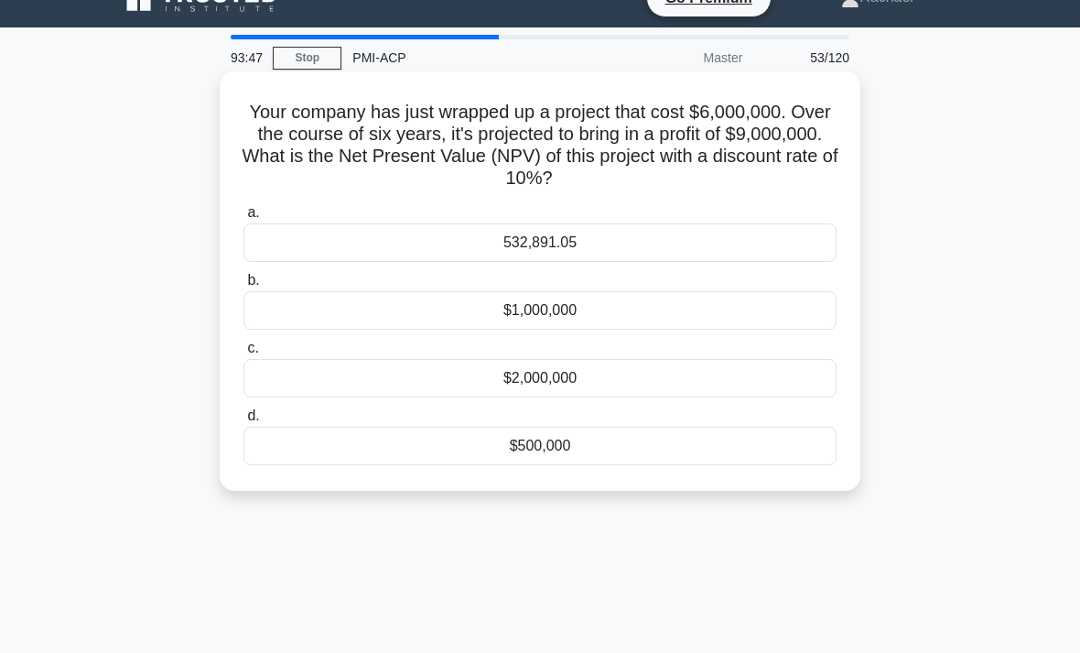
click at [621, 439] on div "$500,000" at bounding box center [539, 445] width 593 height 38
click at [243, 422] on input "d. $500,000" at bounding box center [243, 416] width 0 height 12
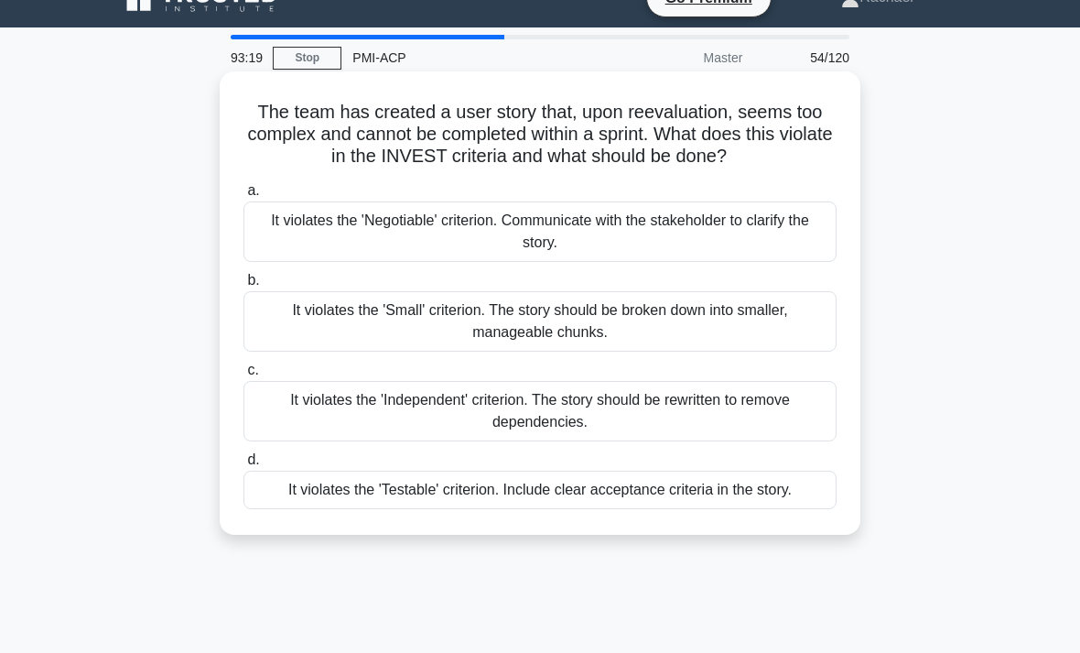
click at [795, 348] on div "It violates the 'Small' criterion. The story should be broken down into smaller…" at bounding box center [539, 321] width 593 height 60
click at [243, 286] on input "b. It violates the 'Small' criterion. The story should be broken down into smal…" at bounding box center [243, 281] width 0 height 12
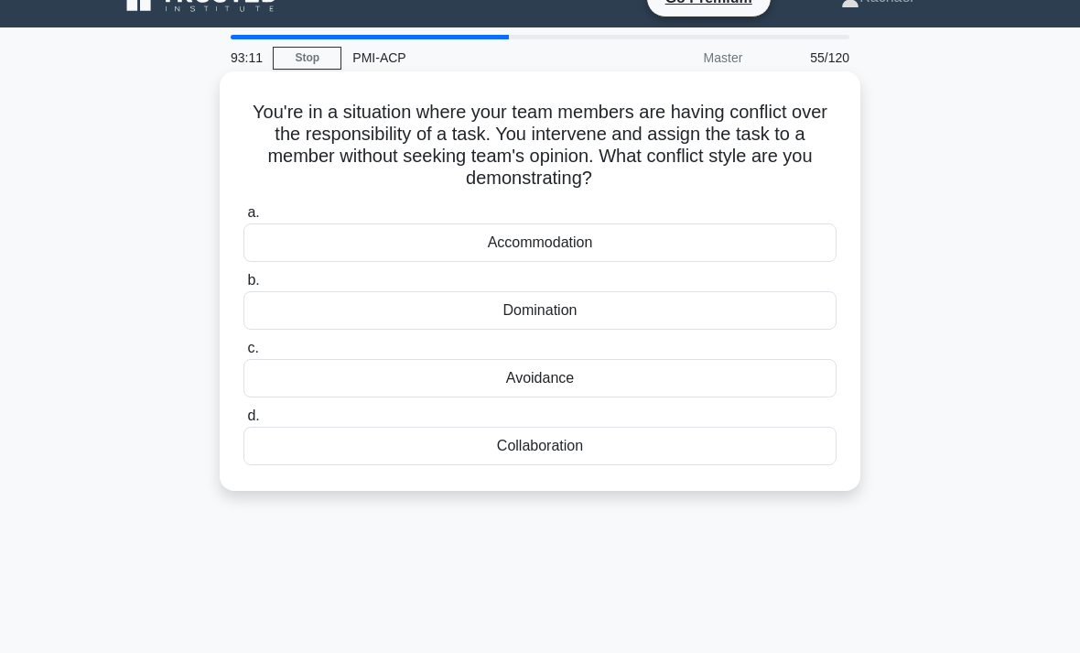
click at [804, 314] on div "Domination" at bounding box center [539, 310] width 593 height 38
click at [243, 286] on input "b. Domination" at bounding box center [243, 281] width 0 height 12
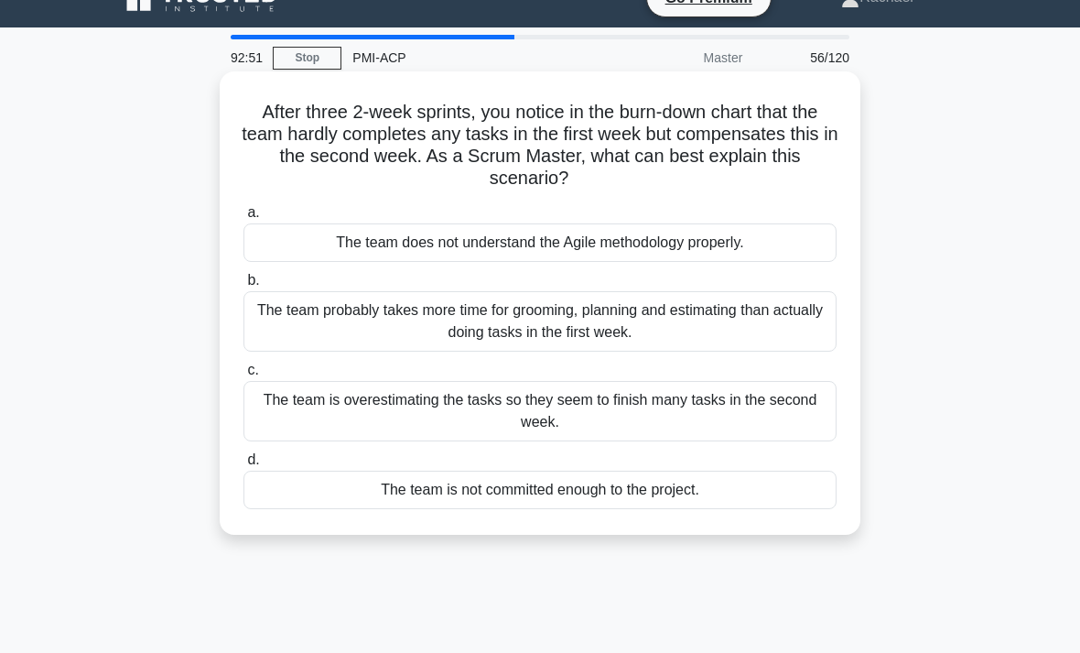
click at [799, 333] on div "The team probably takes more time for grooming, planning and estimating than ac…" at bounding box center [539, 321] width 593 height 60
click at [243, 286] on input "b. The team probably takes more time for grooming, planning and estimating than…" at bounding box center [243, 281] width 0 height 12
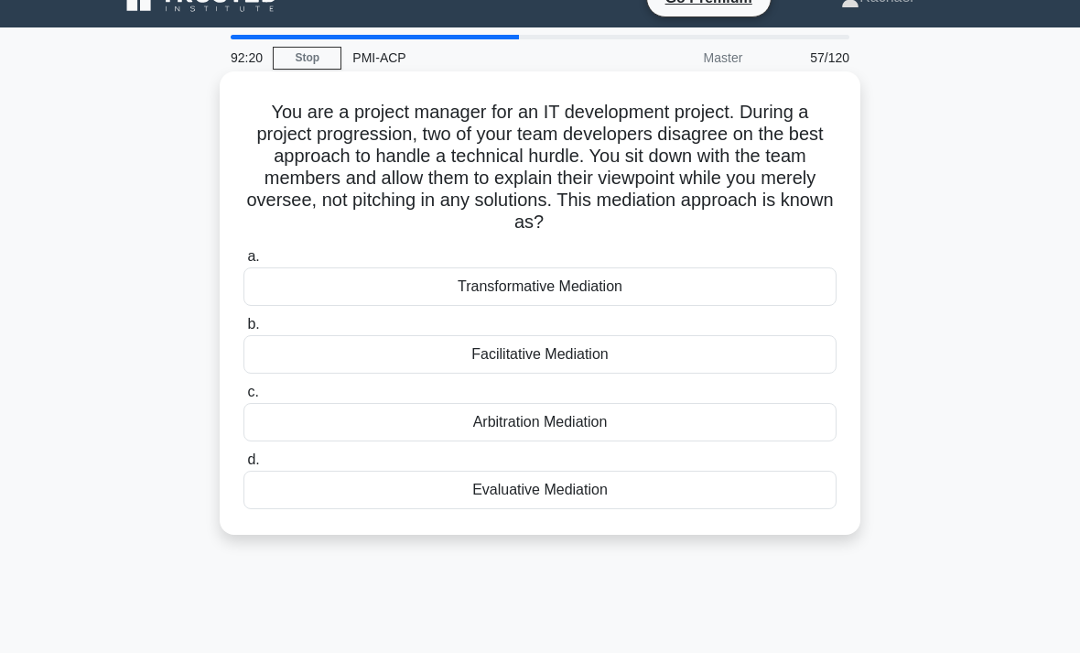
click at [813, 420] on div "Arbitration Mediation" at bounding box center [539, 422] width 593 height 38
click at [243, 398] on input "c. Arbitration Mediation" at bounding box center [243, 392] width 0 height 12
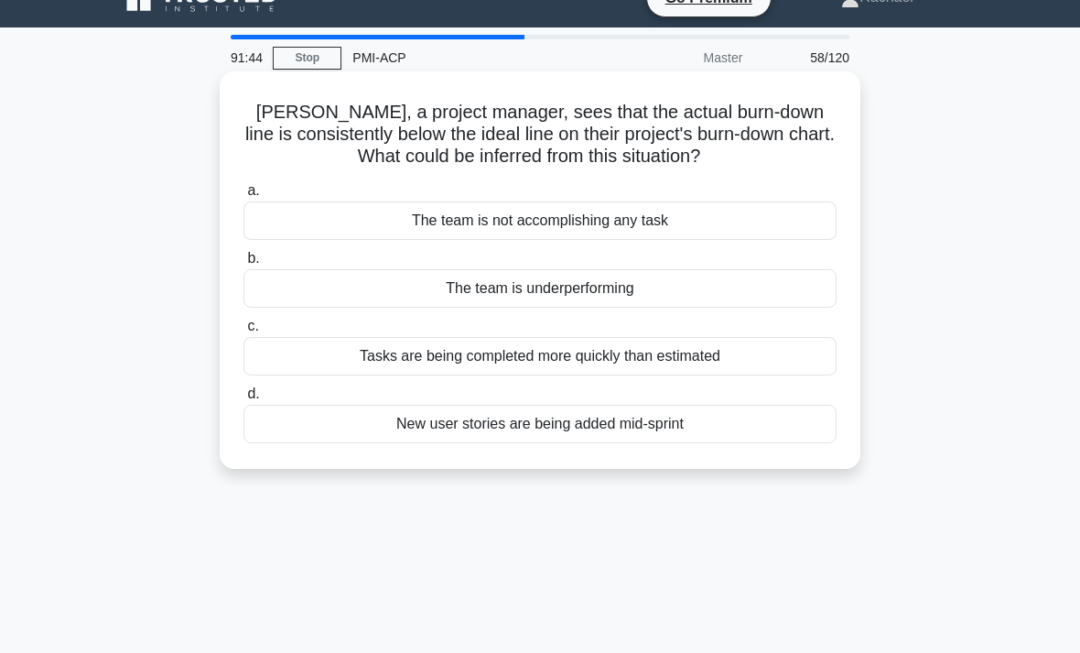
click at [800, 297] on div "The team is underperforming" at bounding box center [539, 288] width 593 height 38
click at [243, 265] on input "b. The team is underperforming" at bounding box center [243, 259] width 0 height 12
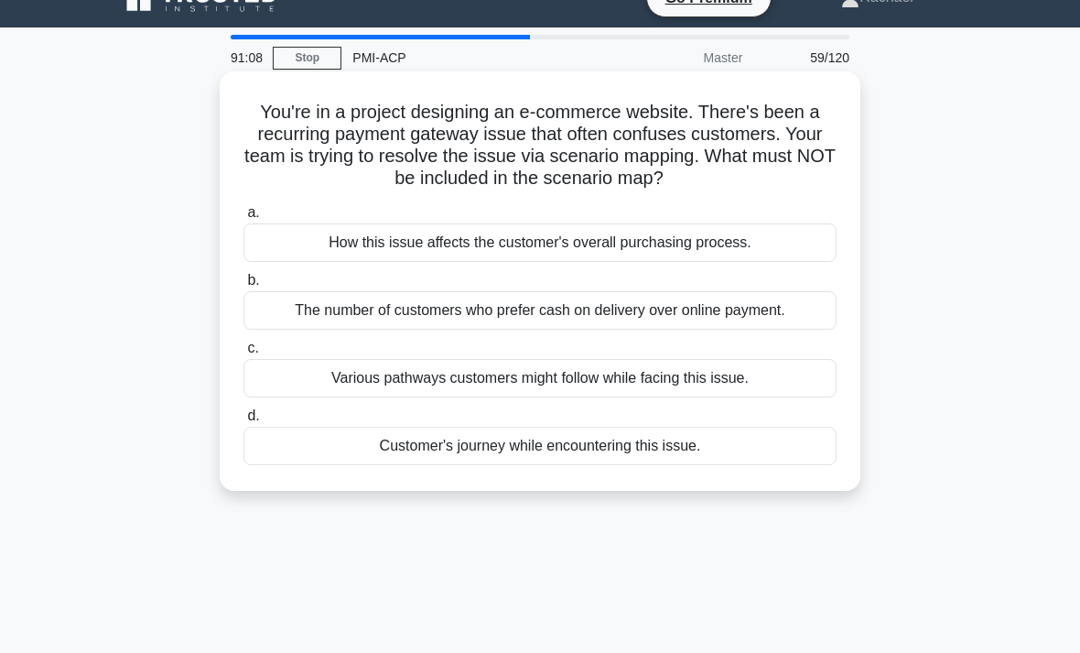
click at [805, 315] on div "The number of customers who prefer cash on delivery over online payment." at bounding box center [539, 310] width 593 height 38
click at [243, 286] on input "b. The number of customers who prefer cash on delivery over online payment." at bounding box center [243, 281] width 0 height 12
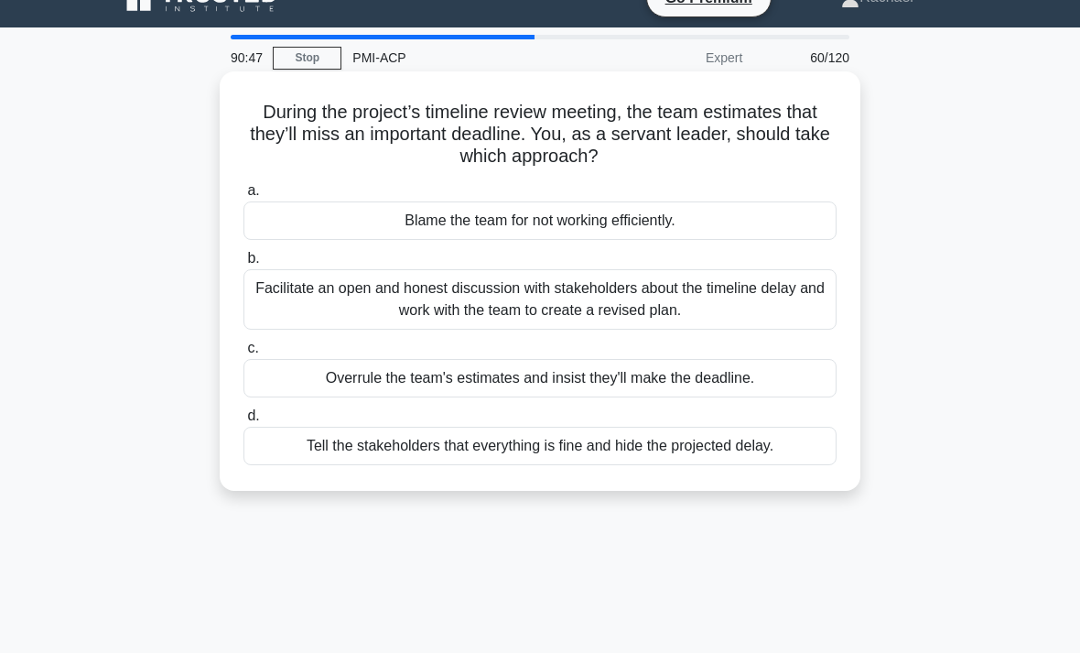
click at [817, 308] on div "Facilitate an open and honest discussion with stakeholders about the timeline d…" at bounding box center [539, 299] width 593 height 60
click at [243, 265] on input "b. Facilitate an open and honest discussion with stakeholders about the timelin…" at bounding box center [243, 259] width 0 height 12
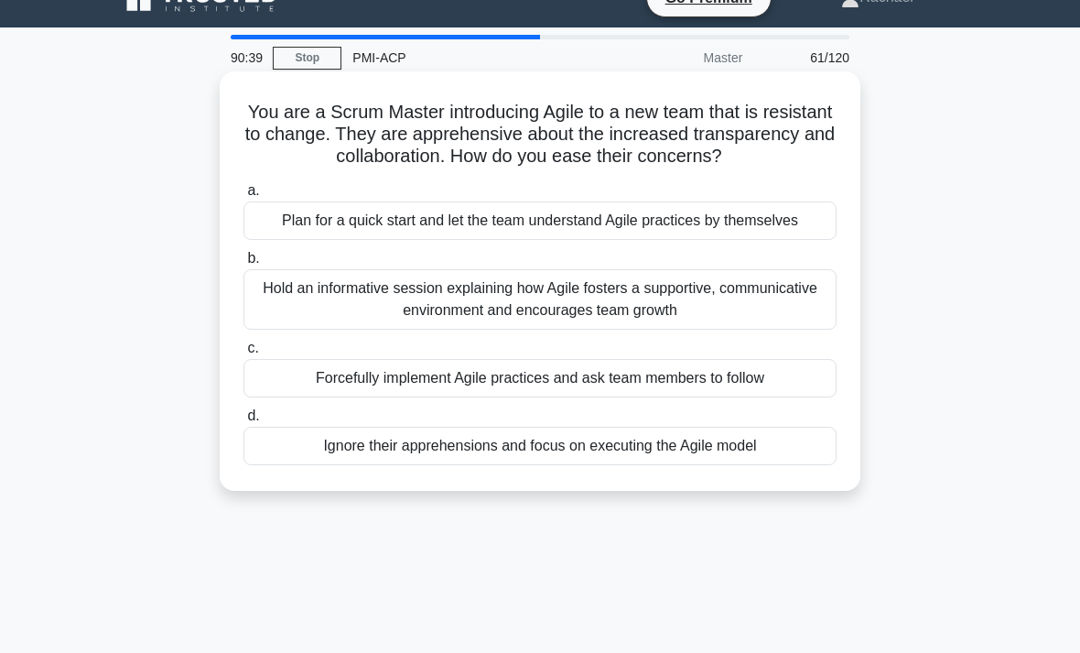
click at [808, 329] on div "Hold an informative session explaining how Agile fosters a supportive, communic…" at bounding box center [539, 299] width 593 height 60
click at [243, 265] on input "b. Hold an informative session explaining how Agile fosters a supportive, commu…" at bounding box center [243, 259] width 0 height 12
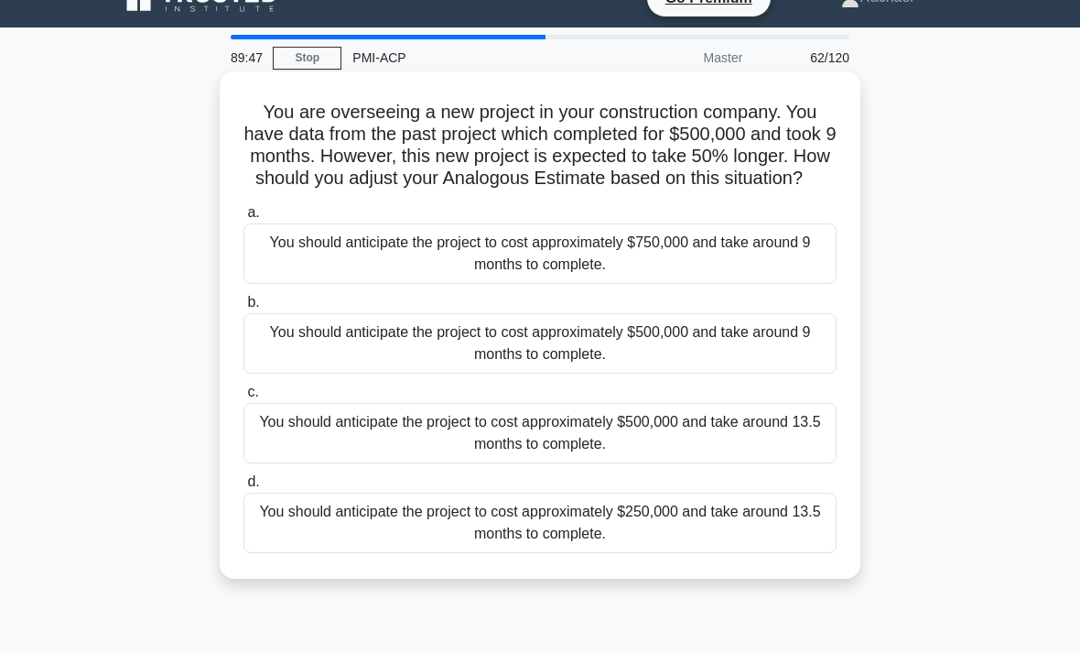
click at [808, 443] on div "You should anticipate the project to cost approximately $500,000 and take aroun…" at bounding box center [539, 433] width 593 height 60
click at [243, 398] on input "c. You should anticipate the project to cost approximately $500,000 and take ar…" at bounding box center [243, 392] width 0 height 12
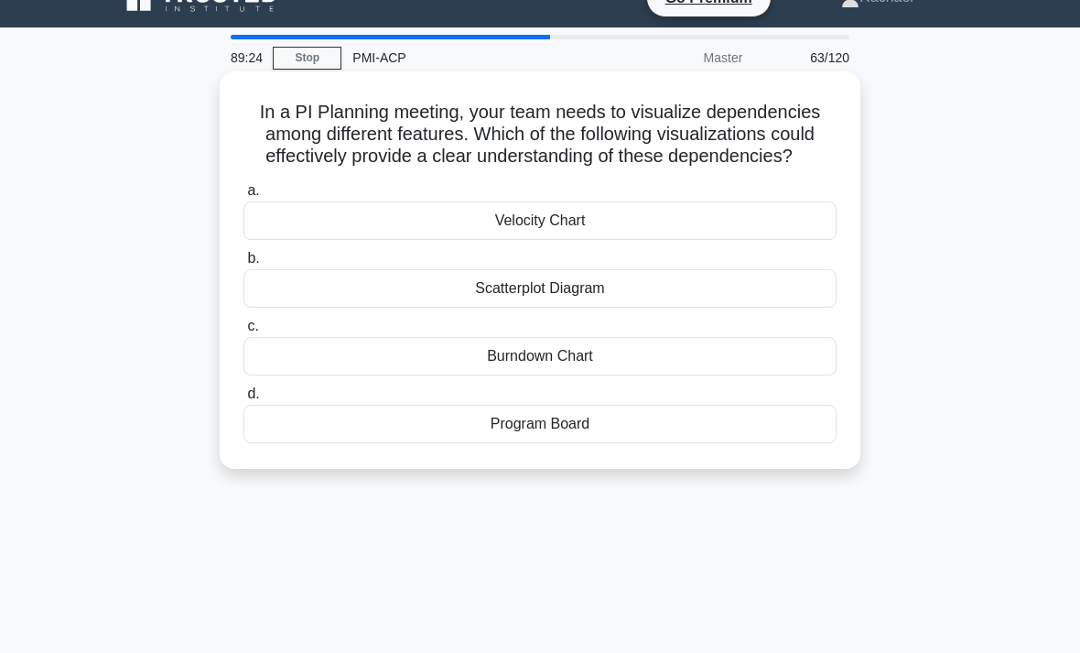
click at [794, 443] on div "Program Board" at bounding box center [539, 424] width 593 height 38
click at [243, 400] on input "d. Program Board" at bounding box center [243, 394] width 0 height 12
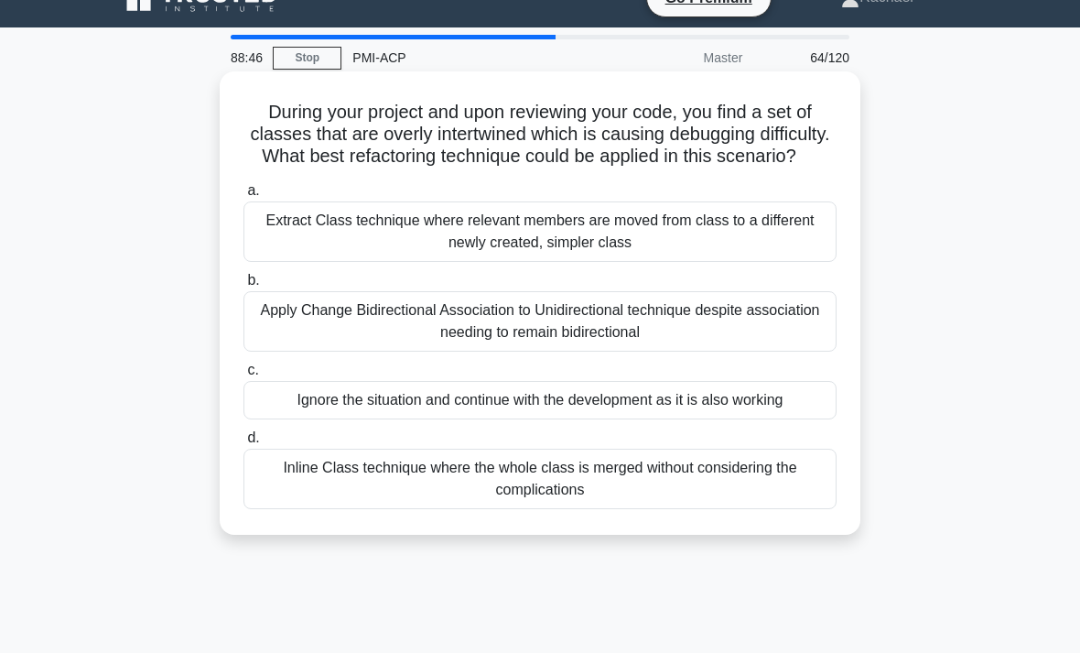
click at [782, 256] on div "Extract Class technique where relevant members are moved from class to a differ…" at bounding box center [539, 231] width 593 height 60
click at [243, 197] on input "a. Extract Class technique where relevant members are moved from class to a dif…" at bounding box center [243, 191] width 0 height 12
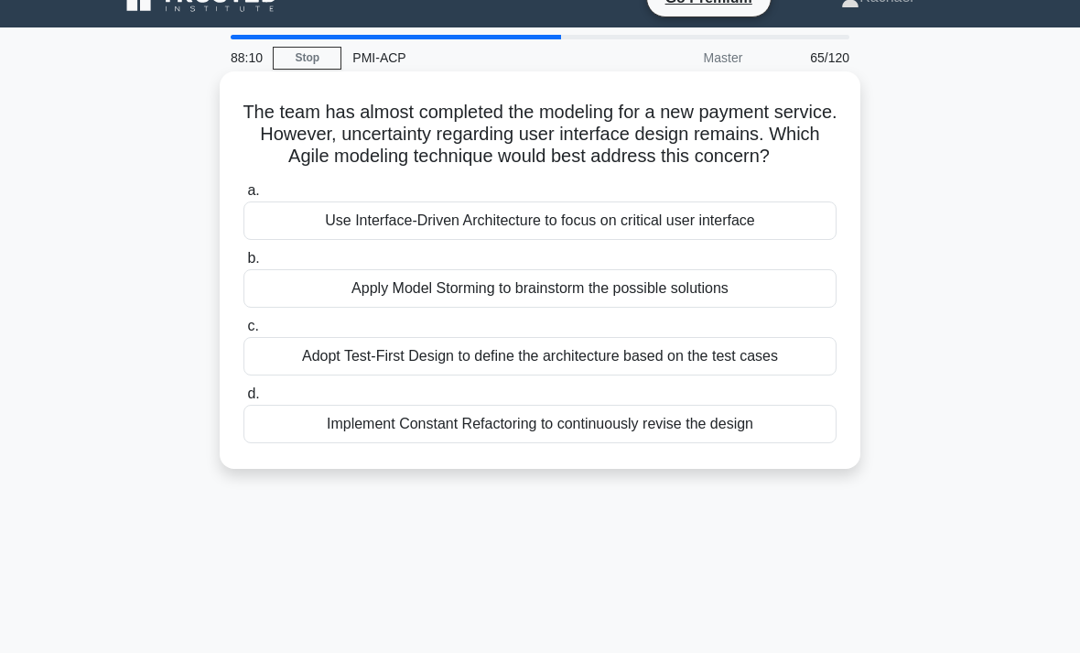
click at [793, 235] on div "Use Interface-Driven Architecture to focus on critical user interface" at bounding box center [539, 220] width 593 height 38
click at [243, 197] on input "a. Use Interface-Driven Architecture to focus on critical user interface" at bounding box center [243, 191] width 0 height 12
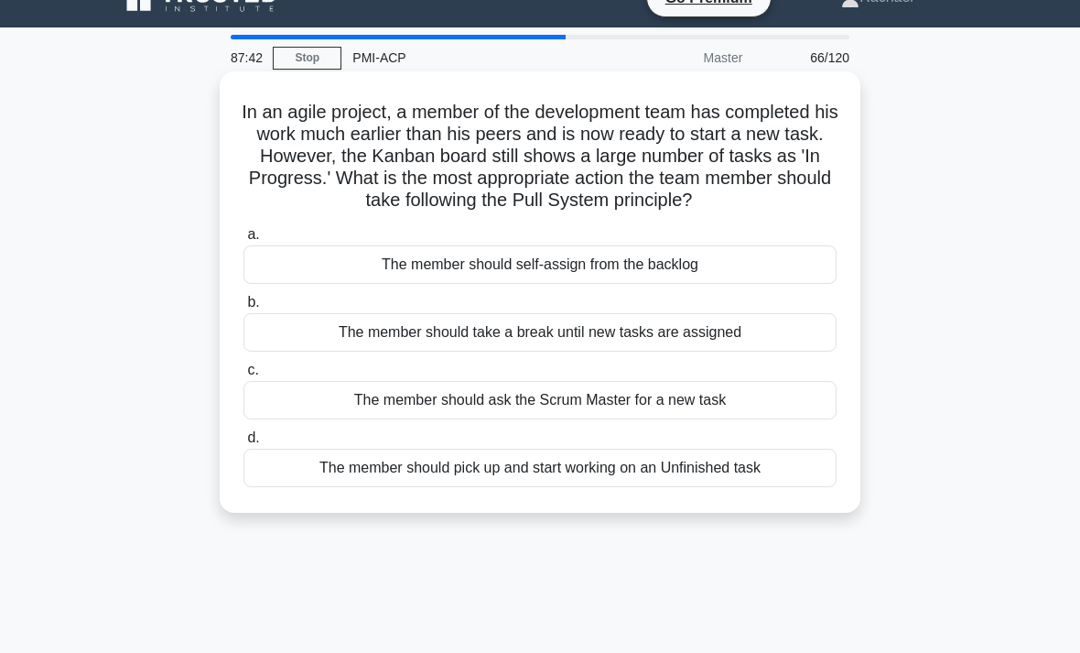
click at [793, 284] on div "The member should self-assign from the backlog" at bounding box center [539, 264] width 593 height 38
click at [243, 241] on input "a. The member should self-assign from the backlog" at bounding box center [243, 235] width 0 height 12
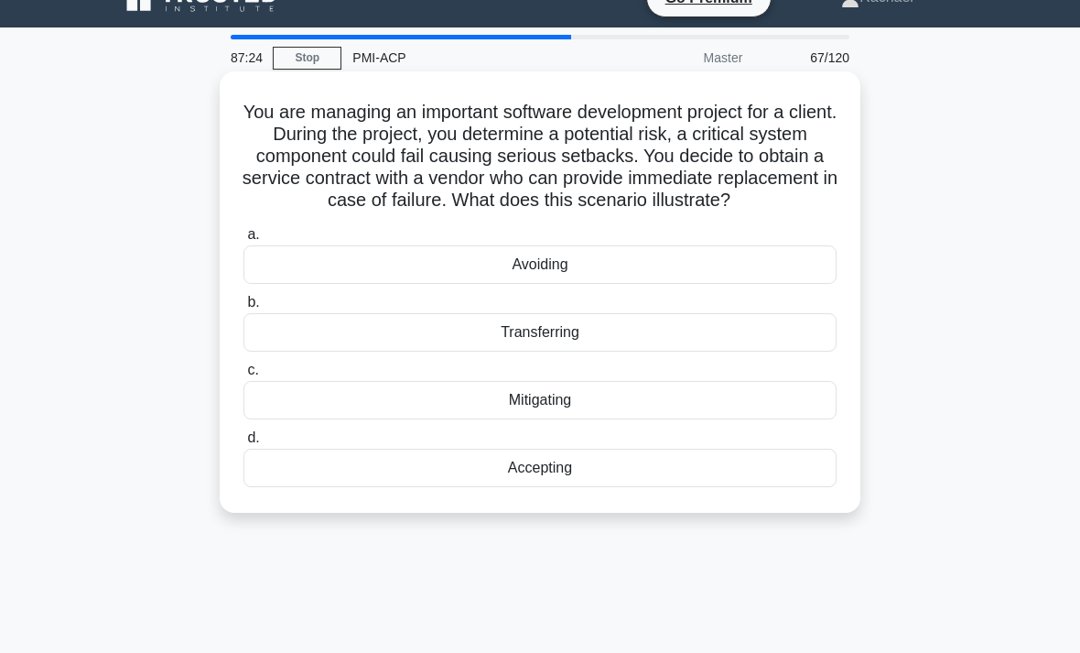
click at [771, 419] on div "Mitigating" at bounding box center [539, 400] width 593 height 38
click at [243, 376] on input "c. Mitigating" at bounding box center [243, 370] width 0 height 12
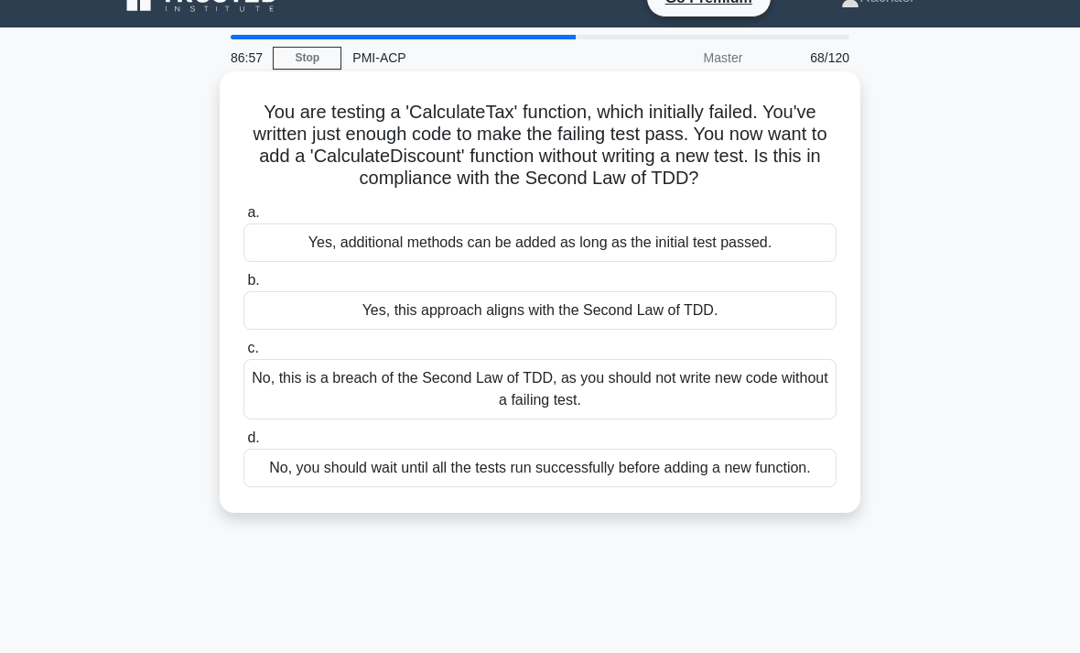
click at [817, 399] on div "No, this is a breach of the Second Law of TDD, as you should not write new code…" at bounding box center [539, 389] width 593 height 60
click at [243, 354] on input "c. No, this is a breach of the Second Law of TDD, as you should not write new c…" at bounding box center [243, 348] width 0 height 12
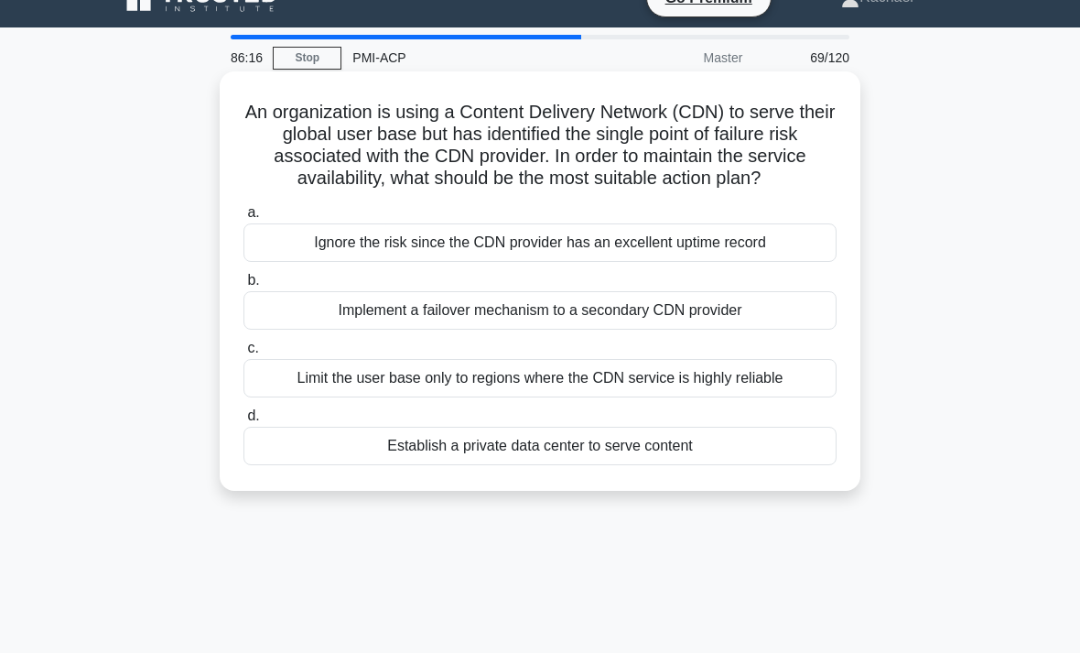
click at [808, 329] on div "Implement a failover mechanism to a secondary CDN provider" at bounding box center [539, 310] width 593 height 38
click at [243, 286] on input "b. Implement a failover mechanism to a secondary CDN provider" at bounding box center [243, 281] width 0 height 12
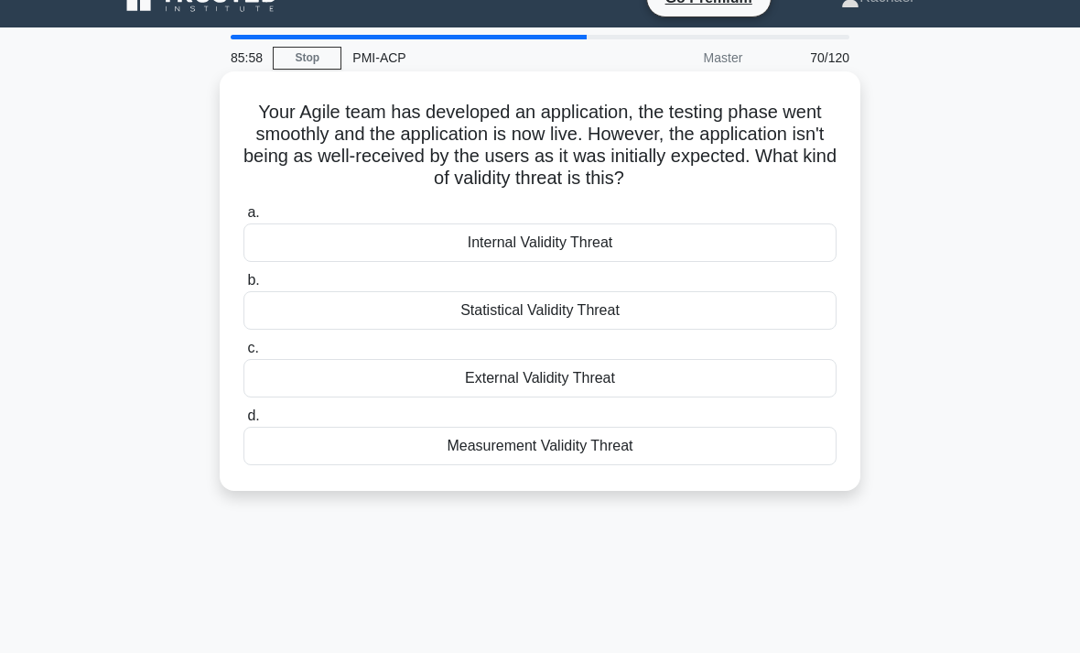
click at [777, 375] on div "External Validity Threat" at bounding box center [539, 378] width 593 height 38
click at [243, 354] on input "c. External Validity Threat" at bounding box center [243, 348] width 0 height 12
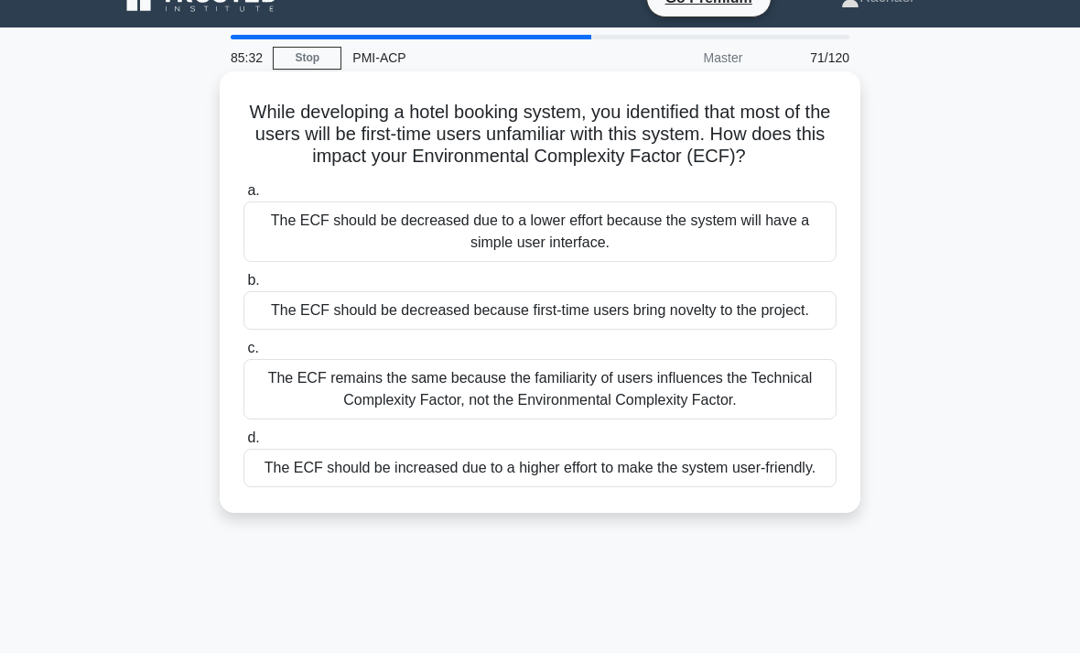
click at [793, 487] on div "The ECF should be increased due to a higher effort to make the system user-frie…" at bounding box center [539, 467] width 593 height 38
click at [243, 444] on input "d. The ECF should be increased due to a higher effort to make the system user-f…" at bounding box center [243, 438] width 0 height 12
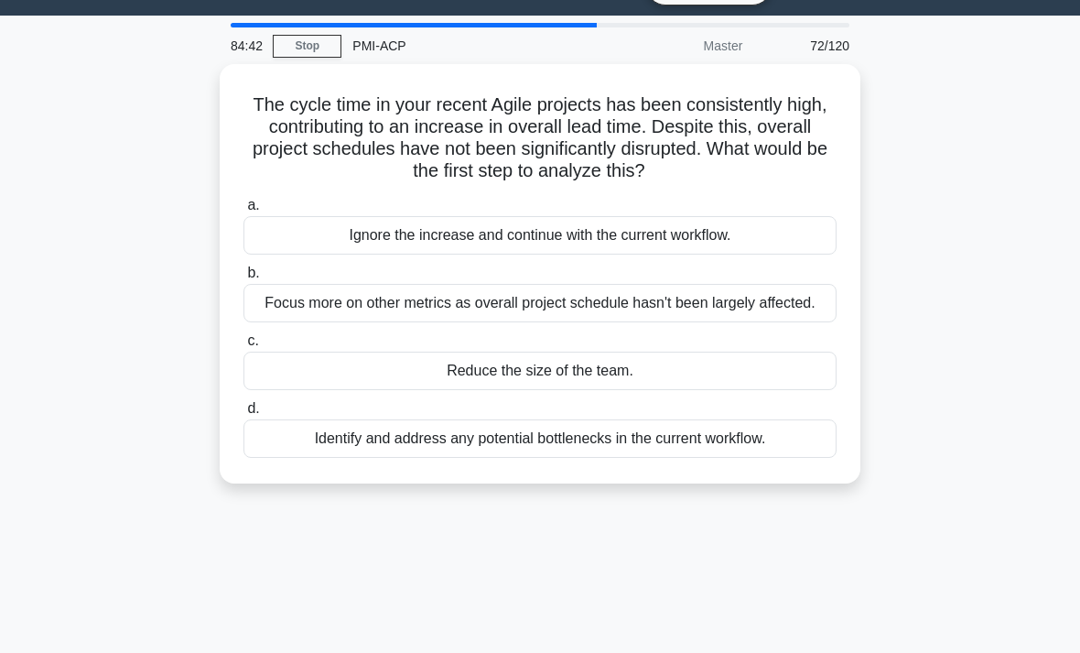
scroll to position [44, 0]
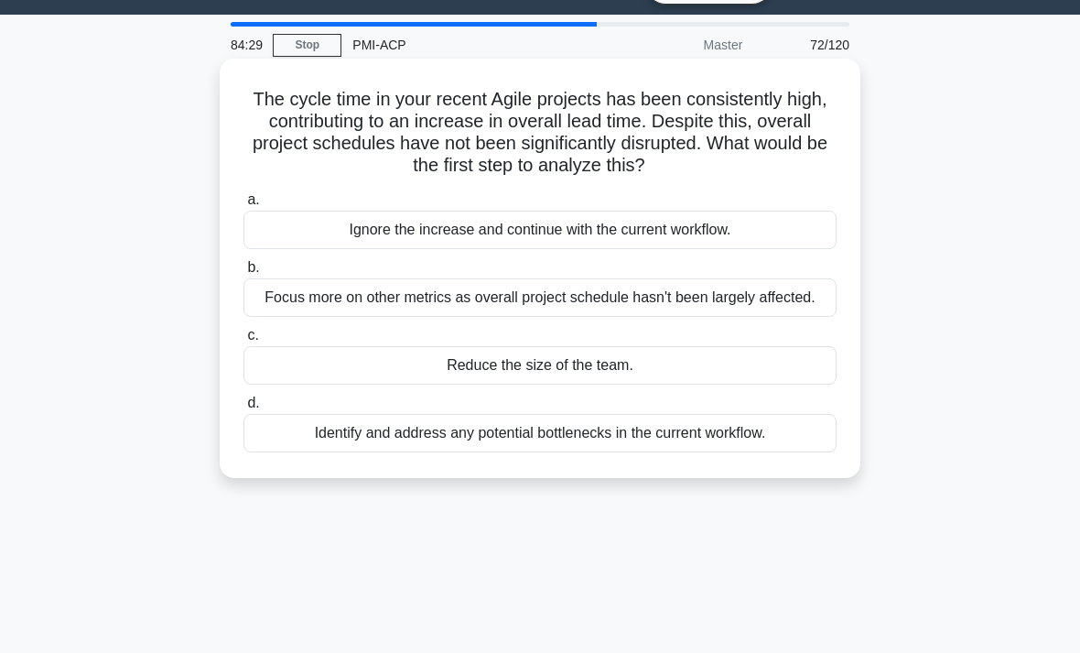
click at [804, 452] on div "Identify and address any potential bottlenecks in the current workflow." at bounding box center [539, 433] width 593 height 38
click at [243, 409] on input "d. Identify and address any potential bottlenecks in the current workflow." at bounding box center [243, 403] width 0 height 12
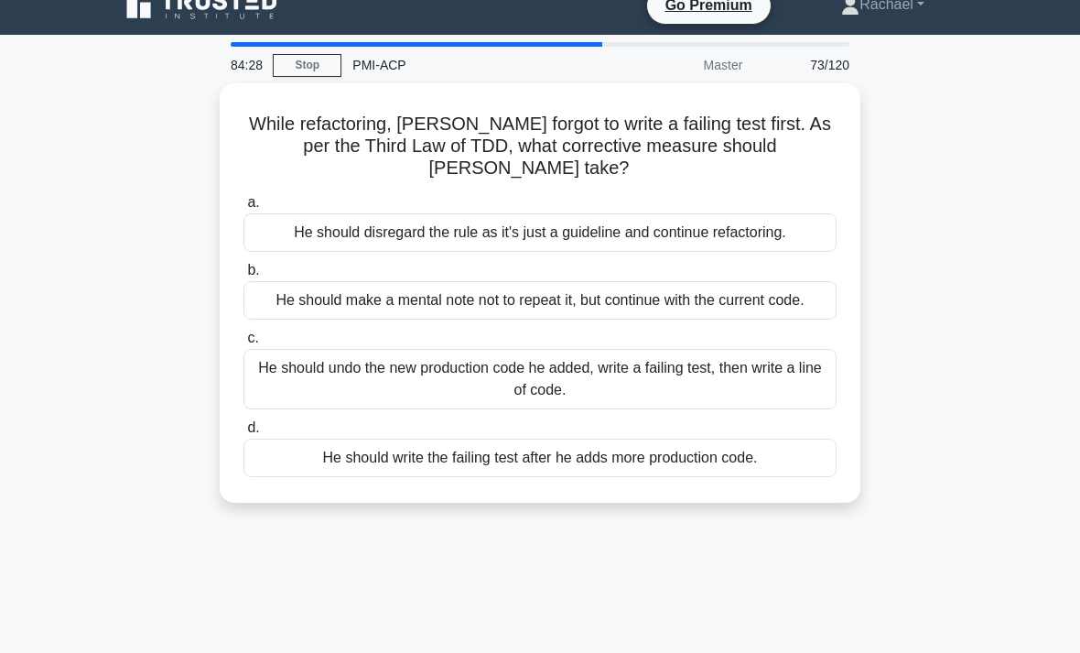
scroll to position [20, 0]
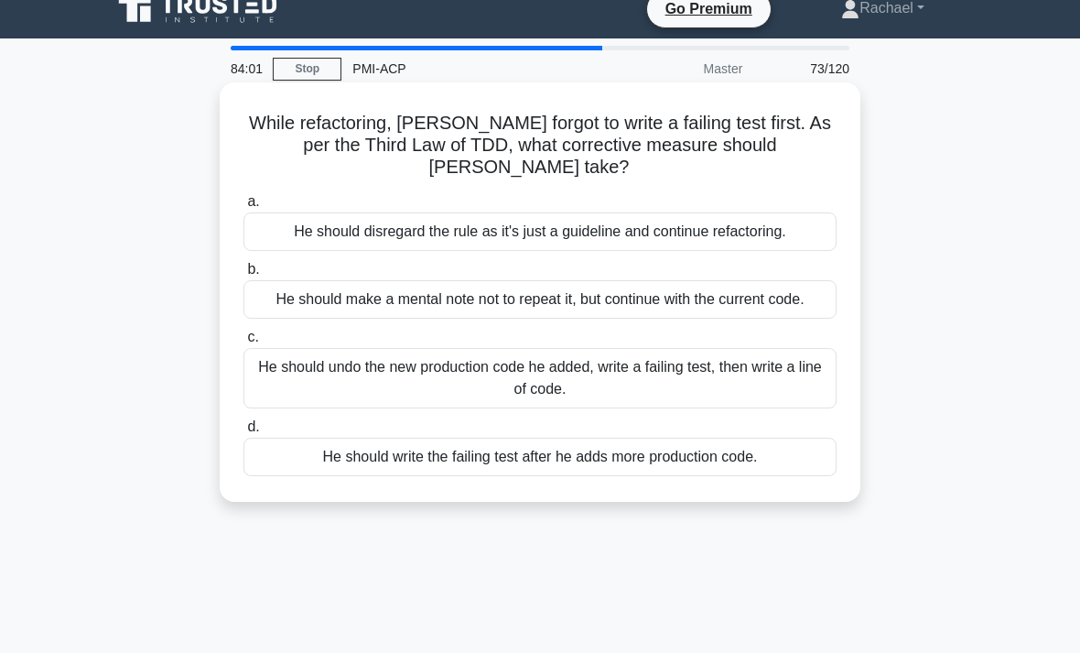
click at [783, 407] on div "He should undo the new production code he added, write a failing test, then wri…" at bounding box center [539, 378] width 593 height 60
click at [243, 343] on input "c. He should undo the new production code he added, write a failing test, then …" at bounding box center [243, 337] width 0 height 12
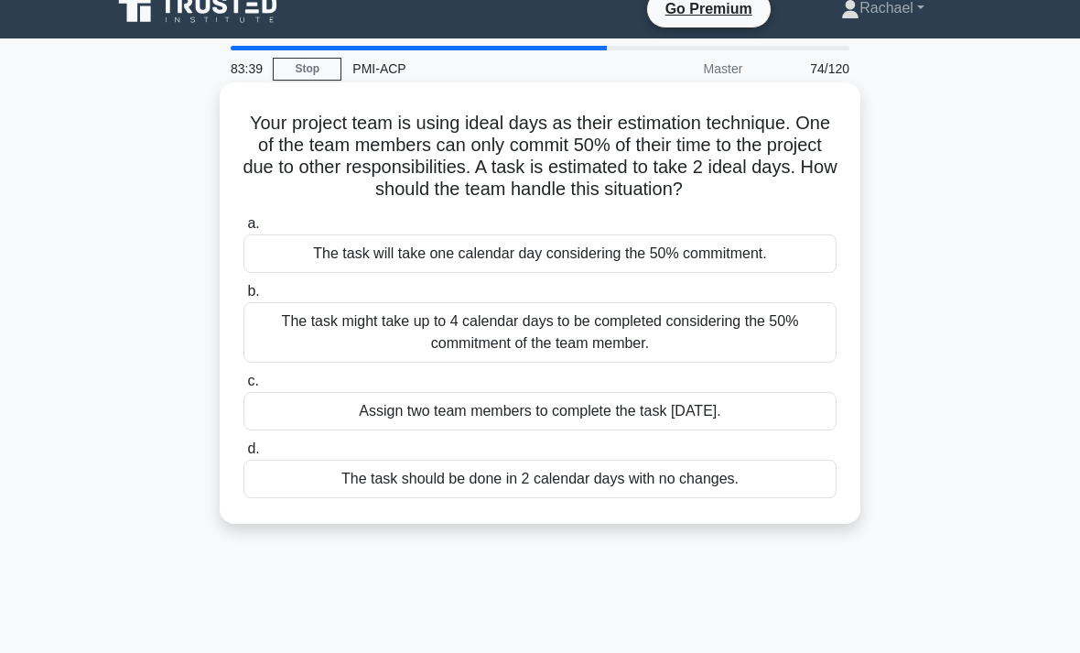
click at [778, 354] on div "The task might take up to 4 calendar days to be completed considering the 50% c…" at bounding box center [539, 332] width 593 height 60
click at [243, 297] on input "b. The task might take up to 4 calendar days to be completed considering the 50…" at bounding box center [243, 292] width 0 height 12
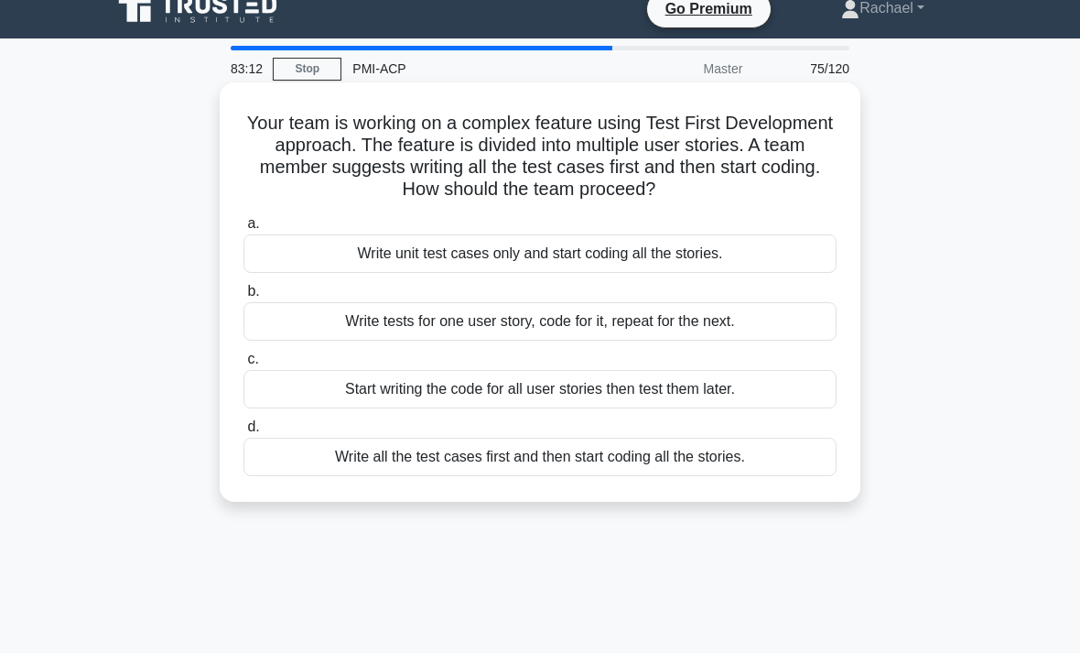
click at [779, 326] on div "Write tests for one user story, code for it, repeat for the next." at bounding box center [539, 321] width 593 height 38
click at [243, 297] on input "b. Write tests for one user story, code for it, repeat for the next." at bounding box center [243, 292] width 0 height 12
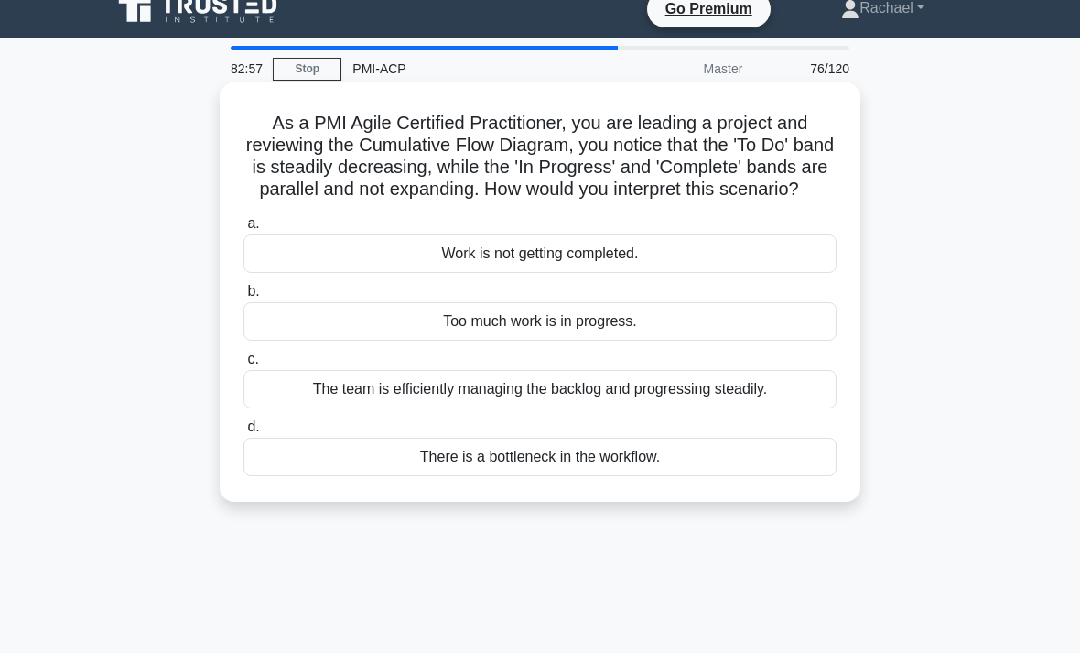
click at [783, 476] on div "There is a bottleneck in the workflow." at bounding box center [539, 456] width 593 height 38
click at [243, 433] on input "d. There is a bottleneck in the workflow." at bounding box center [243, 427] width 0 height 12
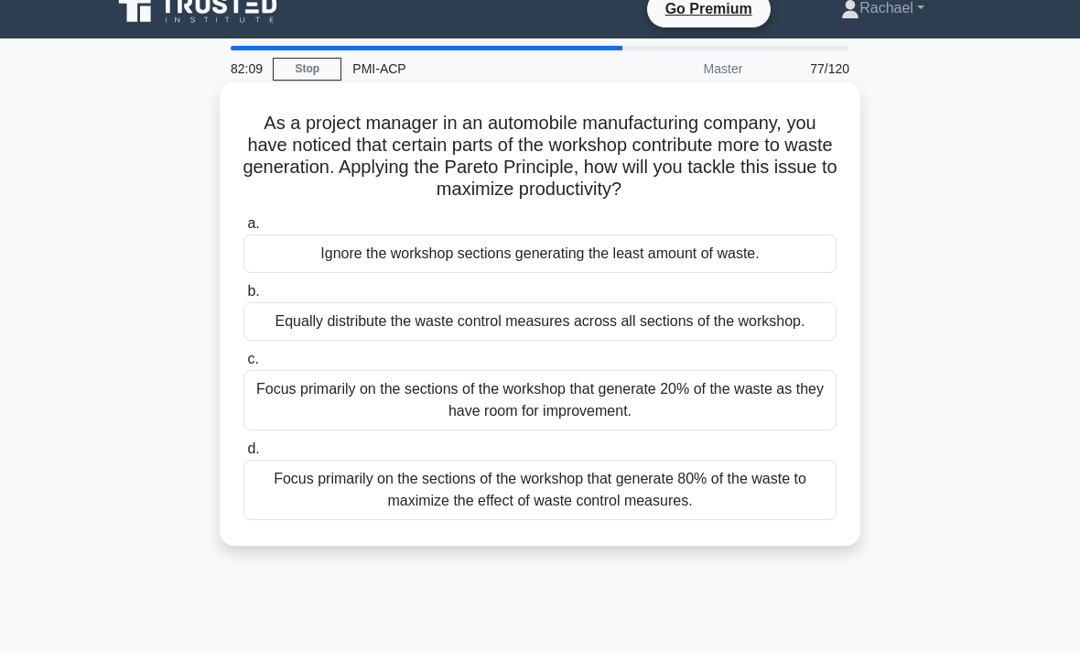
click at [797, 512] on div "Focus primarily on the sections of the workshop that generate 80% of the waste …" at bounding box center [539, 489] width 593 height 60
click at [243, 455] on input "d. Focus primarily on the sections of the workshop that generate 80% of the was…" at bounding box center [243, 449] width 0 height 12
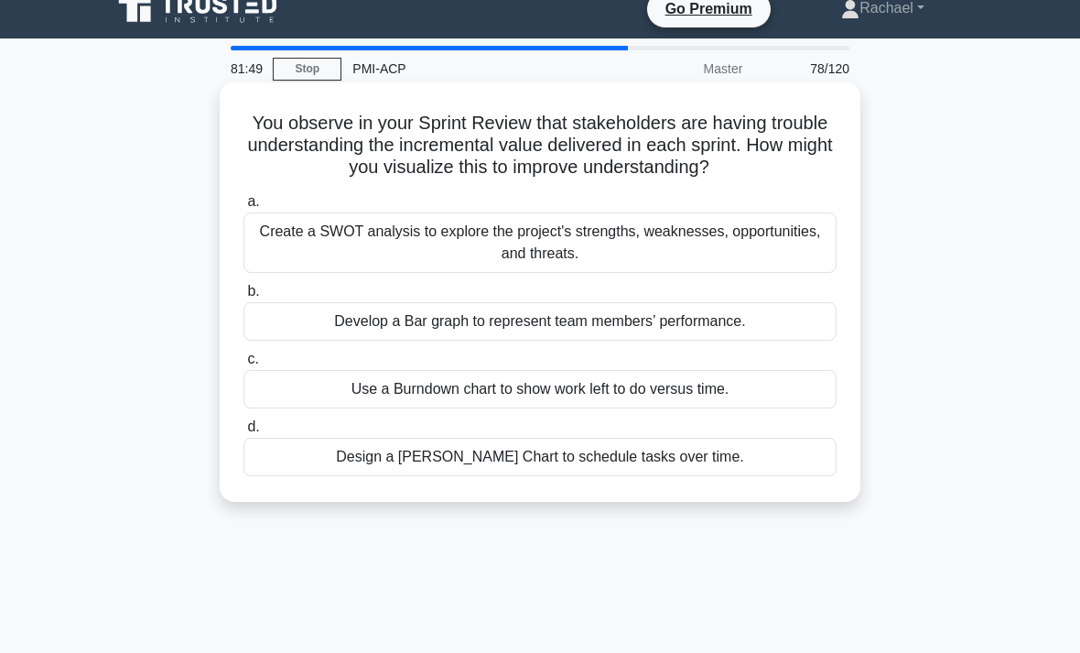
click at [810, 408] on div "Use a Burndown chart to show work left to do versus time." at bounding box center [539, 389] width 593 height 38
click at [243, 365] on input "c. Use a Burndown chart to show work left to do versus time." at bounding box center [243, 359] width 0 height 12
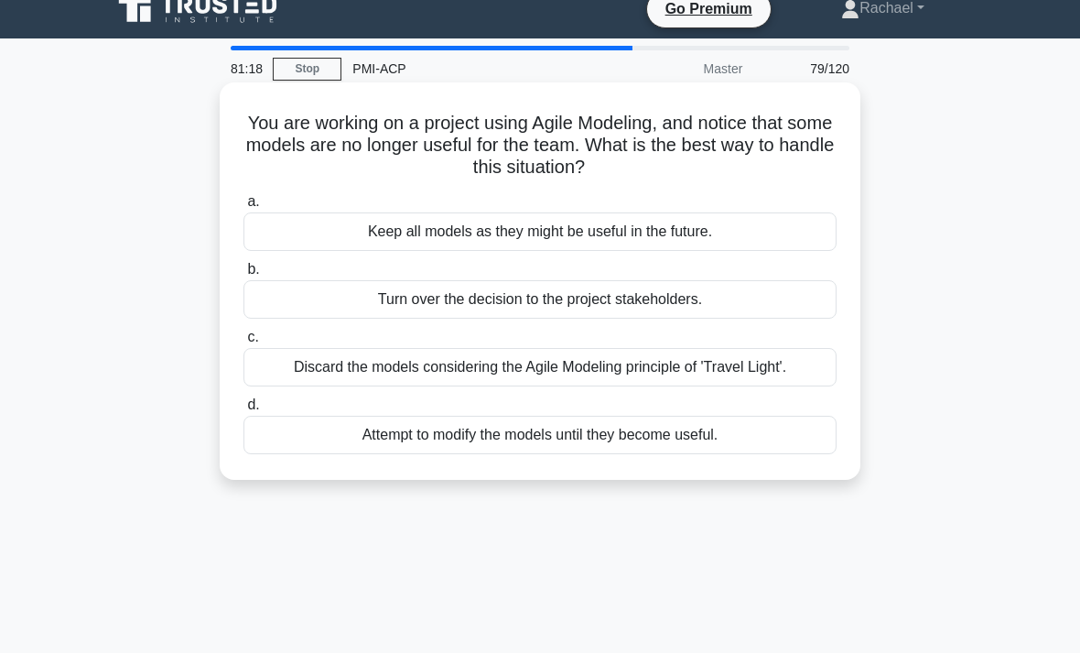
click at [810, 378] on div "Discard the models considering the Agile Modeling principle of 'Travel Light'." at bounding box center [539, 367] width 593 height 38
click at [243, 343] on input "c. Discard the models considering the Agile Modeling principle of 'Travel Light…" at bounding box center [243, 337] width 0 height 12
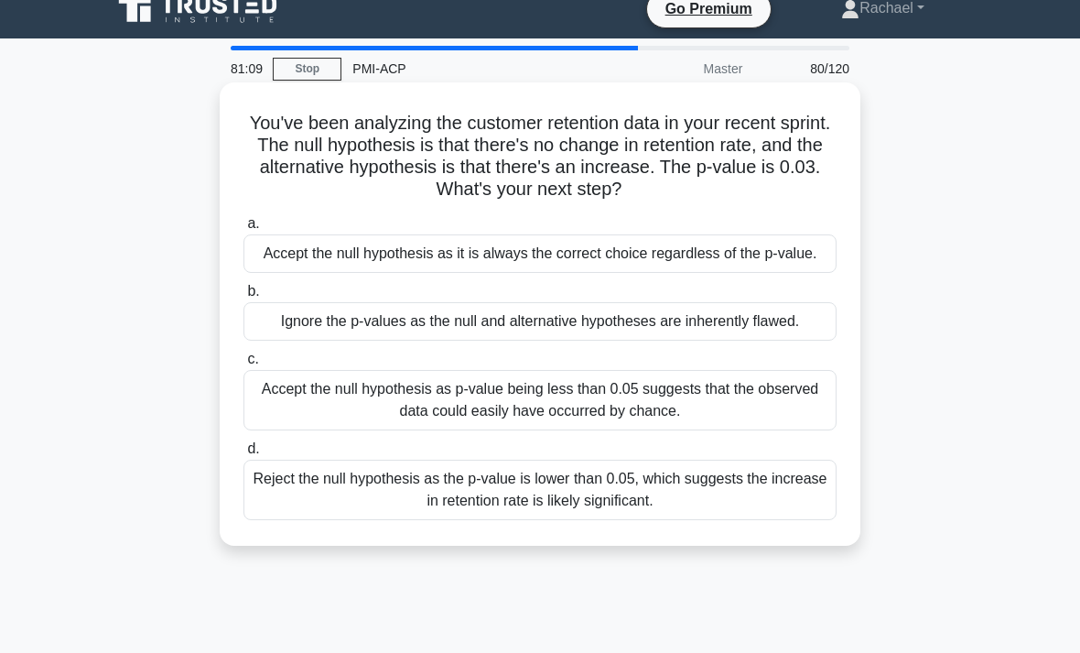
click at [809, 430] on div "Accept the null hypothesis as p-value being less than 0.05 suggests that the ob…" at bounding box center [539, 400] width 593 height 60
click at [243, 365] on input "c. Accept the null hypothesis as p-value being less than 0.05 suggests that the…" at bounding box center [243, 359] width 0 height 12
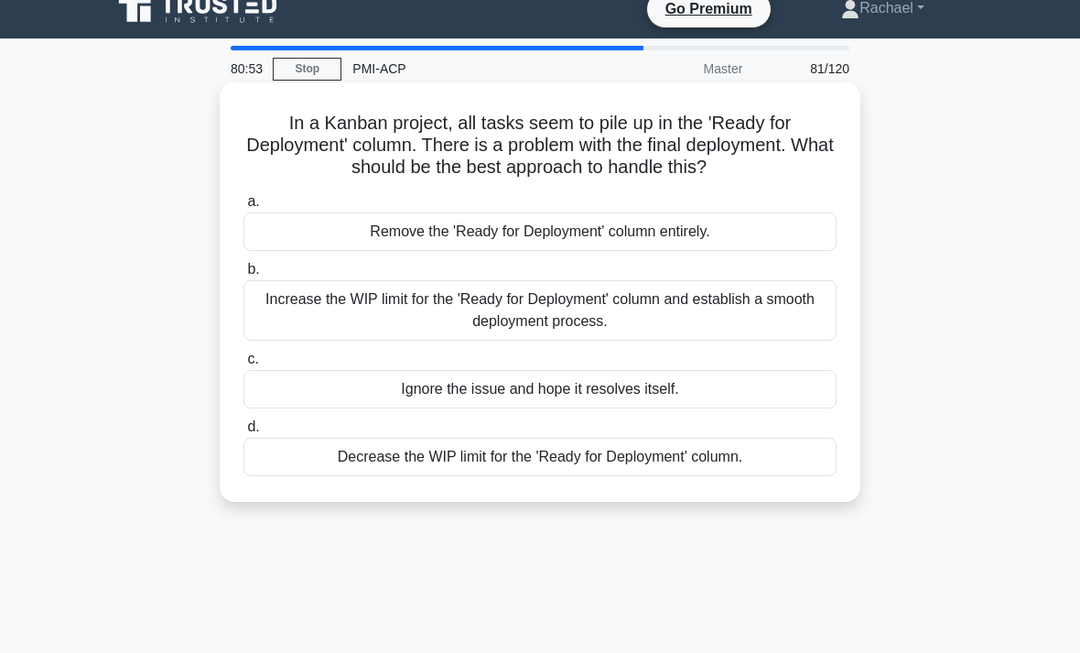
click at [799, 476] on div "Decrease the WIP limit for the 'Ready for Deployment' column." at bounding box center [539, 456] width 593 height 38
click at [243, 433] on input "d. Decrease the WIP limit for the 'Ready for Deployment' column." at bounding box center [243, 427] width 0 height 12
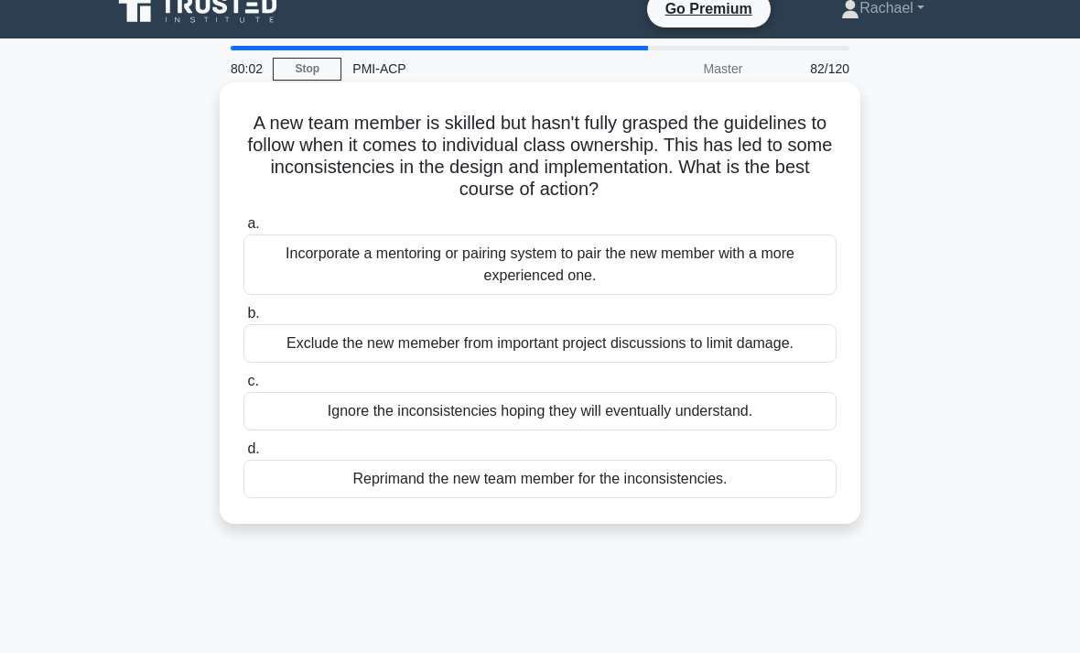
click at [776, 270] on div "Incorporate a mentoring or pairing system to pair the new member with a more ex…" at bounding box center [539, 264] width 593 height 60
click at [243, 230] on input "a. Incorporate a mentoring or pairing system to pair the new member with a more…" at bounding box center [243, 224] width 0 height 12
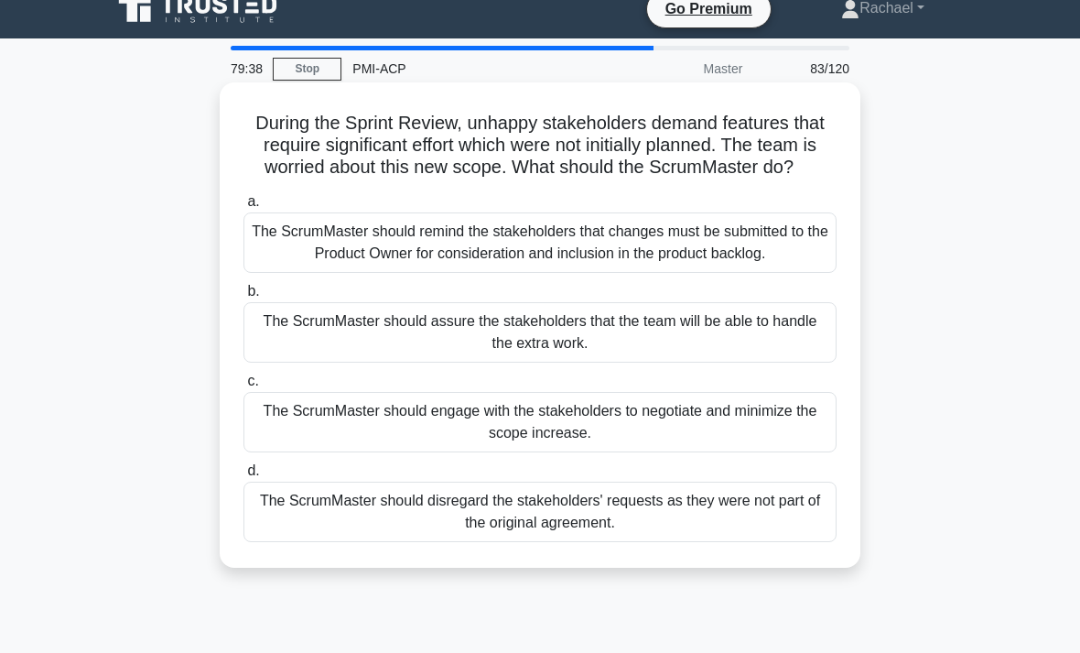
click at [806, 268] on div "The ScrumMaster should remind the stakeholders that changes must be submitted t…" at bounding box center [539, 242] width 593 height 60
click at [243, 208] on input "a. The ScrumMaster should remind the stakeholders that changes must be submitte…" at bounding box center [243, 202] width 0 height 12
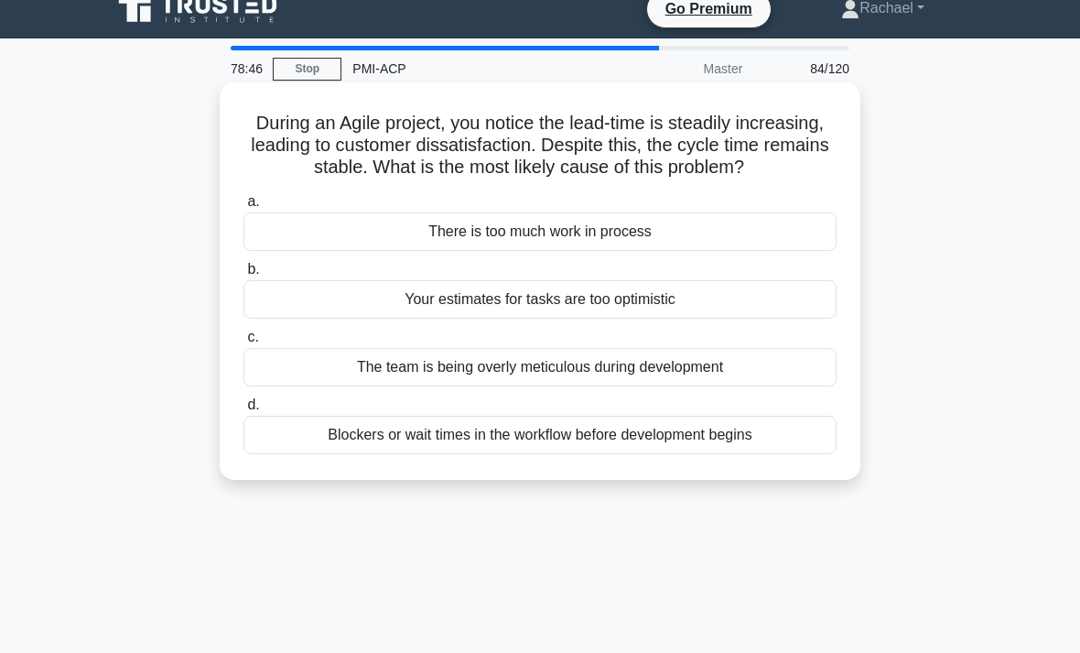
click at [823, 454] on div "Blockers or wait times in the workflow before development begins" at bounding box center [539, 435] width 593 height 38
click at [243, 411] on input "d. Blockers or wait times in the workflow before development begins" at bounding box center [243, 405] width 0 height 12
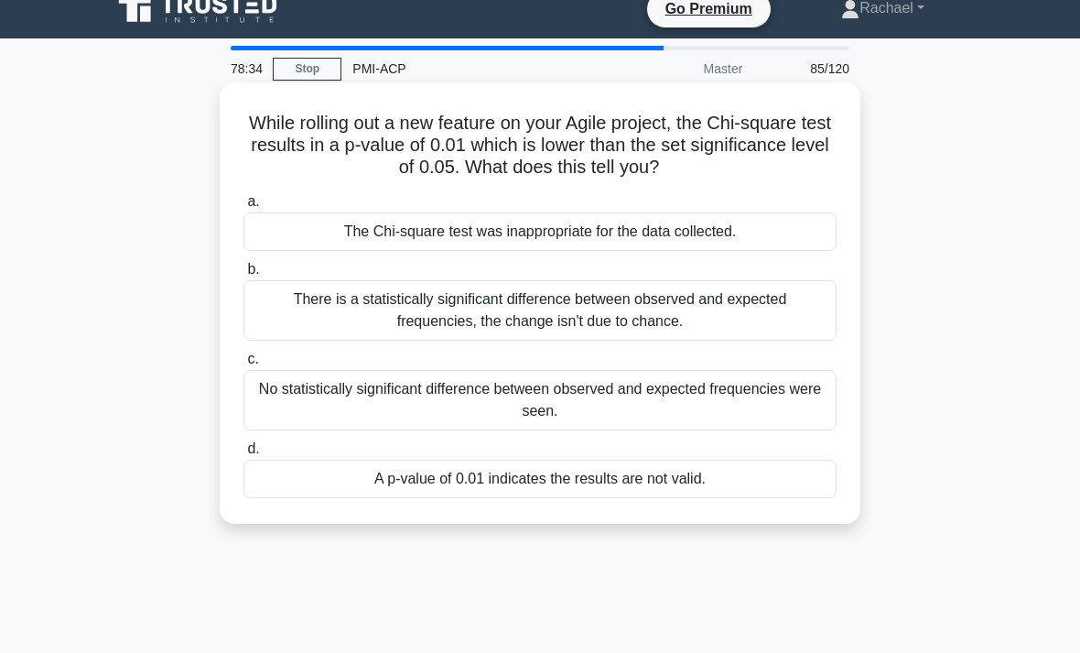
click at [771, 309] on div "There is a statistically significant difference between observed and expected f…" at bounding box center [539, 310] width 593 height 60
click at [243, 275] on input "b. There is a statistically significant difference between observed and expecte…" at bounding box center [243, 270] width 0 height 12
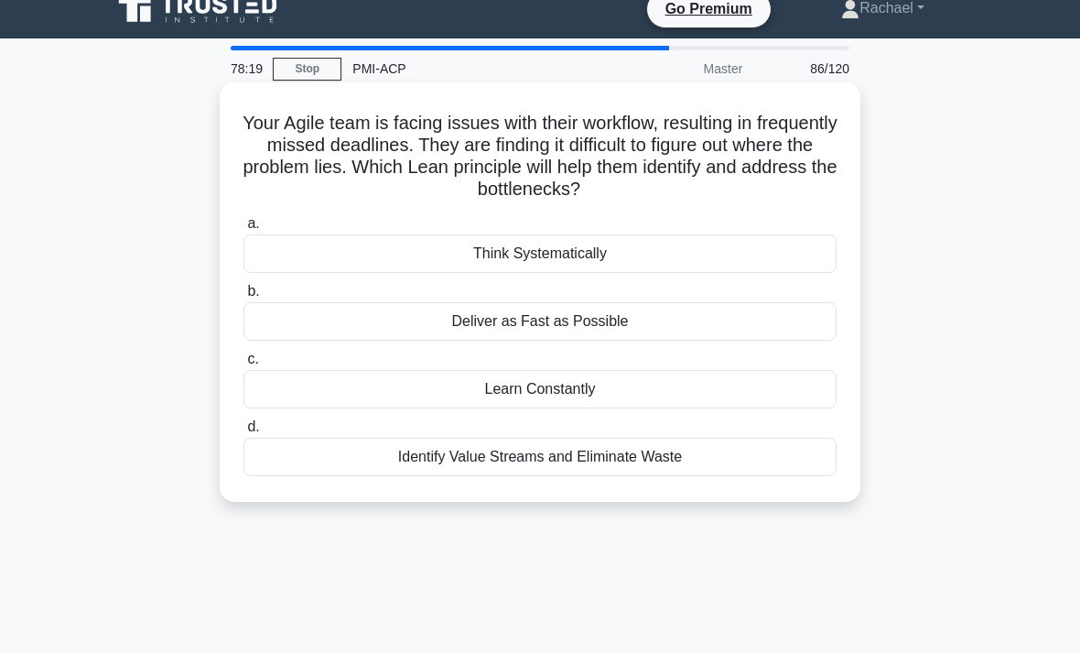
click at [778, 456] on div "Identify Value Streams and Eliminate Waste" at bounding box center [539, 456] width 593 height 38
click at [243, 433] on input "d. Identify Value Streams and Eliminate Waste" at bounding box center [243, 427] width 0 height 12
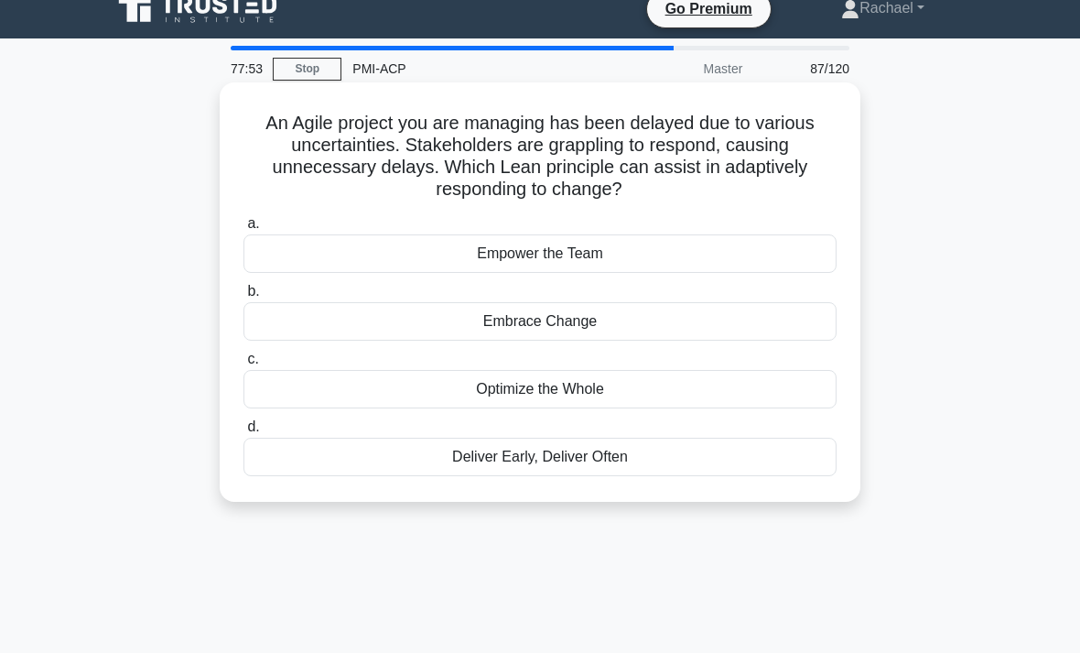
click at [779, 326] on div "Embrace Change" at bounding box center [539, 321] width 593 height 38
click at [243, 297] on input "b. Embrace Change" at bounding box center [243, 292] width 0 height 12
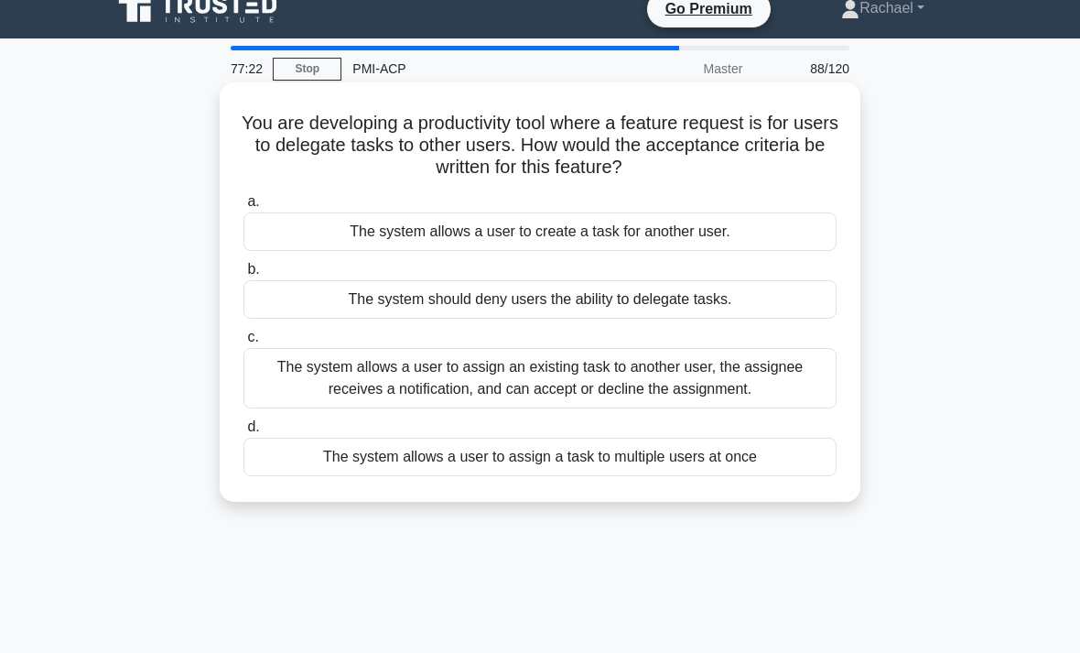
click at [813, 384] on div "The system allows a user to assign an existing task to another user, the assign…" at bounding box center [539, 378] width 593 height 60
click at [243, 343] on input "c. The system allows a user to assign an existing task to another user, the ass…" at bounding box center [243, 337] width 0 height 12
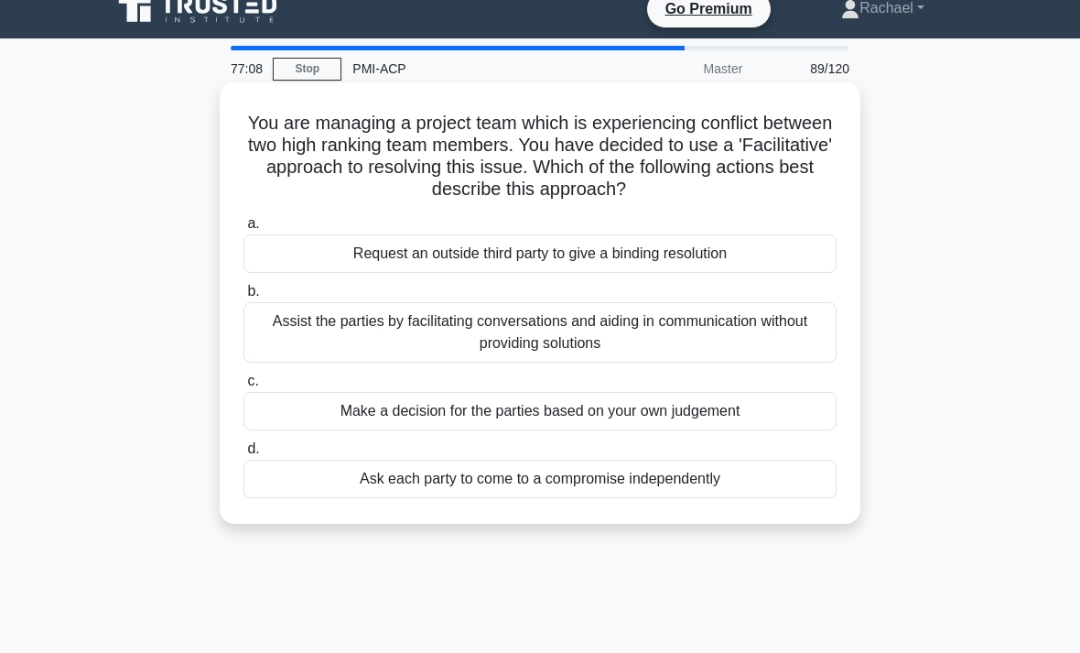
click at [800, 328] on div "Assist the parties by facilitating conversations and aiding in communication wi…" at bounding box center [539, 332] width 593 height 60
click at [243, 297] on input "b. Assist the parties by facilitating conversations and aiding in communication…" at bounding box center [243, 292] width 0 height 12
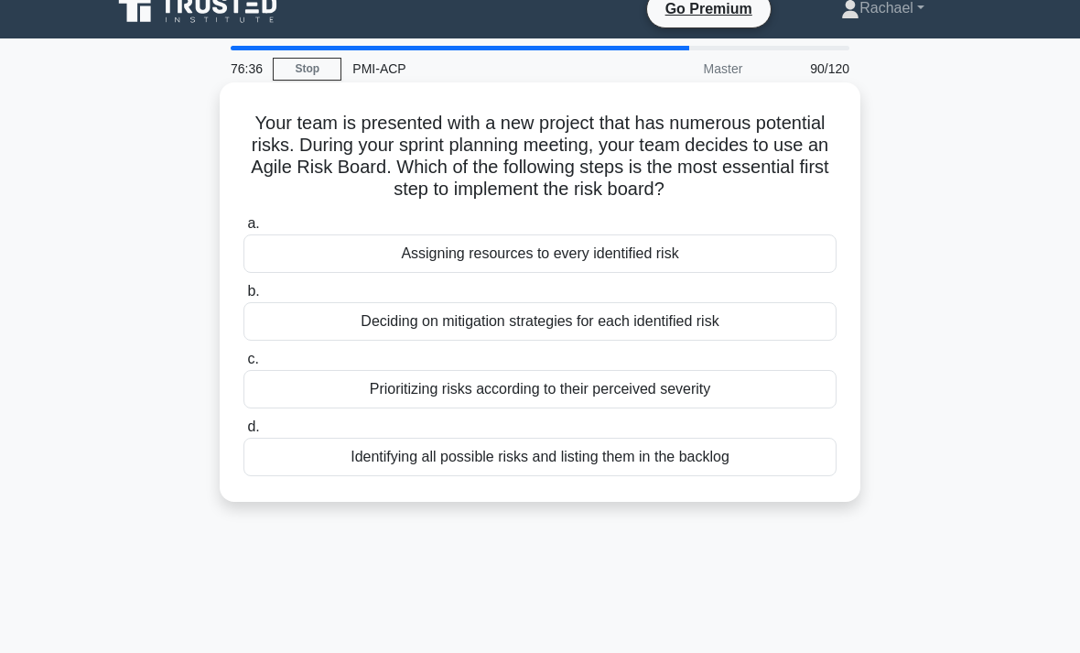
click at [806, 391] on div "Prioritizing risks according to their perceived severity" at bounding box center [539, 389] width 593 height 38
click at [243, 365] on input "c. Prioritizing risks according to their perceived severity" at bounding box center [243, 359] width 0 height 12
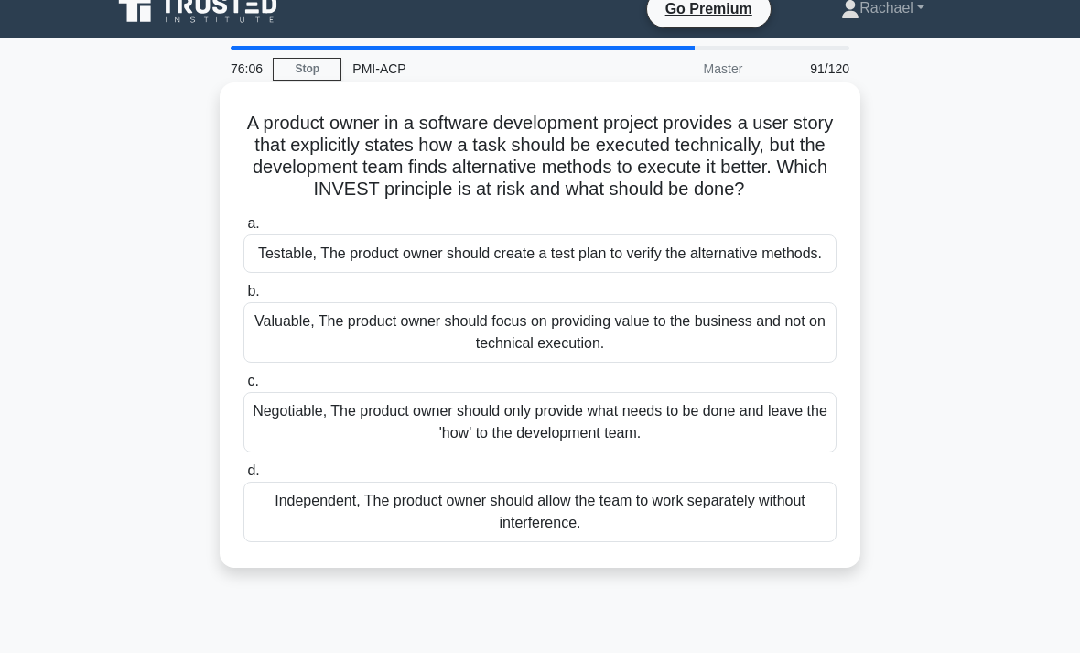
click at [803, 452] on div "Negotiable, The product owner should only provide what needs to be done and lea…" at bounding box center [539, 422] width 593 height 60
click at [243, 387] on input "c. Negotiable, The product owner should only provide what needs to be done and …" at bounding box center [243, 381] width 0 height 12
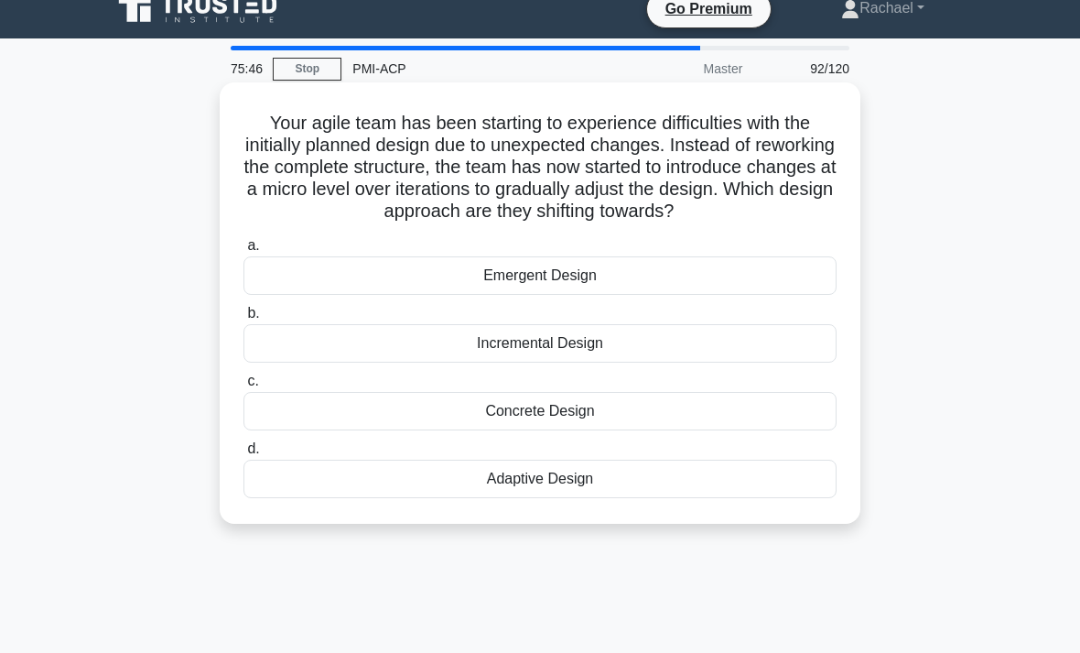
click at [792, 362] on div "Incremental Design" at bounding box center [539, 343] width 593 height 38
click at [243, 319] on input "b. Incremental Design" at bounding box center [243, 314] width 0 height 12
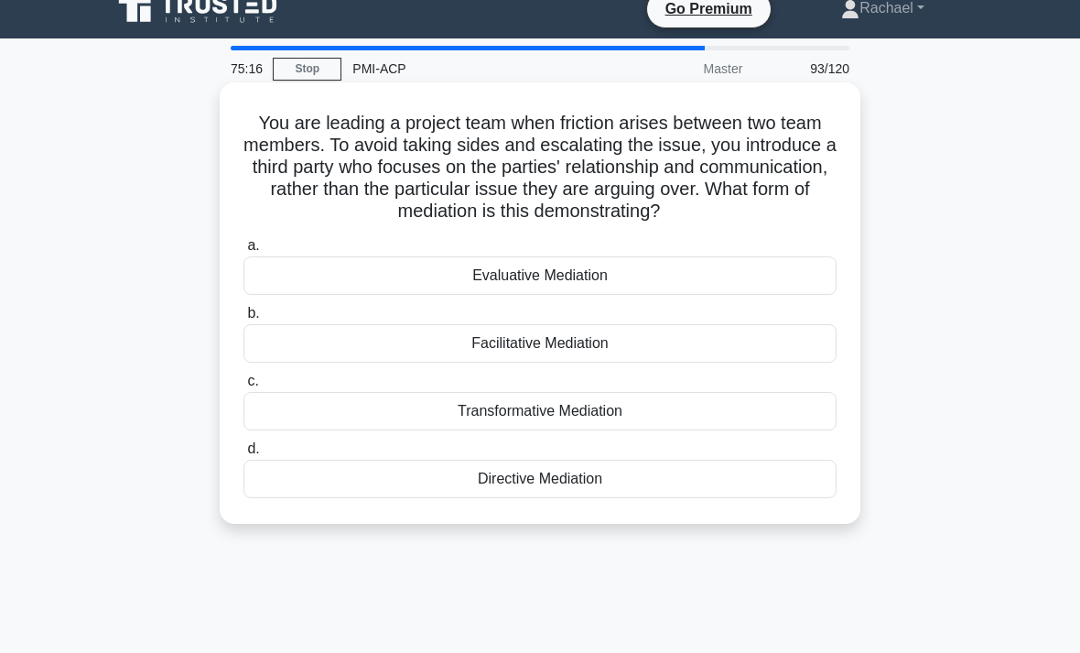
click at [797, 295] on div "Evaluative Mediation" at bounding box center [539, 275] width 593 height 38
click at [243, 252] on input "a. Evaluative Mediation" at bounding box center [243, 246] width 0 height 12
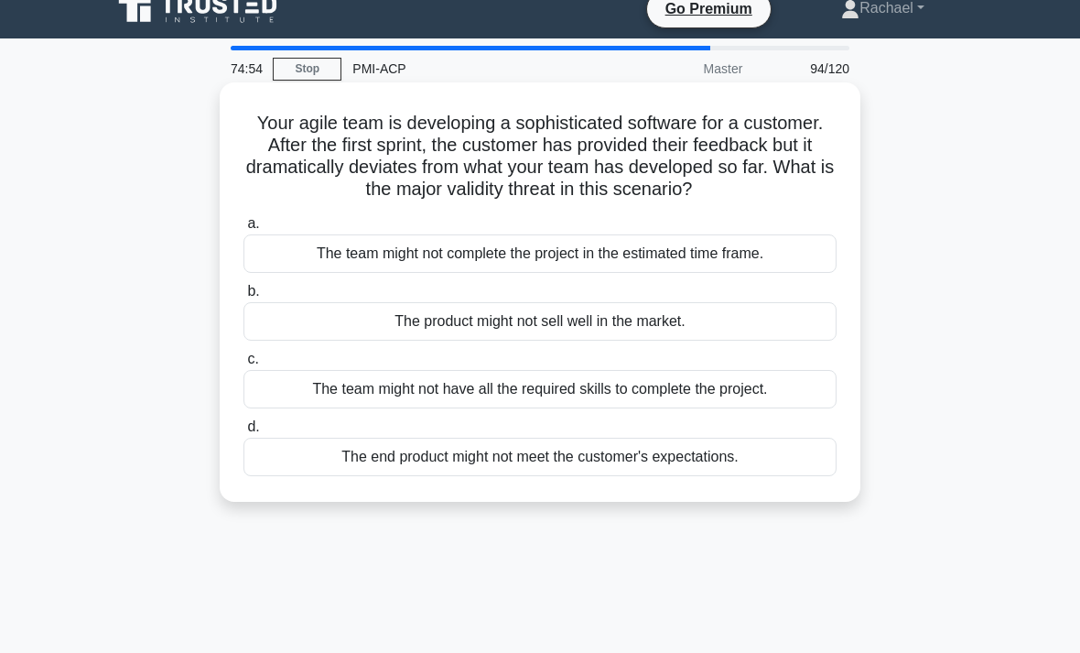
click at [804, 476] on div "The end product might not meet the customer's expectations." at bounding box center [539, 456] width 593 height 38
click at [243, 433] on input "d. The end product might not meet the customer's expectations." at bounding box center [243, 427] width 0 height 12
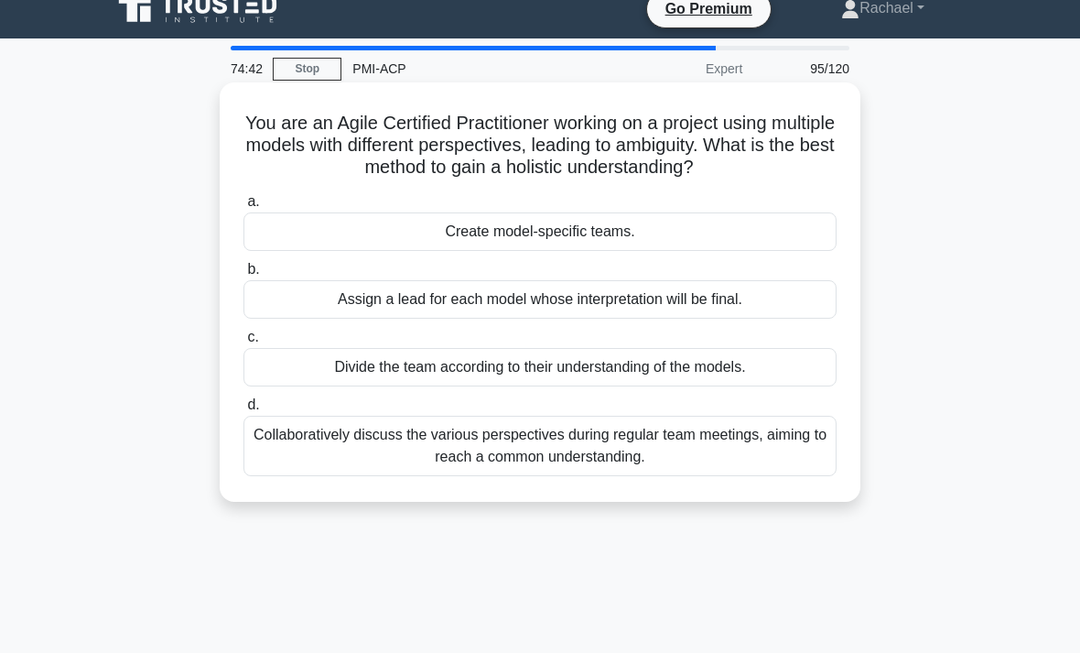
click at [779, 470] on div "Collaboratively discuss the various perspectives during regular team meetings, …" at bounding box center [539, 446] width 593 height 60
click at [243, 411] on input "d. Collaboratively discuss the various perspectives during regular team meeting…" at bounding box center [243, 405] width 0 height 12
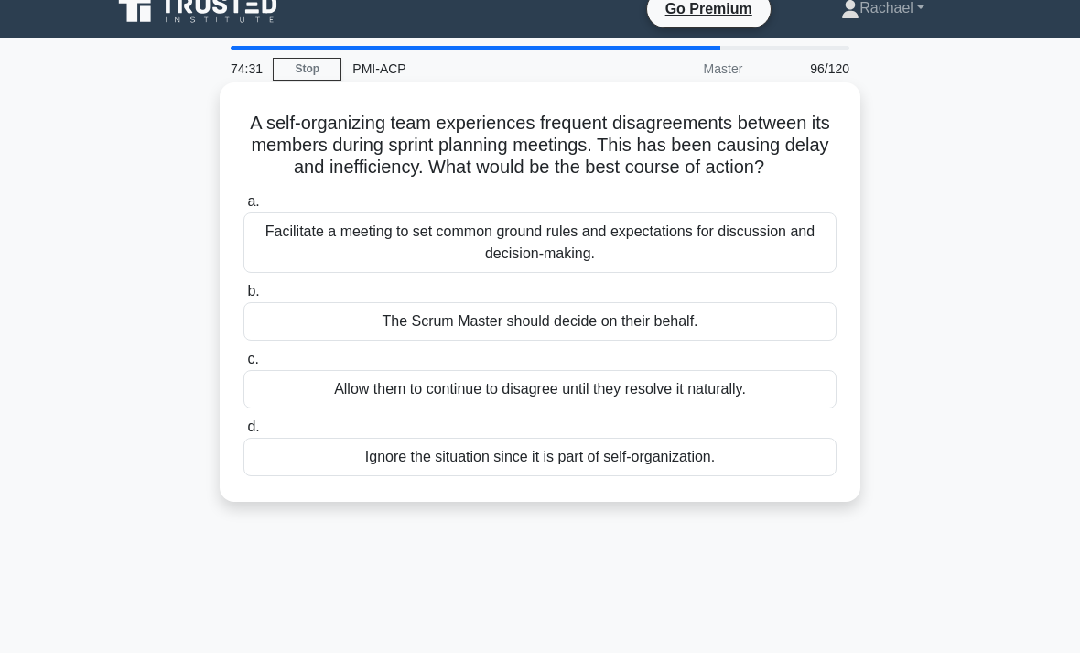
click at [800, 273] on div "Facilitate a meeting to set common ground rules and expectations for discussion…" at bounding box center [539, 242] width 593 height 60
click at [243, 208] on input "a. Facilitate a meeting to set common ground rules and expectations for discuss…" at bounding box center [243, 202] width 0 height 12
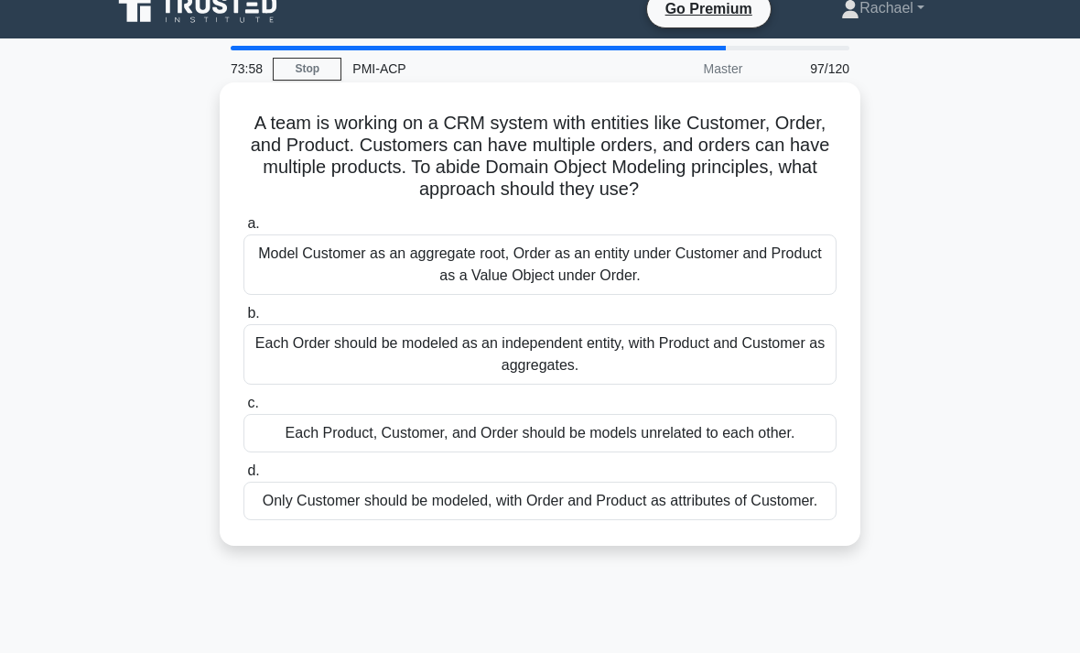
click at [810, 265] on div "Model Customer as an aggregate root, Order as an entity under Customer and Prod…" at bounding box center [539, 264] width 593 height 60
click at [243, 230] on input "a. Model Customer as an aggregate root, Order as an entity under Customer and P…" at bounding box center [243, 224] width 0 height 12
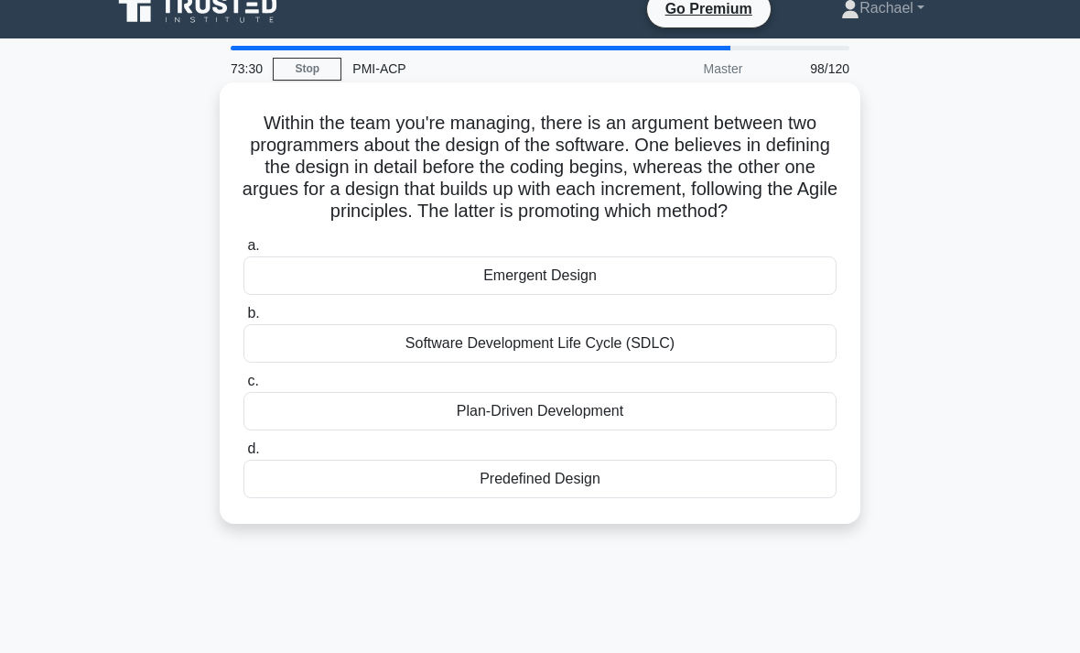
click at [775, 295] on div "Emergent Design" at bounding box center [539, 275] width 593 height 38
click at [243, 252] on input "a. Emergent Design" at bounding box center [243, 246] width 0 height 12
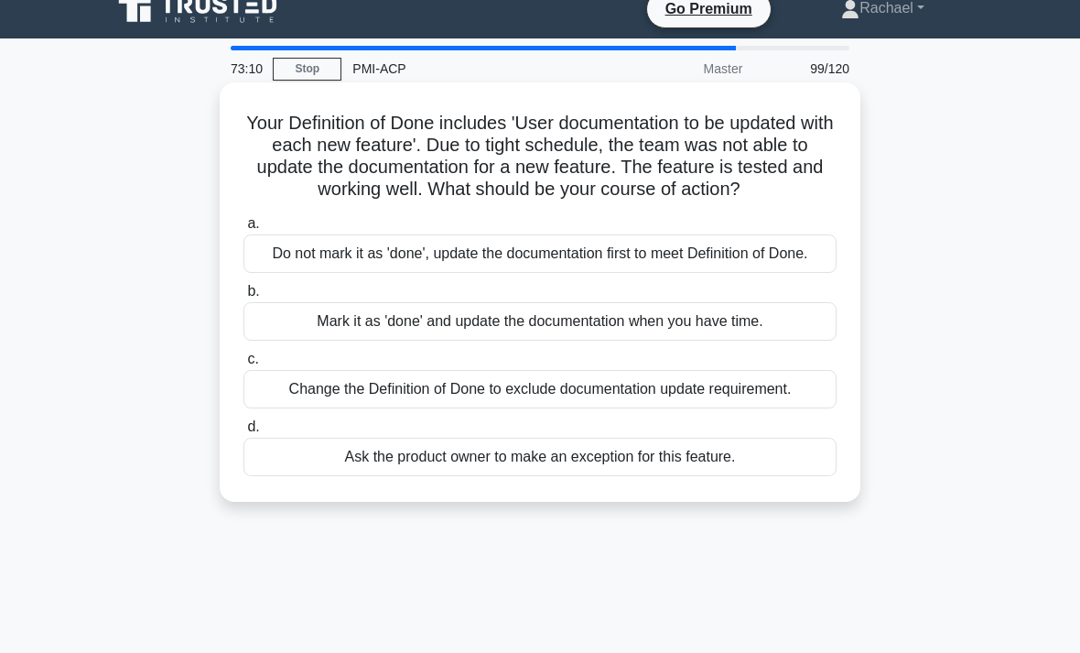
click at [782, 273] on div "Do not mark it as 'done', update the documentation first to meet Definition of …" at bounding box center [539, 253] width 593 height 38
click at [243, 230] on input "a. Do not mark it as 'done', update the documentation first to meet Definition …" at bounding box center [243, 224] width 0 height 12
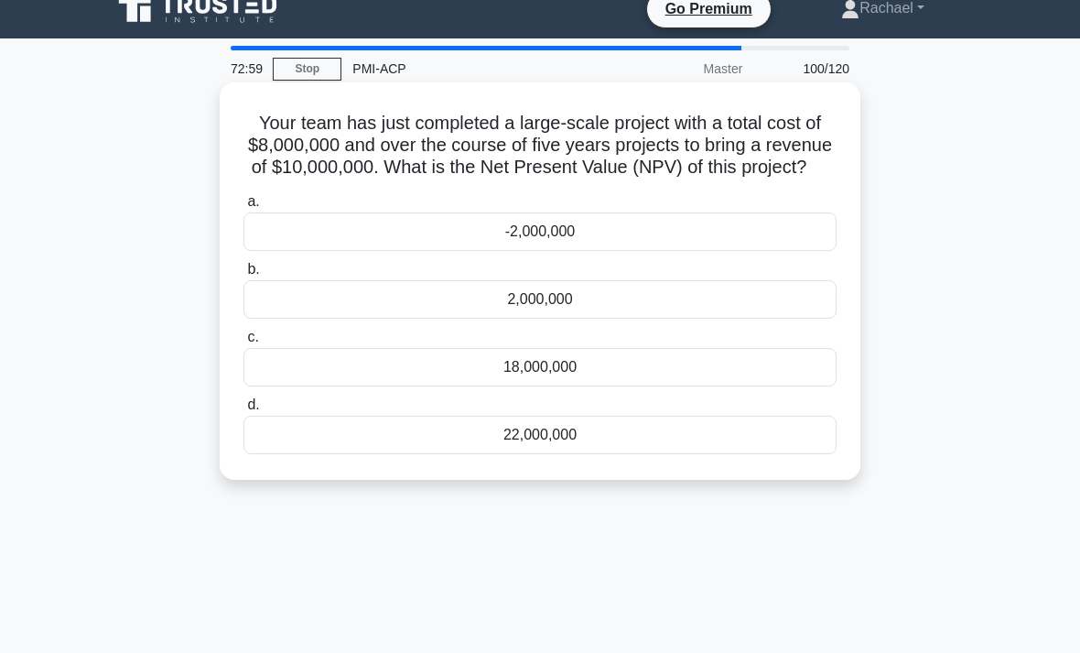
click at [782, 454] on div "22,000,000" at bounding box center [539, 435] width 593 height 38
click at [243, 411] on input "d. 22,000,000" at bounding box center [243, 405] width 0 height 12
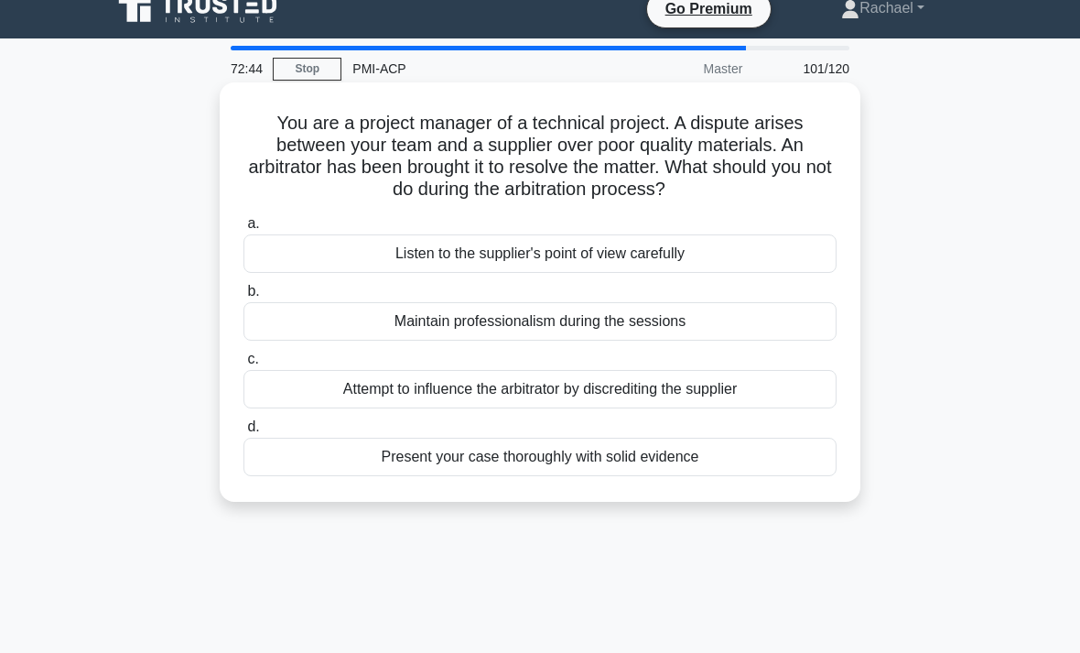
click at [820, 408] on div "Attempt to influence the arbitrator by discrediting the supplier" at bounding box center [539, 389] width 593 height 38
click at [243, 365] on input "c. Attempt to influence the arbitrator by discrediting the supplier" at bounding box center [243, 359] width 0 height 12
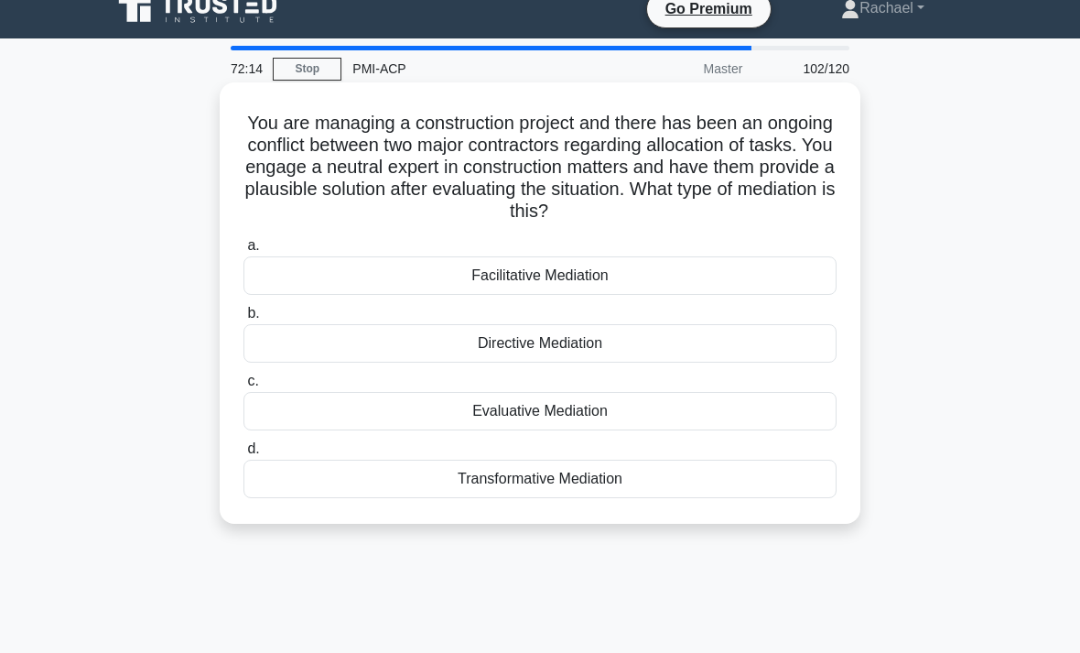
click at [783, 272] on div "Facilitative Mediation" at bounding box center [539, 275] width 593 height 38
click at [243, 252] on input "a. Facilitative Mediation" at bounding box center [243, 246] width 0 height 12
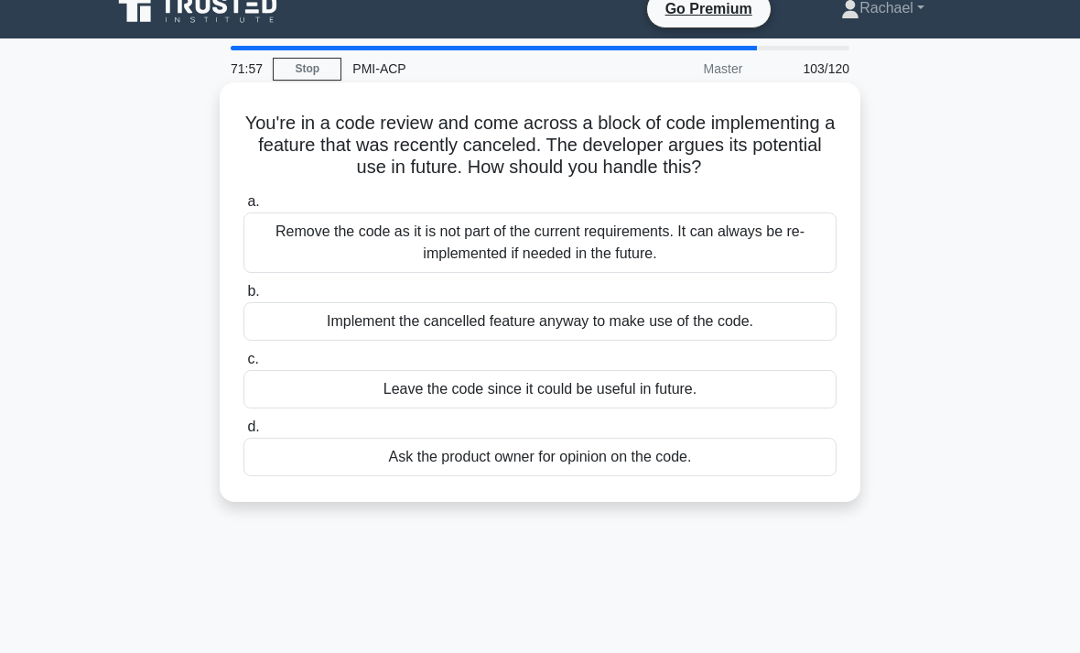
click at [793, 254] on div "Remove the code as it is not part of the current requirements. It can always be…" at bounding box center [539, 242] width 593 height 60
click at [243, 208] on input "a. Remove the code as it is not part of the current requirements. It can always…" at bounding box center [243, 202] width 0 height 12
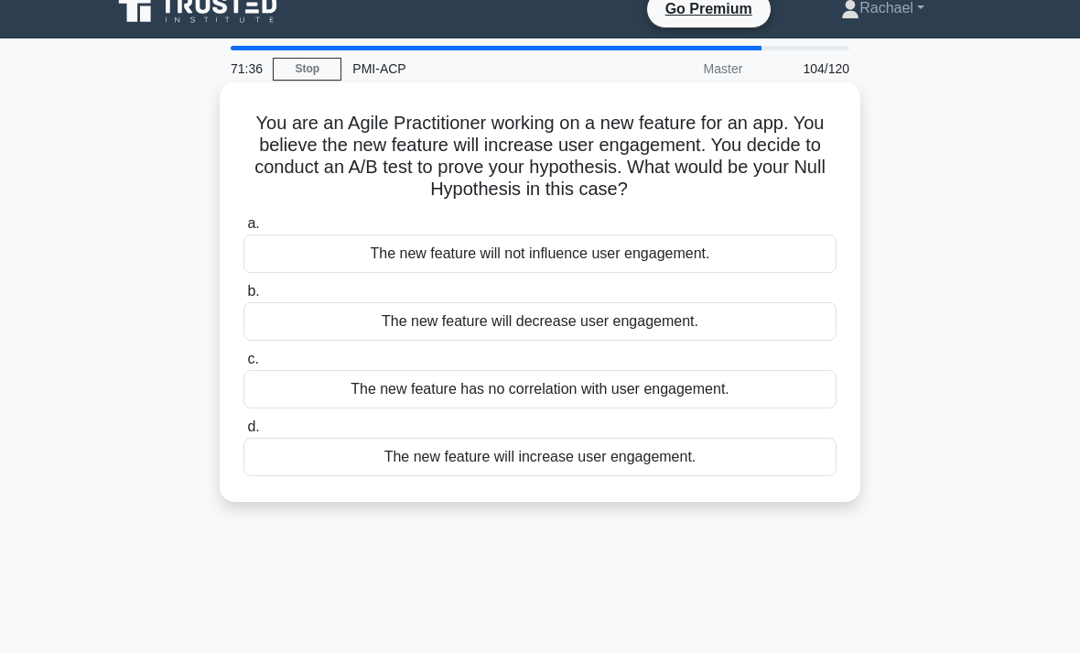
click at [794, 260] on div "The new feature will not influence user engagement." at bounding box center [539, 253] width 593 height 38
click at [243, 230] on input "a. The new feature will not influence user engagement." at bounding box center [243, 224] width 0 height 12
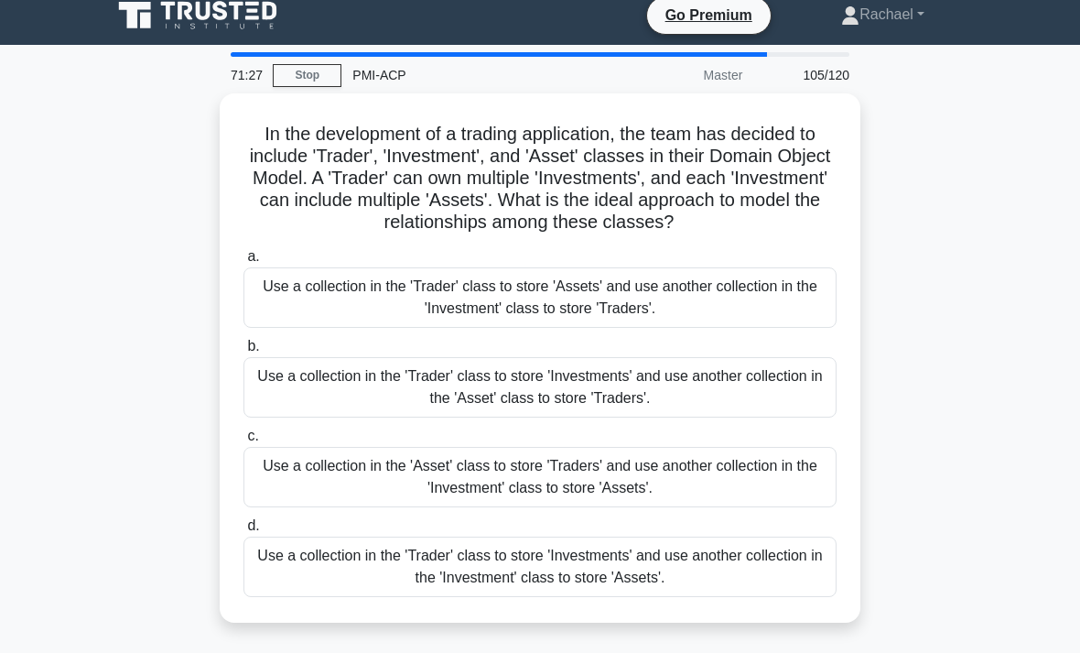
scroll to position [13, 0]
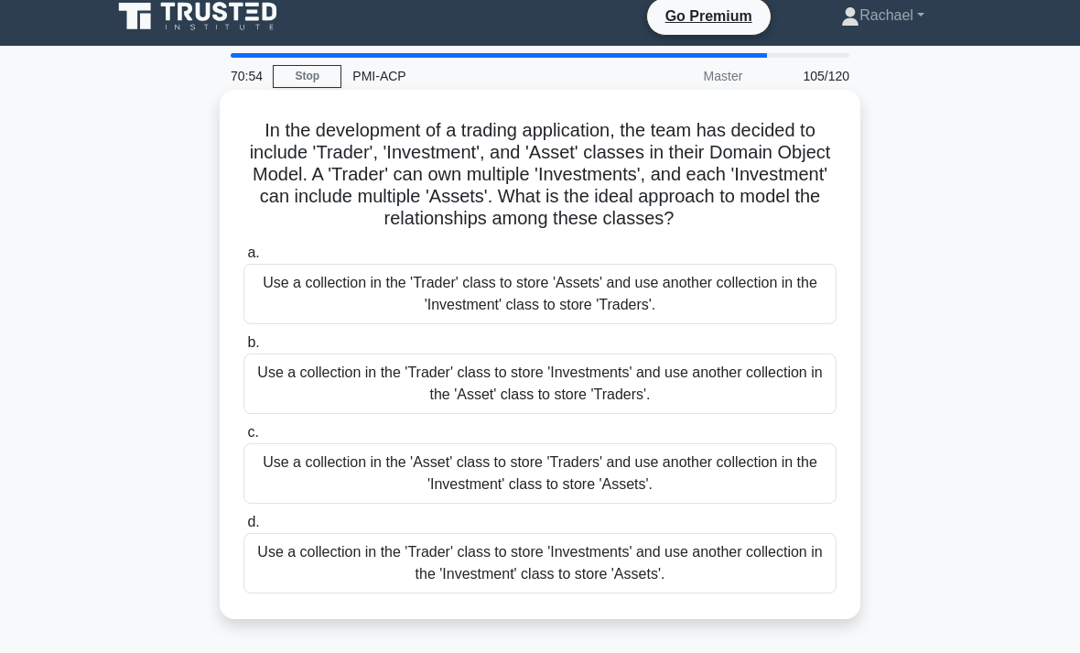
click at [797, 501] on div "Use a collection in the 'Asset' class to store 'Traders' and use another collec…" at bounding box center [539, 473] width 593 height 60
click at [243, 438] on input "c. Use a collection in the 'Asset' class to store 'Traders' and use another col…" at bounding box center [243, 432] width 0 height 12
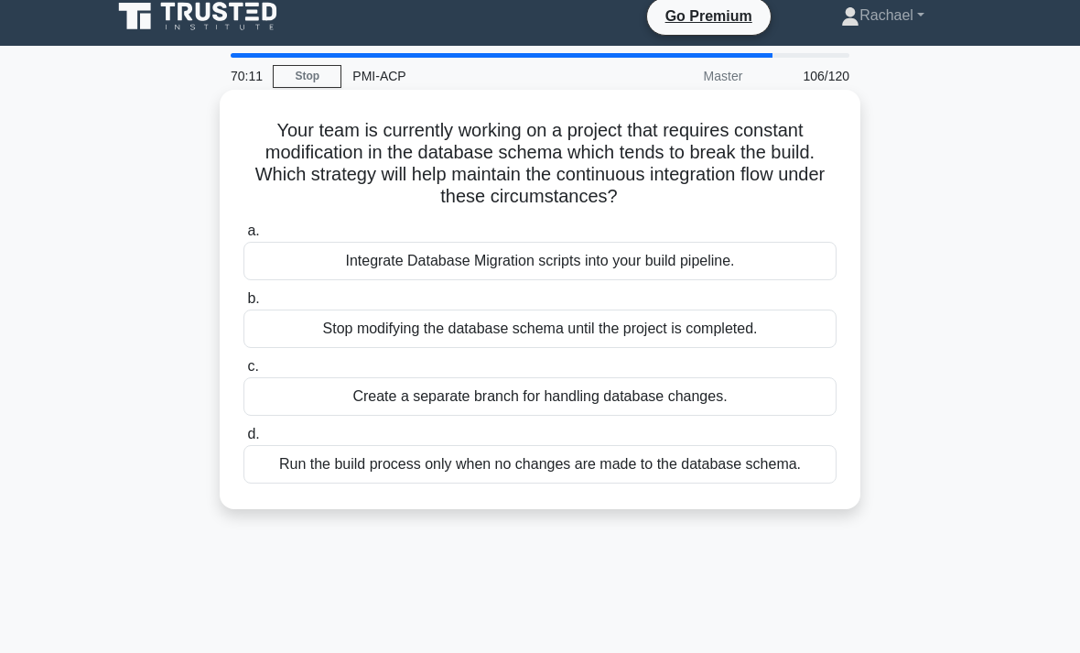
click at [791, 386] on div "Create a separate branch for handling database changes." at bounding box center [539, 396] width 593 height 38
click at [243, 372] on input "c. Create a separate branch for handling database changes." at bounding box center [243, 367] width 0 height 12
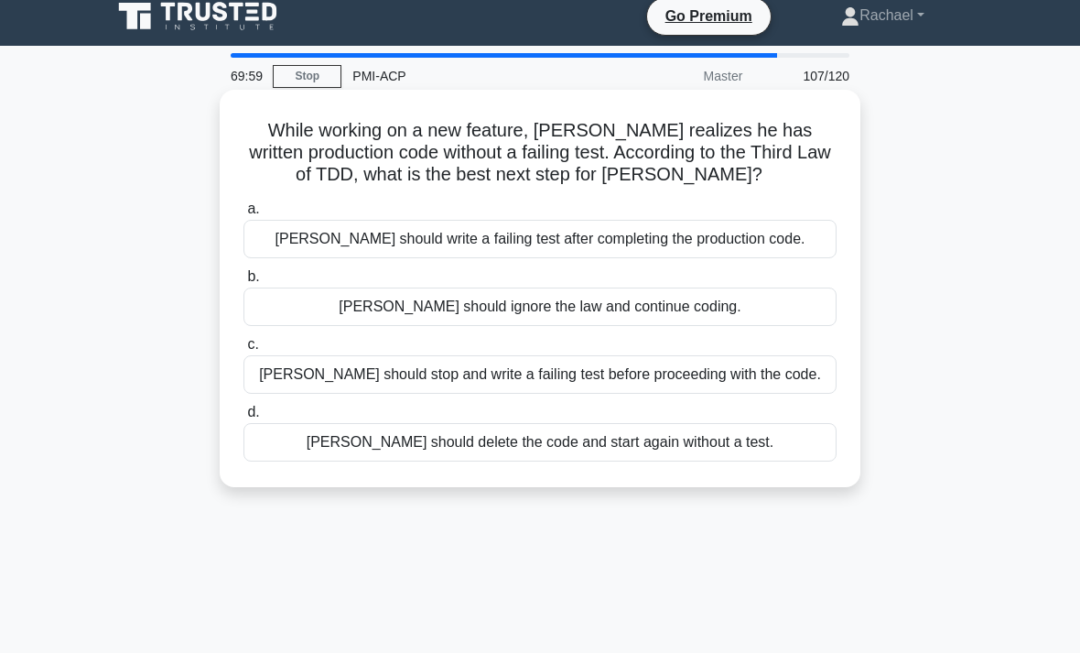
click at [802, 241] on div "Peter should write a failing test after completing the production code." at bounding box center [539, 239] width 593 height 38
click at [243, 215] on input "a. Peter should write a failing test after completing the production code." at bounding box center [243, 209] width 0 height 12
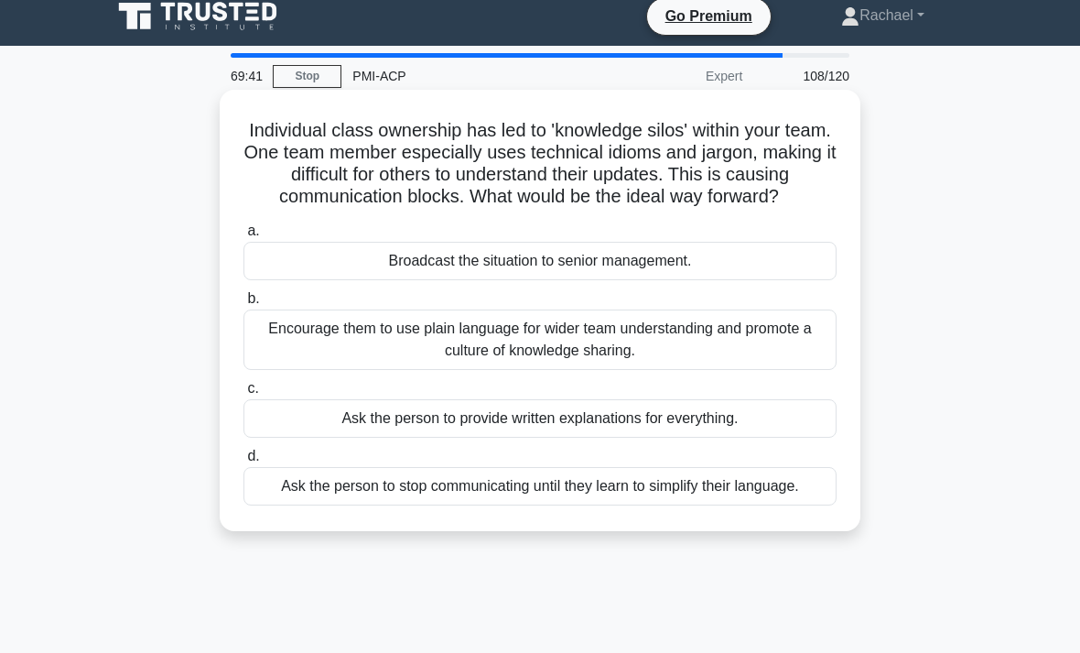
click at [791, 352] on div "Encourage them to use plain language for wider team understanding and promote a…" at bounding box center [539, 339] width 593 height 60
click at [243, 305] on input "b. Encourage them to use plain language for wider team understanding and promot…" at bounding box center [243, 299] width 0 height 12
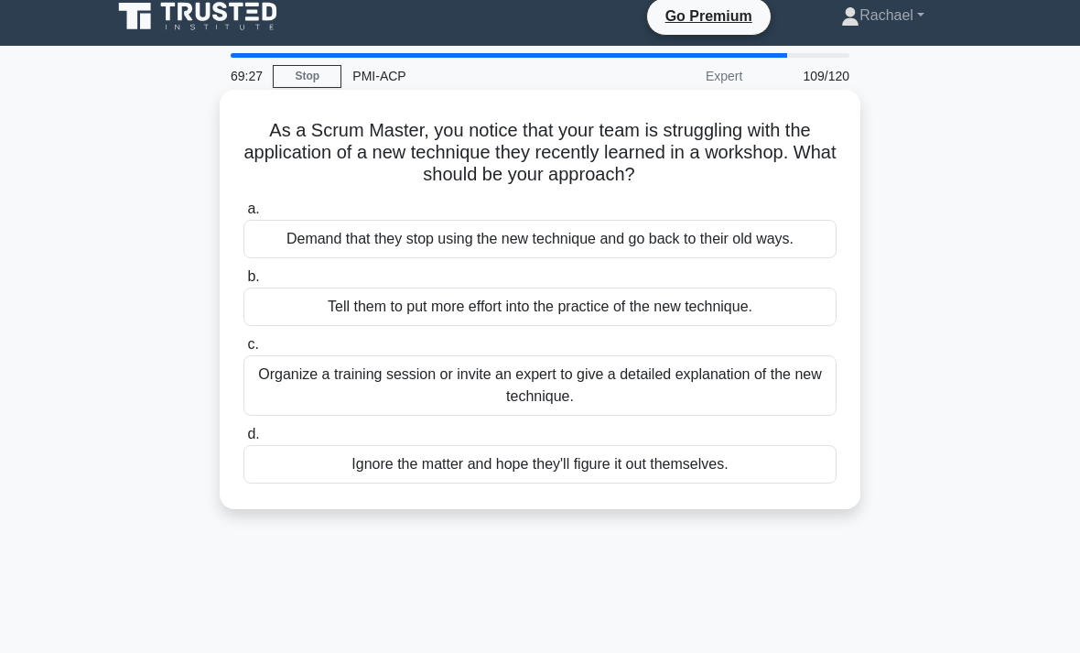
click at [816, 416] on div "Organize a training session or invite an expert to give a detailed explanation …" at bounding box center [539, 385] width 593 height 60
click at [243, 351] on input "c. Organize a training session or invite an expert to give a detailed explanati…" at bounding box center [243, 345] width 0 height 12
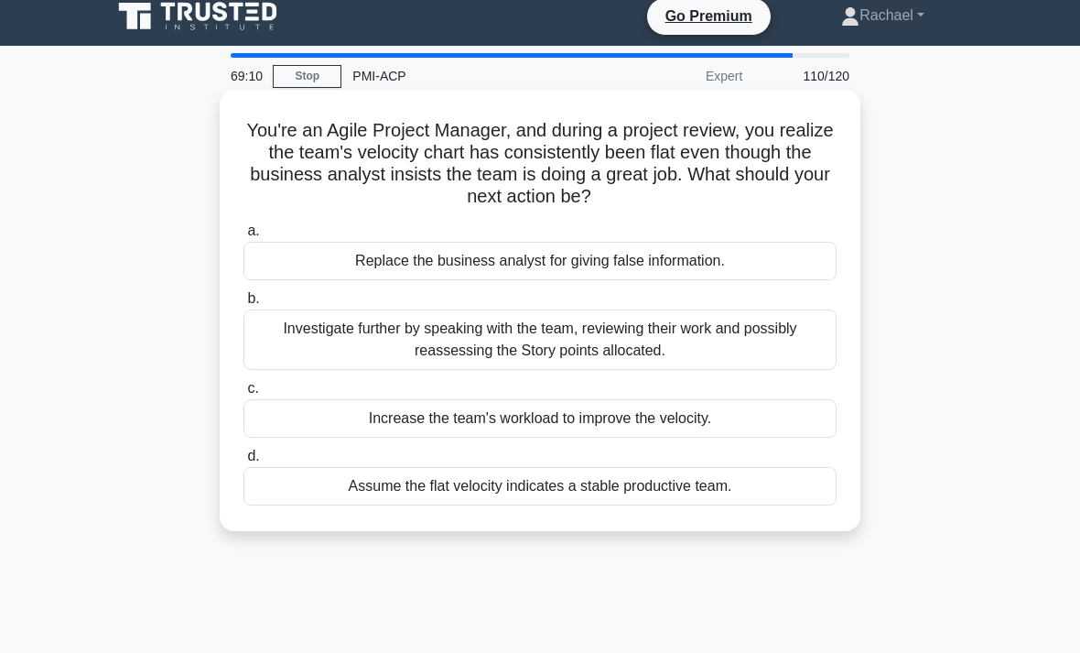
click at [792, 351] on div "Investigate further by speaking with the team, reviewing their work and possibl…" at bounding box center [539, 339] width 593 height 60
click at [243, 305] on input "b. Investigate further by speaking with the team, reviewing their work and poss…" at bounding box center [243, 299] width 0 height 12
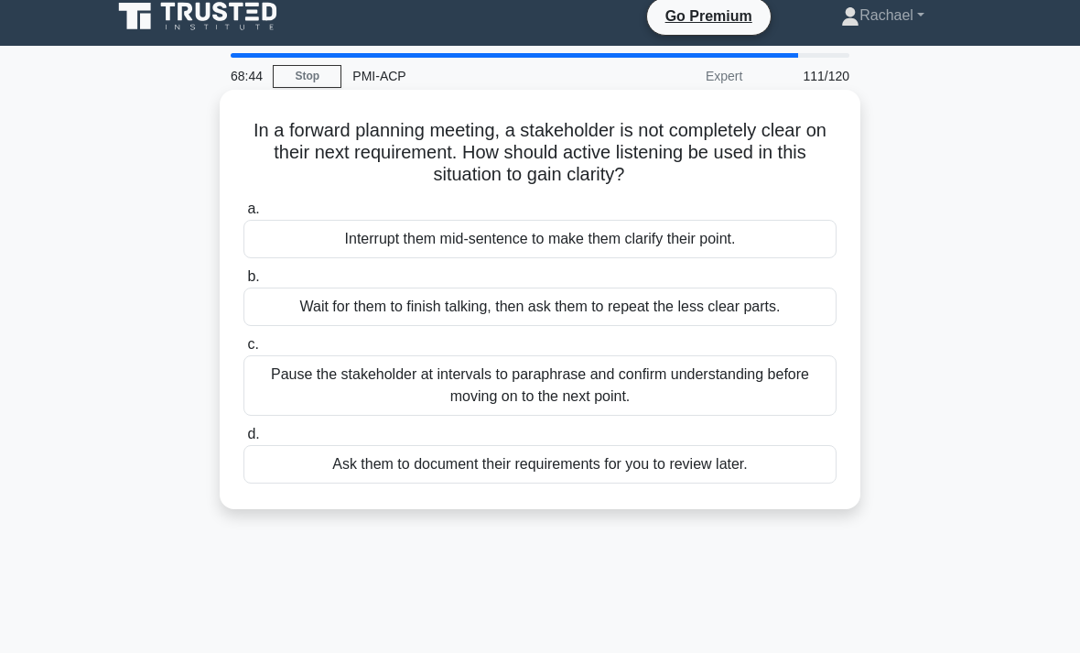
click at [799, 403] on div "Pause the stakeholder at intervals to paraphrase and confirm understanding befo…" at bounding box center [539, 385] width 593 height 60
click at [243, 351] on input "c. Pause the stakeholder at intervals to paraphrase and confirm understanding b…" at bounding box center [243, 345] width 0 height 12
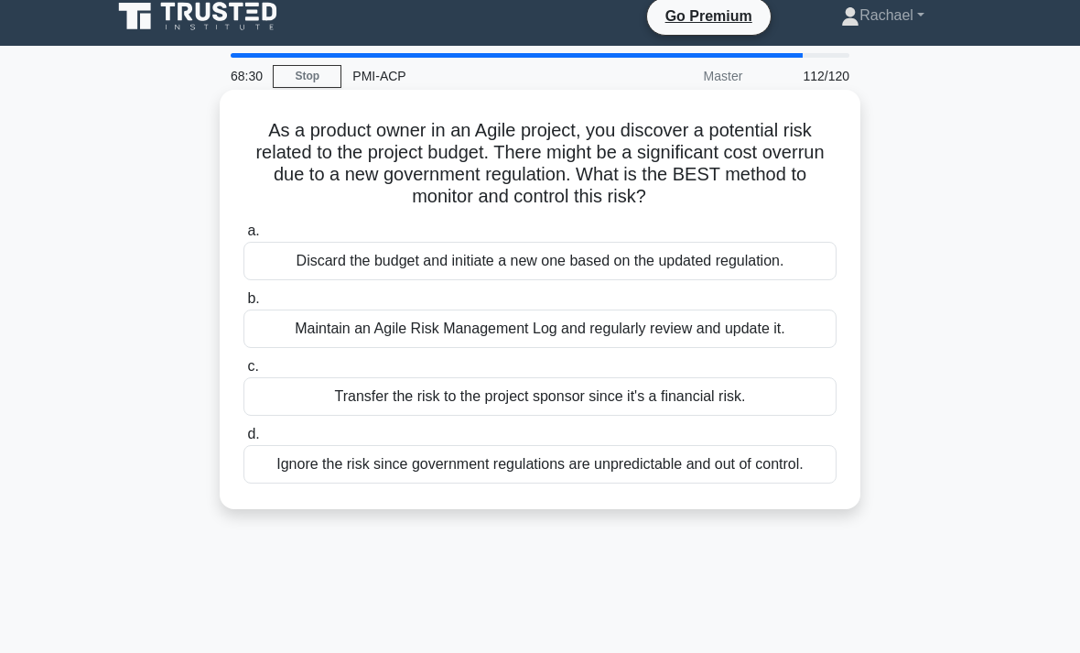
click at [804, 330] on div "Maintain an Agile Risk Management Log and regularly review and update it." at bounding box center [539, 328] width 593 height 38
click at [243, 305] on input "b. Maintain an Agile Risk Management Log and regularly review and update it." at bounding box center [243, 299] width 0 height 12
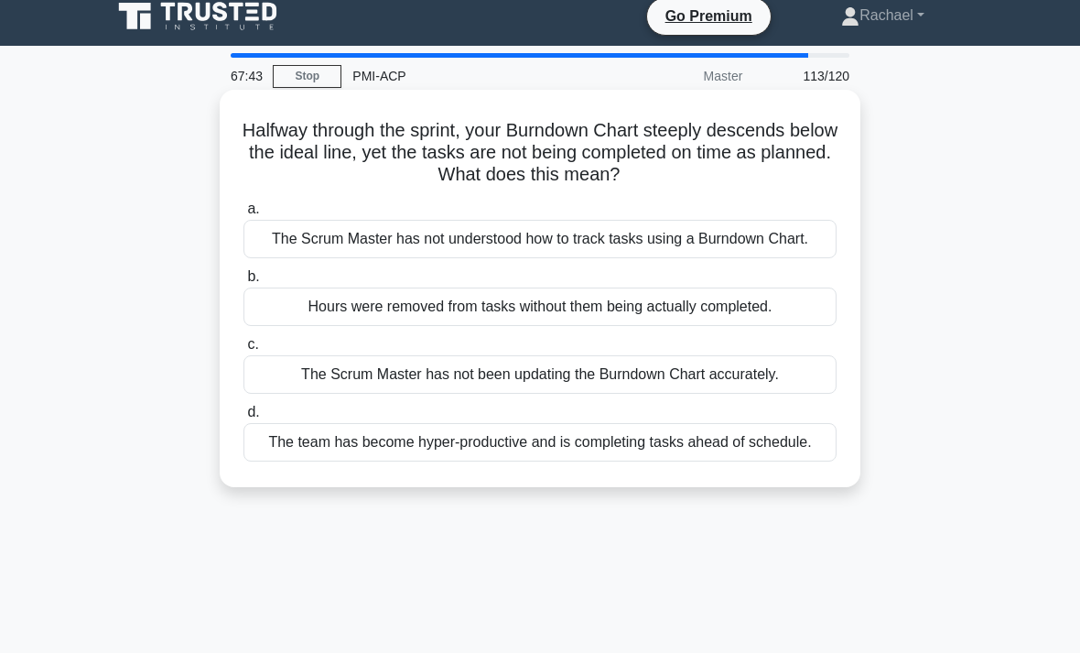
click at [804, 326] on div "Hours were removed from tasks without them being actually completed." at bounding box center [539, 306] width 593 height 38
click at [243, 283] on input "b. Hours were removed from tasks without them being actually completed." at bounding box center [243, 277] width 0 height 12
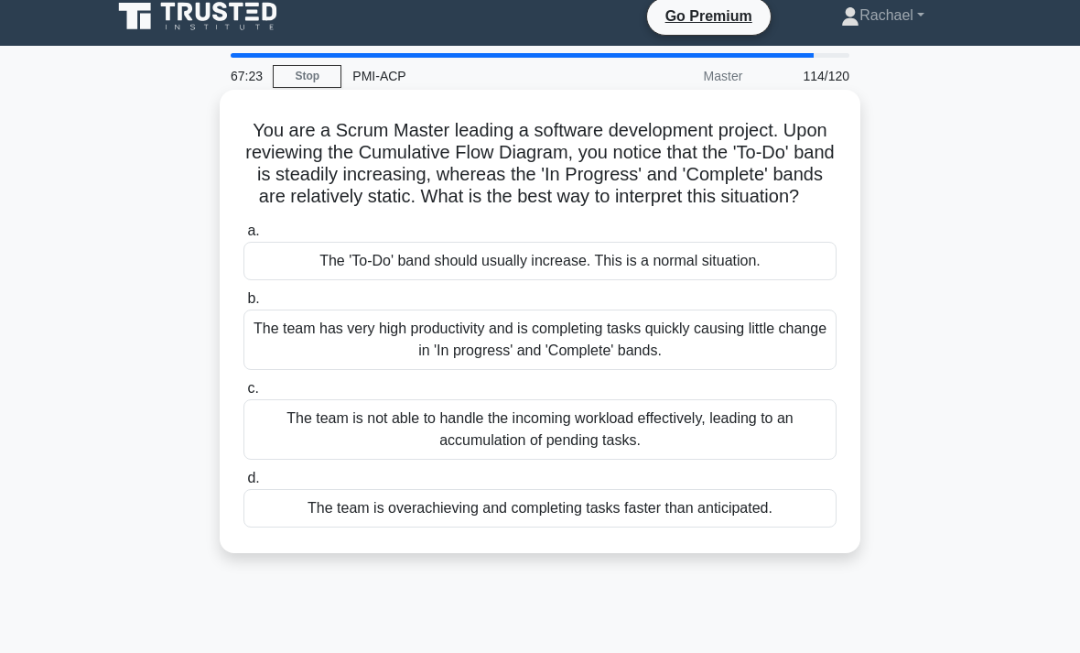
click at [804, 459] on div "The team is not able to handle the incoming workload effectively, leading to an…" at bounding box center [539, 429] width 593 height 60
click at [243, 394] on input "c. The team is not able to handle the incoming workload effectively, leading to…" at bounding box center [243, 389] width 0 height 12
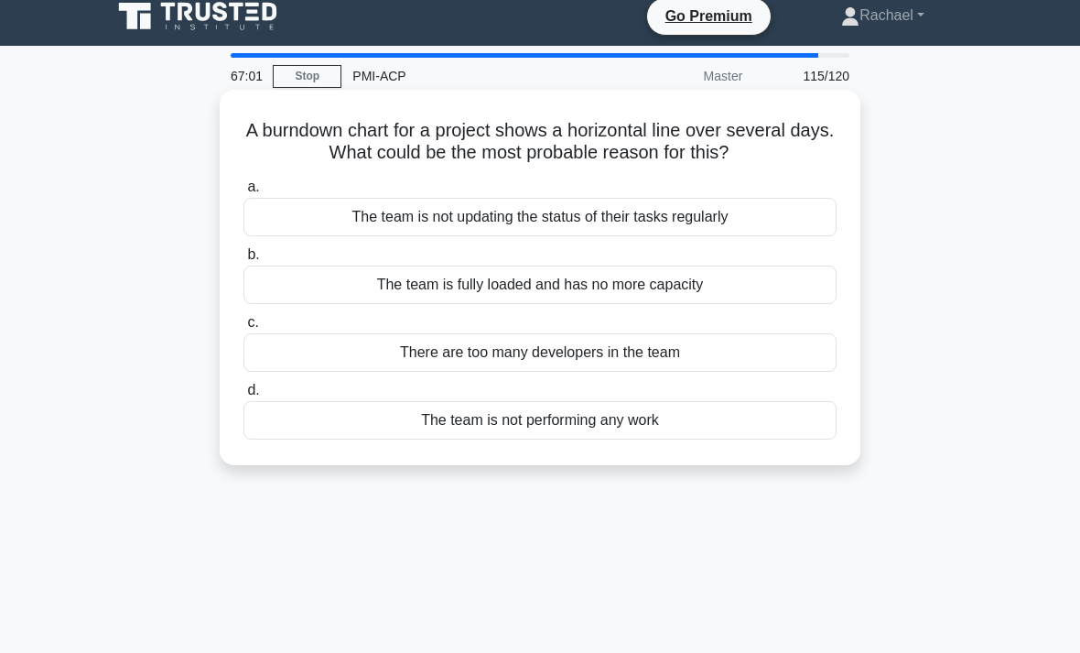
click at [801, 236] on div "The team is not updating the status of their tasks regularly" at bounding box center [539, 217] width 593 height 38
click at [243, 193] on input "a. The team is not updating the status of their tasks regularly" at bounding box center [243, 187] width 0 height 12
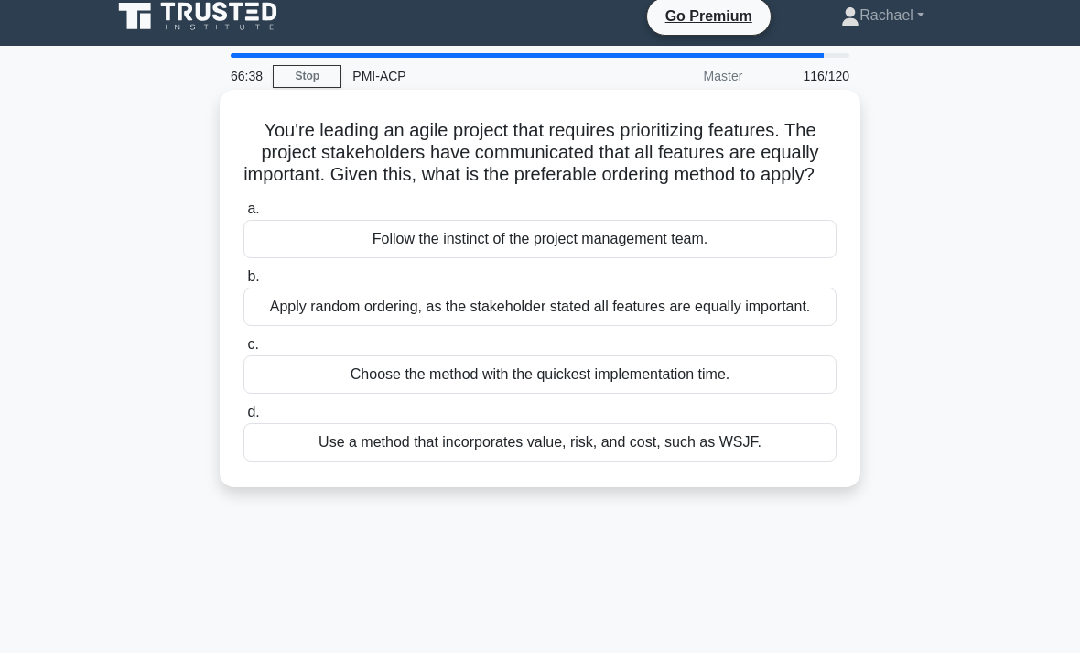
click at [816, 461] on div "Use a method that incorporates value, risk, and cost, such as WSJF." at bounding box center [539, 442] width 593 height 38
click at [243, 418] on input "d. Use a method that incorporates value, risk, and cost, such as WSJF." at bounding box center [243, 412] width 0 height 12
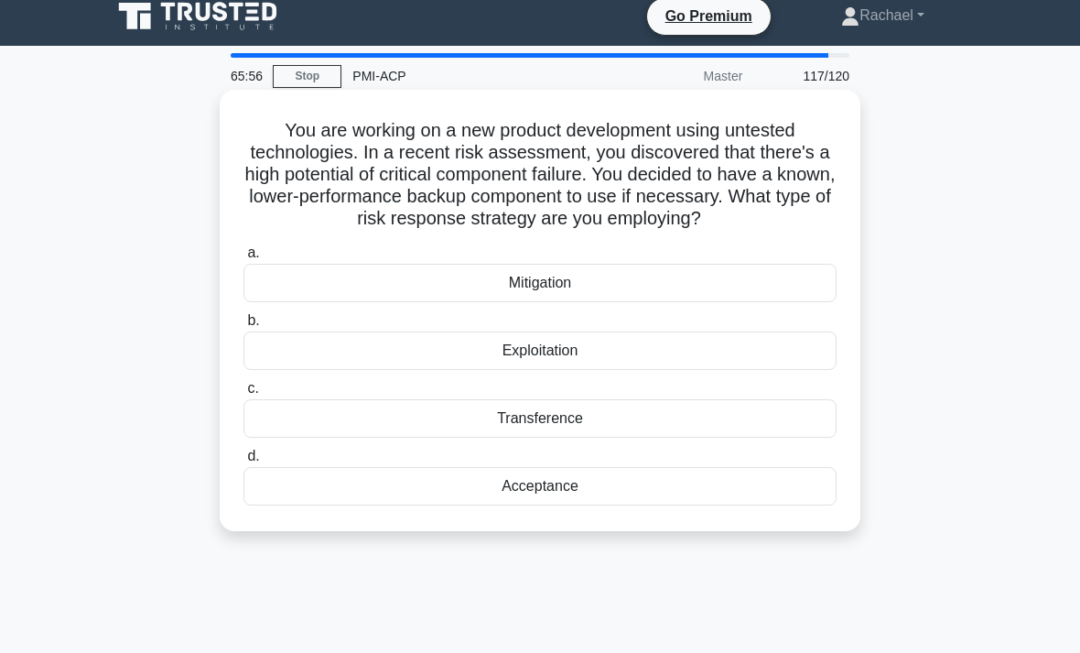
click at [792, 437] on div "Transference" at bounding box center [539, 418] width 593 height 38
click at [243, 394] on input "c. Transference" at bounding box center [243, 389] width 0 height 12
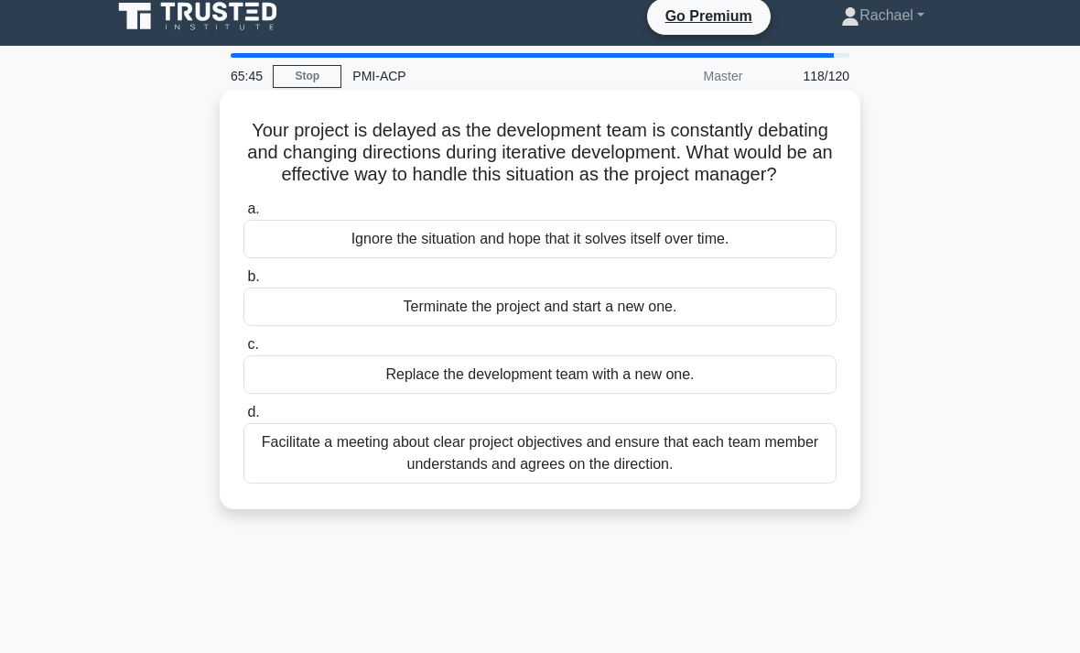
click at [803, 480] on div "Facilitate a meeting about clear project objectives and ensure that each team m…" at bounding box center [539, 453] width 593 height 60
click at [243, 418] on input "d. Facilitate a meeting about clear project objectives and ensure that each tea…" at bounding box center [243, 412] width 0 height 12
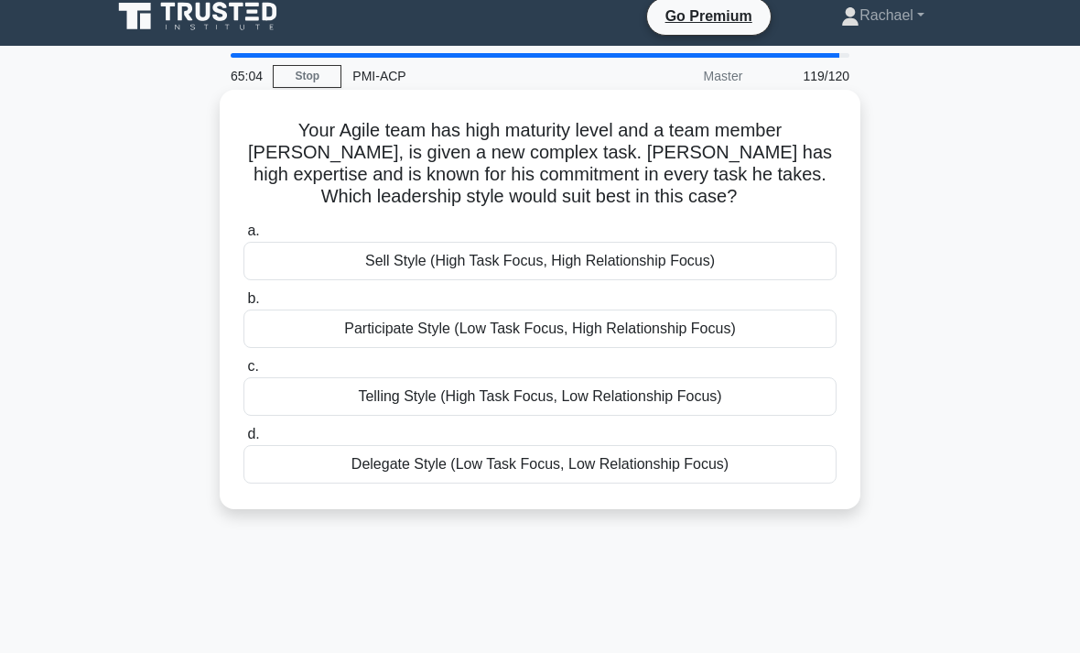
click at [791, 335] on div "Participate Style (Low Task Focus, High Relationship Focus)" at bounding box center [539, 328] width 593 height 38
click at [243, 305] on input "b. Participate Style (Low Task Focus, High Relationship Focus)" at bounding box center [243, 299] width 0 height 12
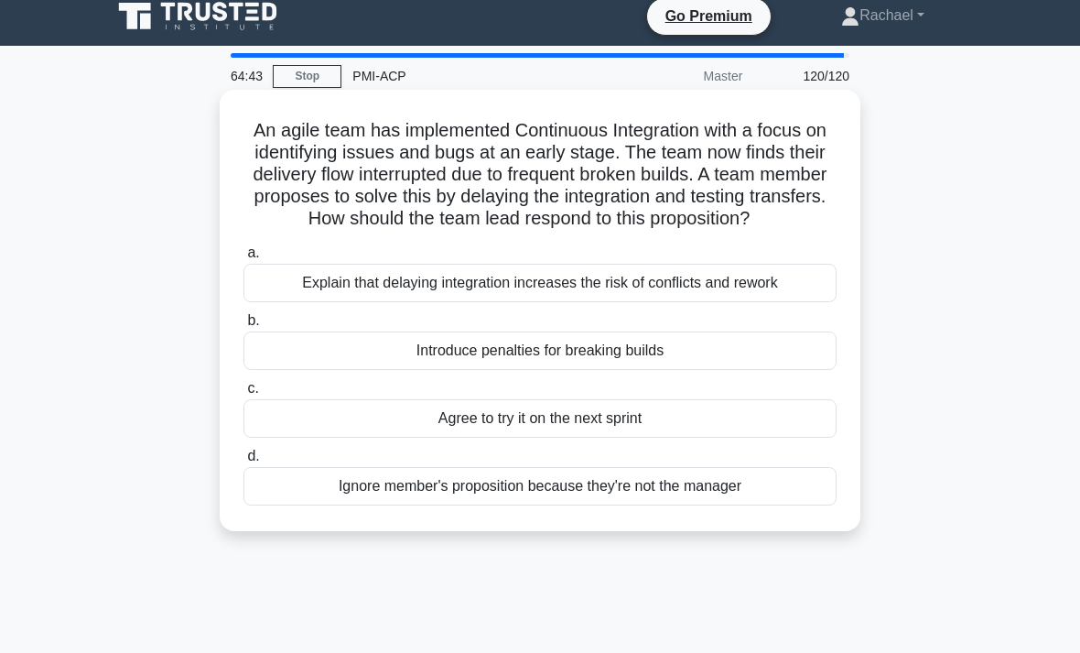
click at [788, 302] on div "Explain that delaying integration increases the risk of conflicts and rework" at bounding box center [539, 283] width 593 height 38
click at [243, 259] on input "a. Explain that delaying integration increases the risk of conflicts and rework" at bounding box center [243, 253] width 0 height 12
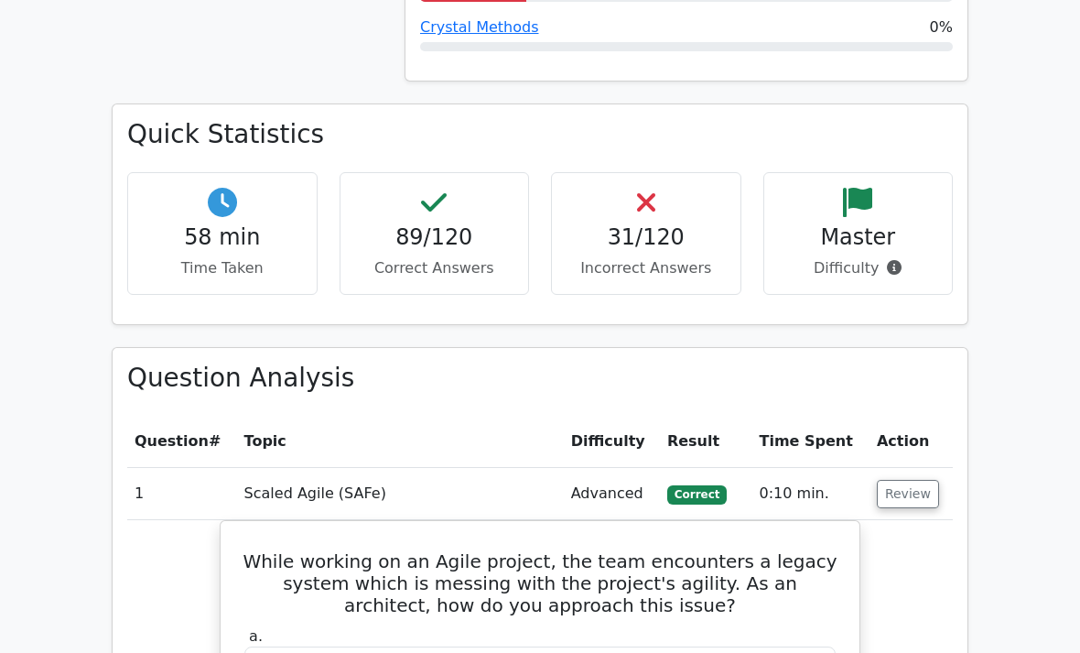
scroll to position [2095, 0]
